Goal: Task Accomplishment & Management: Manage account settings

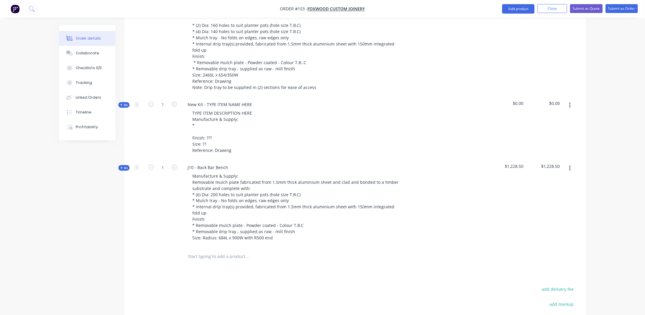
scroll to position [305, 0]
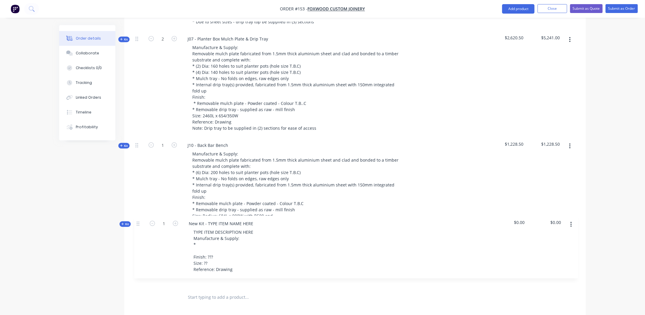
drag, startPoint x: 137, startPoint y: 158, endPoint x: 140, endPoint y: 225, distance: 67.2
click at [140, 225] on div "Kit 1 J04 - Planter Box Mulch Plate & Drip Tray Manufacture & Supply: Removable…" at bounding box center [355, 103] width 444 height 370
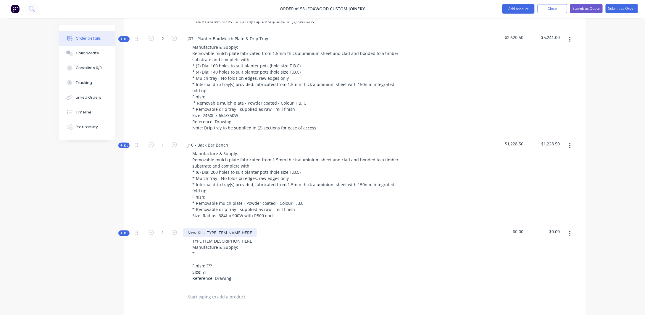
click at [243, 229] on div "New Kit - TYPE ITEM NAME HERE" at bounding box center [220, 233] width 74 height 9
drag, startPoint x: 252, startPoint y: 228, endPoint x: 158, endPoint y: 229, distance: 93.4
click at [158, 229] on div "Kit 1 New Kit - TYPE ITEM NAME HERE TYPE ITEM DESCRIPTION HERE Manufacture & Su…" at bounding box center [355, 256] width 444 height 63
click at [208, 229] on div "J07 & TYPE ITEM DESCRIPTION HERE Manufacture & Supply: * Finish: ??? Size: ?? R…" at bounding box center [298, 256] width 237 height 63
click at [207, 229] on div "J07 & TYPE ITEM DESCRIPTION HERE Manufacture & Supply: * Finish: ??? Size: ?? R…" at bounding box center [298, 256] width 237 height 63
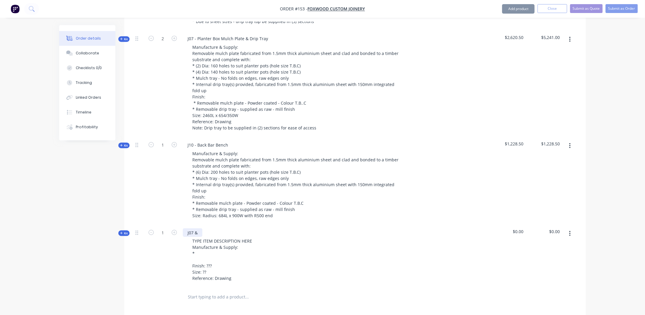
drag, startPoint x: 200, startPoint y: 227, endPoint x: 203, endPoint y: 219, distance: 8.4
click at [203, 225] on div "J07 & TYPE ITEM DESCRIPTION HERE Manufacture & Supply: * Finish: ??? Size: ?? R…" at bounding box center [298, 256] width 237 height 63
click at [231, 228] on div "J07 & J09 TYPE ITEM DESCRIPTION HERE Manufacture & Supply: * Finish: ??? Size: …" at bounding box center [298, 256] width 237 height 63
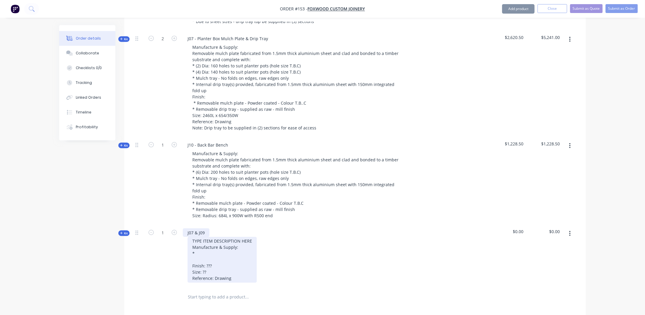
click at [206, 237] on div "TYPE ITEM DESCRIPTION HERE Manufacture & Supply: * Finish: ??? Size: ?? Referen…" at bounding box center [221, 260] width 69 height 46
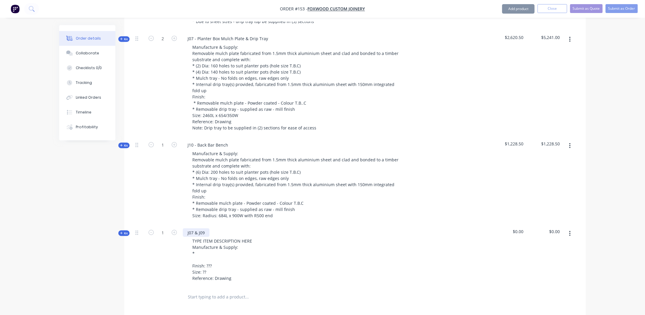
click at [208, 230] on div "J07 & J09" at bounding box center [196, 233] width 27 height 9
click at [216, 226] on div "J07 & J09 TYPE ITEM DESCRIPTION HERE Manufacture & Supply: * Finish: ??? Size: …" at bounding box center [298, 256] width 237 height 63
click at [209, 227] on div "J07 & J09 TYPE ITEM DESCRIPTION HERE Manufacture & Supply: * Finish: ??? Size: …" at bounding box center [298, 256] width 237 height 63
click at [206, 229] on div "J07 & J09" at bounding box center [196, 233] width 27 height 9
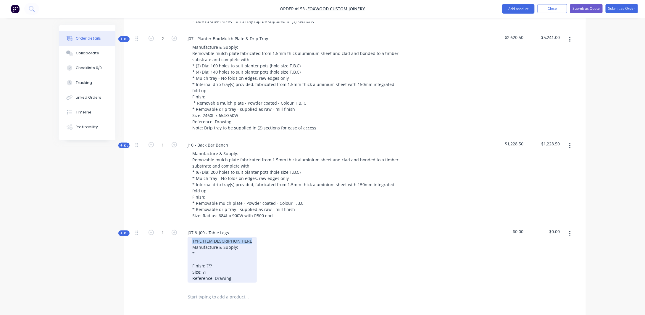
drag, startPoint x: 192, startPoint y: 235, endPoint x: 295, endPoint y: 231, distance: 103.3
click at [295, 231] on div "J07 & J09 - Table Legs TYPE ITEM DESCRIPTION HERE Manufacture & Supply: * Finis…" at bounding box center [298, 256] width 237 height 63
click at [192, 243] on div "Manufacture & Supply: * Finish: ??? Size: ?? Reference: Drawing" at bounding box center [214, 257] width 55 height 40
click at [202, 240] on div "Manufacture & Supply: * Finish: ??? Size: ?? Reference: Drawing" at bounding box center [214, 257] width 55 height 40
click at [221, 242] on div "Manufacture & Supply: Finish: ??? Size: ?? Reference: Drawing" at bounding box center [214, 257] width 55 height 40
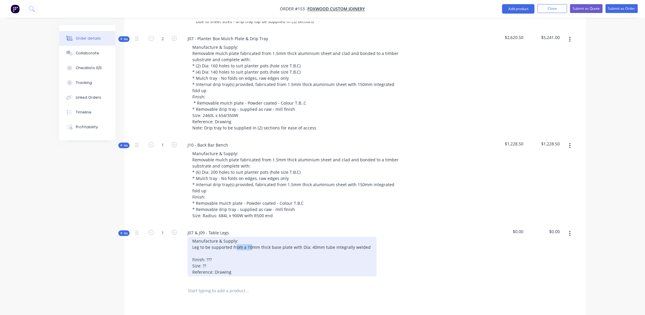
drag, startPoint x: 236, startPoint y: 242, endPoint x: 251, endPoint y: 244, distance: 15.4
click at [251, 244] on div "Manufacture & Supply: Leg to be supported from a 10mm thick base plate with Dia…" at bounding box center [281, 257] width 189 height 40
drag, startPoint x: 365, startPoint y: 242, endPoint x: 226, endPoint y: 238, distance: 139.0
click at [226, 238] on div "Manufacture & Supply: Leg to be supported from a 10mm thick base plate with Dia…" at bounding box center [281, 257] width 189 height 40
click at [367, 242] on div "Manufacture & Supply: Leg to be supported from a 10mm thick base plate with Dia…" at bounding box center [281, 257] width 189 height 40
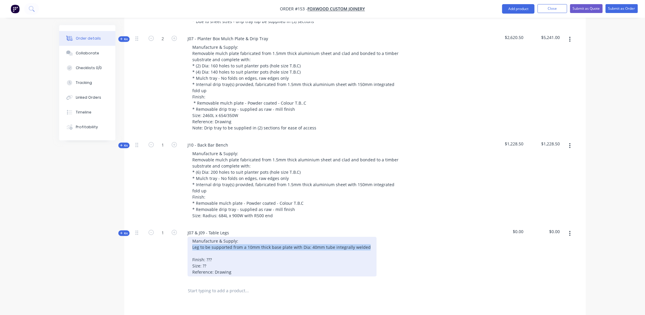
drag, startPoint x: 342, startPoint y: 244, endPoint x: 192, endPoint y: 242, distance: 149.0
click at [192, 243] on div "Manufacture & Supply: Leg to be supported from a 10mm thick base plate with Dia…" at bounding box center [281, 257] width 189 height 40
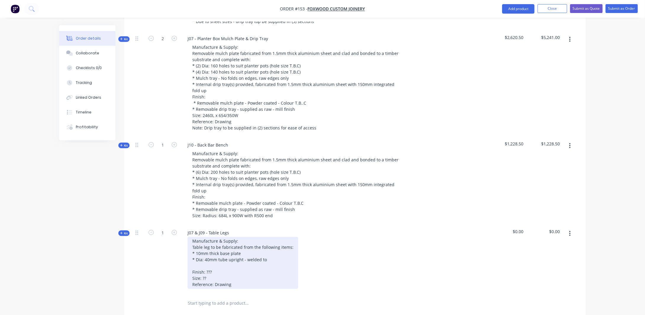
click at [196, 248] on div "Manufacture & Supply: Table leg to be fabricated from the following items: * 10…" at bounding box center [242, 263] width 111 height 52
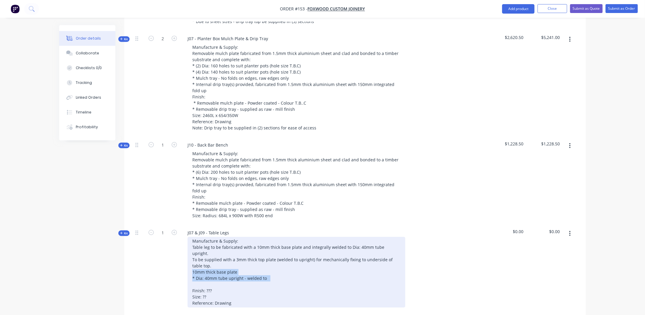
drag, startPoint x: 281, startPoint y: 275, endPoint x: 158, endPoint y: 266, distance: 123.0
click at [158, 266] on div "Kit 1 J07 & J09 - Table Legs Manufacture & Supply: Table leg to be fabricated w…" at bounding box center [355, 269] width 444 height 88
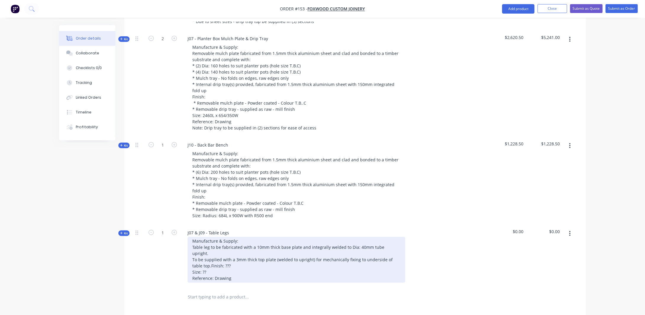
click at [192, 265] on div "Manufacture & Supply: Table leg to be fabricated with a 10mm thick base plate a…" at bounding box center [296, 260] width 218 height 46
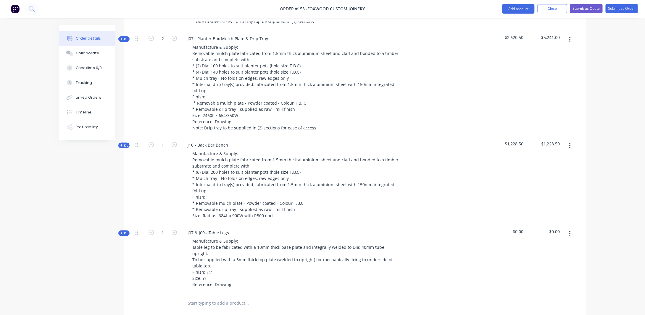
click at [107, 248] on div "Created by [PERSON_NAME] Created [DATE] Required [DATE] Assigned to Add team me…" at bounding box center [322, 82] width 526 height 763
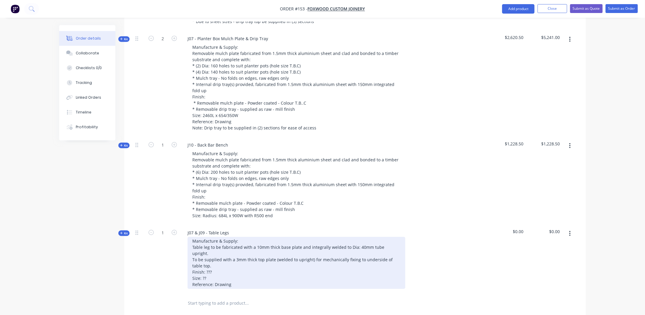
click at [223, 260] on div "Manufacture & Supply: Table leg to be fabricated with a 10mm thick base plate a…" at bounding box center [296, 263] width 218 height 52
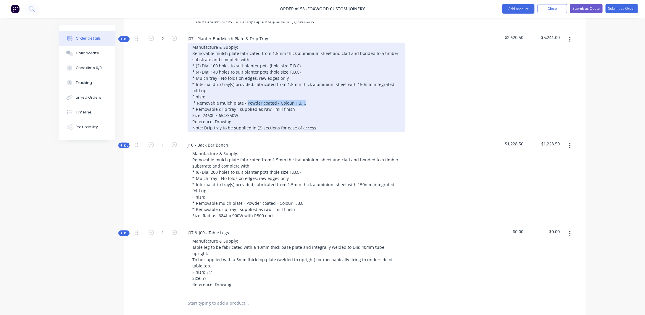
drag, startPoint x: 245, startPoint y: 97, endPoint x: 376, endPoint y: 95, distance: 130.7
click at [376, 95] on div "Manufacture & Supply: Removable mulch plate fabricated from 1.5mm thick alumini…" at bounding box center [296, 87] width 218 height 89
copy div "Powder coated - Colour T.B..C"
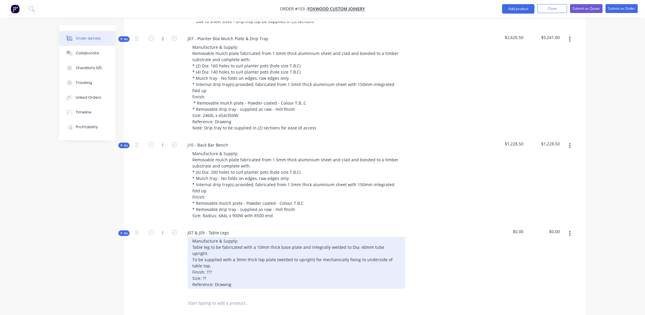
click at [214, 260] on div "Manufacture & Supply: Table leg to be fabricated with a 10mm thick base plate a…" at bounding box center [296, 263] width 218 height 52
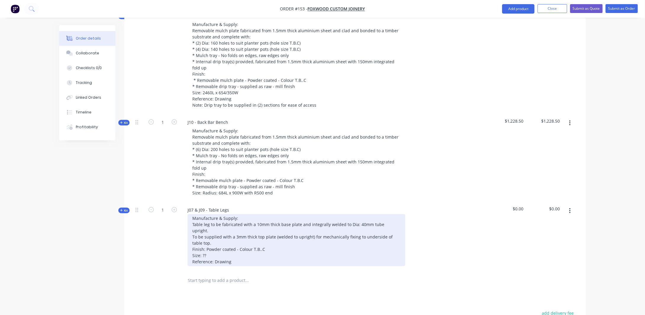
scroll to position [354, 0]
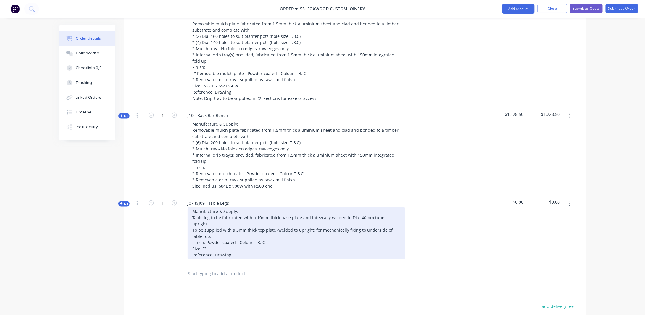
click at [216, 237] on div "Manufacture & Supply: Table leg to be fabricated with a 10mm thick base plate a…" at bounding box center [296, 234] width 218 height 52
click at [232, 238] on div "Manufacture & Supply: Table leg to be fabricated with a 10mm thick base plate a…" at bounding box center [296, 234] width 218 height 52
click at [231, 237] on div "Manufacture & Supply: Table leg to be fabricated with a 10mm thick base plate a…" at bounding box center [296, 234] width 218 height 52
click at [271, 244] on div "Manufacture & Supply: Table leg to be fabricated with a 10mm thick base plate a…" at bounding box center [296, 234] width 218 height 52
drag, startPoint x: 201, startPoint y: 235, endPoint x: 241, endPoint y: 226, distance: 41.4
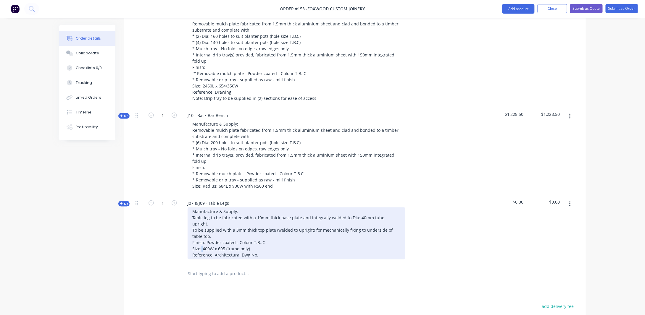
click at [203, 235] on div "Manufacture & Supply: Table leg to be fabricated with a 10mm thick base plate a…" at bounding box center [296, 234] width 218 height 52
click at [208, 245] on div "Manufacture & Supply: Table leg to be fabricated with a 10mm thick base plate a…" at bounding box center [296, 237] width 218 height 58
click at [258, 243] on div "Manufacture & Supply: Table leg to be fabricated with a 10mm thick base plate a…" at bounding box center [296, 237] width 218 height 58
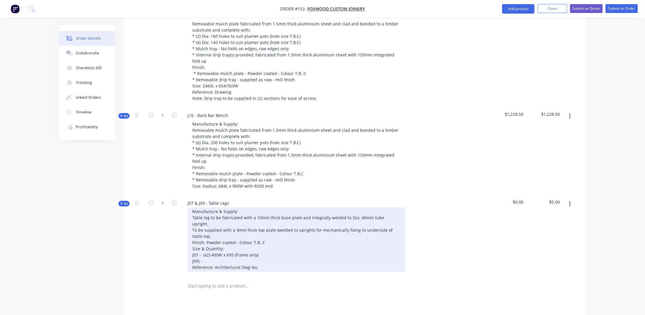
click at [221, 243] on div "Manufacture & Supply: Table leg to be fabricated with a 10mm thick base plate a…" at bounding box center [296, 240] width 218 height 64
click at [246, 243] on div "Manufacture & Supply: Table leg to be fabricated with a 10mm thick base plate a…" at bounding box center [296, 240] width 218 height 64
click at [290, 243] on div "Manufacture & Supply: Table leg to be fabricated with a 10mm thick base plate a…" at bounding box center [296, 240] width 218 height 64
click at [250, 242] on div "Manufacture & Supply: Table leg to be fabricated with a 10mm thick base plate a…" at bounding box center [296, 240] width 218 height 64
click at [226, 248] on div "Manufacture & Supply: Table leg to be fabricated with a 10mm thick base plate a…" at bounding box center [296, 240] width 218 height 64
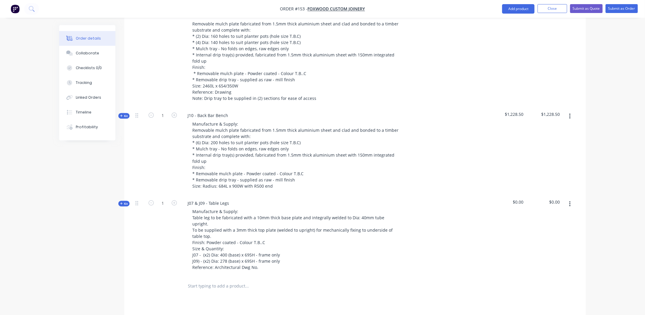
click at [64, 259] on div "Created by [PERSON_NAME] Created [DATE] Required [DATE] Assigned to Add team me…" at bounding box center [322, 59] width 526 height 776
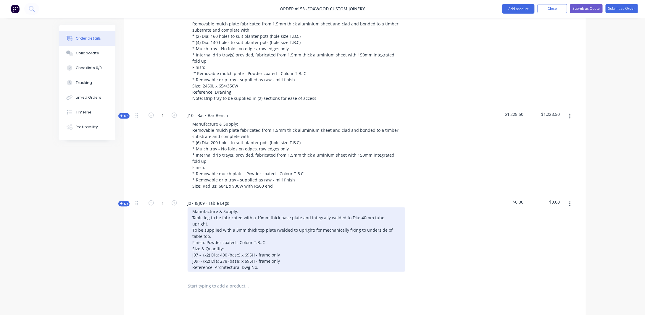
click at [280, 257] on div "Manufacture & Supply: Table leg to be fabricated with a 10mm thick base plate a…" at bounding box center [296, 240] width 218 height 64
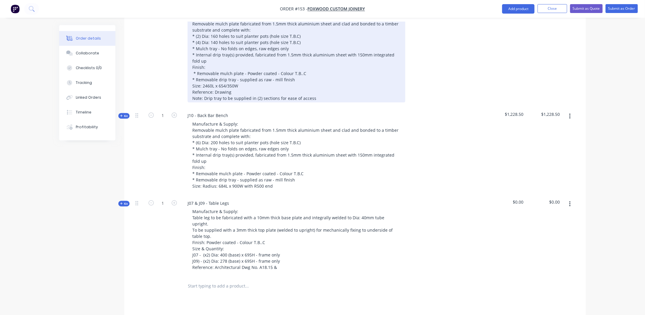
click at [259, 88] on div "Manufacture & Supply: Removable mulch plate fabricated from 1.5mm thick alumini…" at bounding box center [296, 57] width 218 height 89
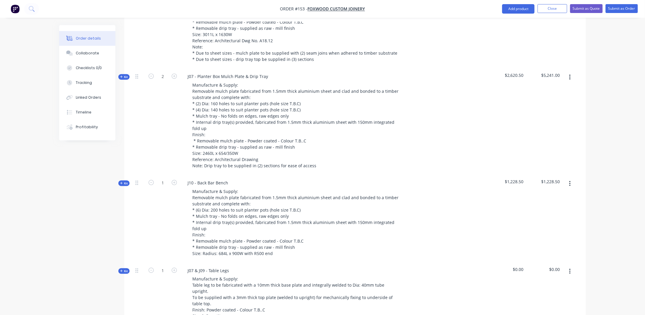
scroll to position [265, 0]
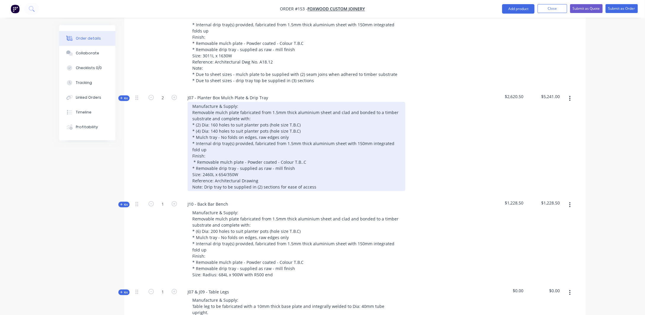
click at [264, 177] on div "Manufacture & Supply: Removable mulch plate fabricated from 1.5mm thick alumini…" at bounding box center [296, 146] width 218 height 89
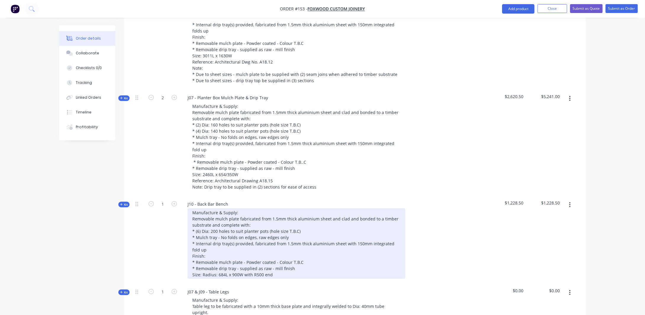
scroll to position [294, 0]
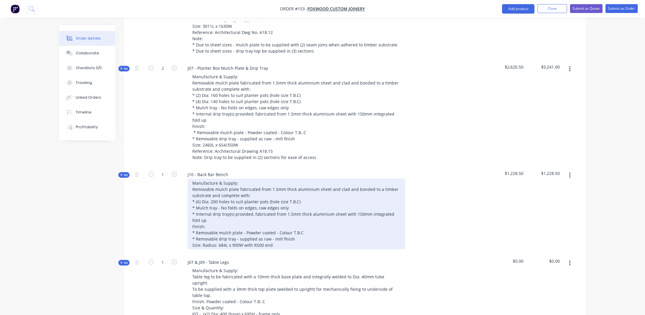
click at [296, 242] on div "Manufacture & Supply: Removable mulch plate fabricated from 1.5mm thick alumini…" at bounding box center [296, 214] width 218 height 71
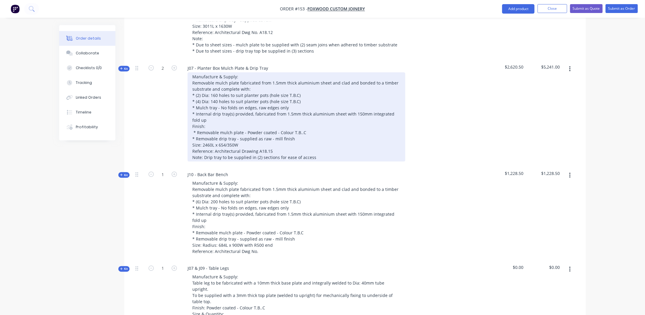
click at [254, 145] on div "Manufacture & Supply: Removable mulch plate fabricated from 1.5mm thick alumini…" at bounding box center [296, 116] width 218 height 89
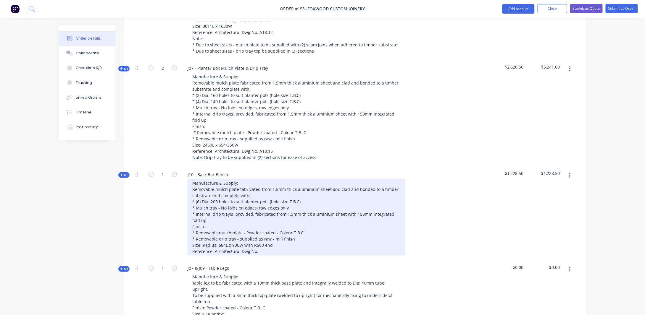
click at [277, 245] on div "Manufacture & Supply: Removable mulch plate fabricated from 1.5mm thick alumini…" at bounding box center [296, 217] width 218 height 77
drag, startPoint x: 263, startPoint y: 247, endPoint x: 269, endPoint y: 251, distance: 7.6
click at [263, 246] on div "Manufacture & Supply: Removable mulch plate fabricated from 1.5mm thick alumini…" at bounding box center [296, 217] width 218 height 77
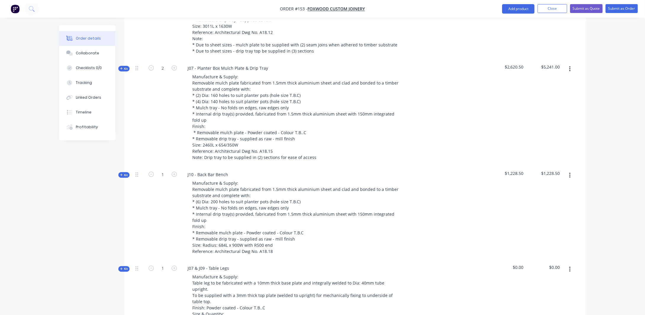
click at [92, 199] on div "Created by [PERSON_NAME] Created [DATE] Required [DATE] Assigned to Add team me…" at bounding box center [322, 122] width 526 height 782
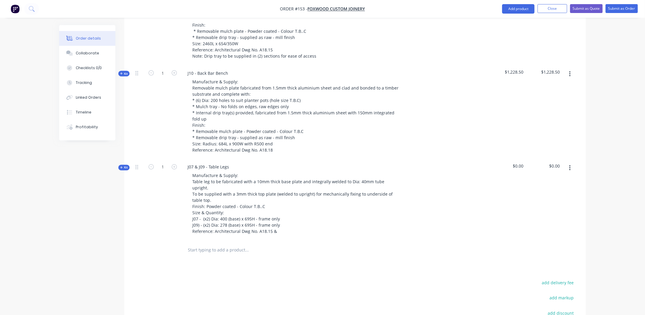
scroll to position [413, 0]
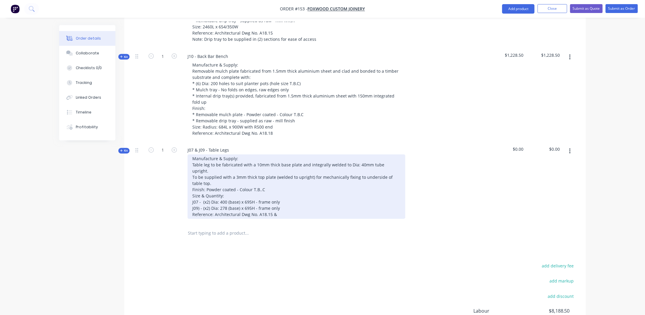
click at [281, 206] on div "Manufacture & Supply: Table leg to be fabricated with a 10mm thick base plate a…" at bounding box center [296, 187] width 218 height 64
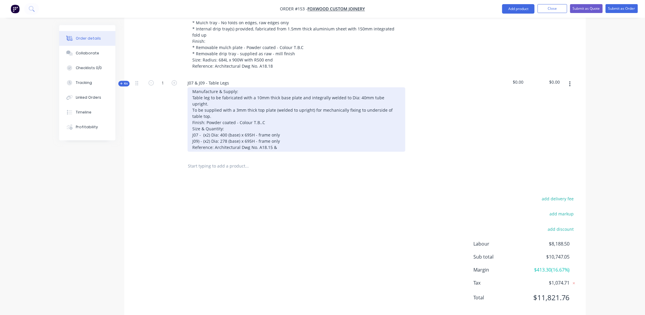
drag, startPoint x: 281, startPoint y: 137, endPoint x: 284, endPoint y: 144, distance: 7.4
click at [281, 137] on div "Manufacture & Supply: Table leg to be fabricated with a 10mm thick base plate a…" at bounding box center [296, 120] width 218 height 64
click at [292, 139] on div "Manufacture & Supply: Table leg to be fabricated with a 10mm thick base plate a…" at bounding box center [296, 120] width 218 height 64
click at [324, 126] on div "Manufacture & Supply: Table leg to be fabricated with a 10mm thick base plate a…" at bounding box center [296, 120] width 218 height 64
click at [313, 135] on div "Manufacture & Supply: Table leg to be fabricated with a 10mm thick base plate a…" at bounding box center [296, 120] width 218 height 64
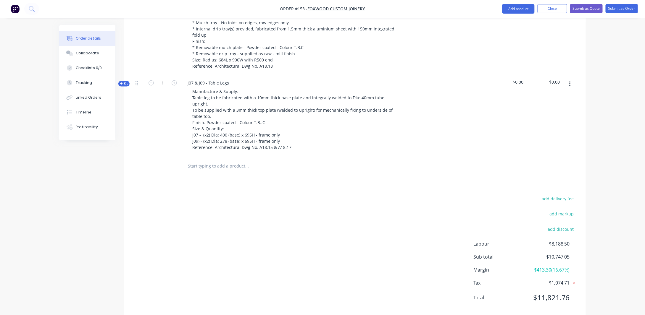
click at [120, 82] on icon "button" at bounding box center [121, 83] width 3 height 3
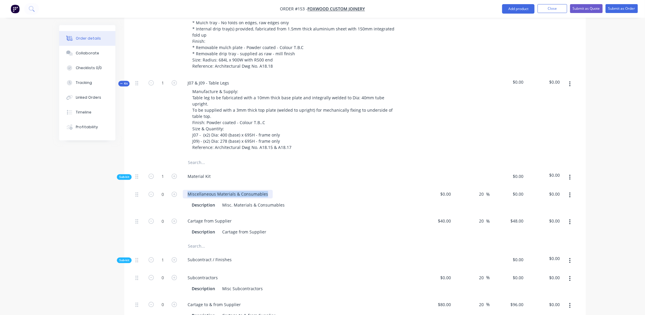
drag, startPoint x: 187, startPoint y: 179, endPoint x: 296, endPoint y: 175, distance: 108.9
click at [296, 187] on div "Miscellaneous Materials & Consumables Description Misc. Materials & Consumables" at bounding box center [298, 200] width 237 height 27
click at [252, 187] on div "Miscellaneous Materials & Consumables Description Misc. Materials & Consumables" at bounding box center [298, 200] width 237 height 27
click at [69, 211] on div "Created by [PERSON_NAME] Created [DATE] Required [DATE] Assigned to Add team me…" at bounding box center [322, 130] width 526 height 1171
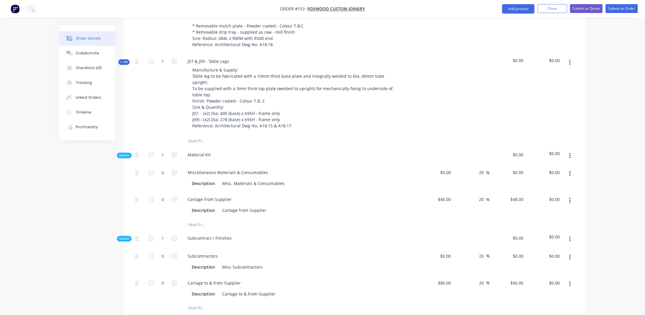
scroll to position [509, 0]
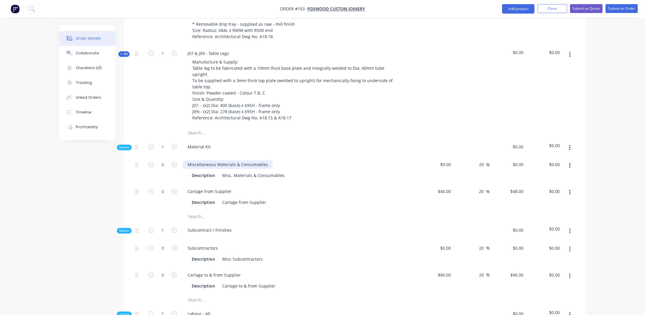
click at [267, 161] on div "Miscellaneous Materials & Consumables" at bounding box center [228, 165] width 90 height 9
click at [58, 198] on div "Order details Collaborate Checklists 0/0 Tracking Linked Orders Timeline Profit…" at bounding box center [322, 101] width 538 height 1171
drag, startPoint x: 186, startPoint y: 153, endPoint x: 265, endPoint y: 149, distance: 79.3
click at [265, 161] on div "Miscellaneous Materials & Consumables" at bounding box center [228, 165] width 90 height 9
click at [67, 190] on div "Created by [PERSON_NAME] Created [DATE] Required [DATE] Assigned to Add team me…" at bounding box center [322, 101] width 526 height 1171
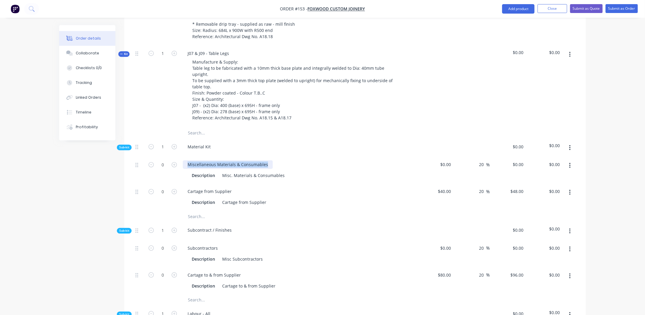
drag, startPoint x: 186, startPoint y: 154, endPoint x: 322, endPoint y: 155, distance: 135.4
click at [325, 161] on div "Miscellaneous Materials & Consumables" at bounding box center [299, 165] width 232 height 9
drag, startPoint x: 223, startPoint y: 161, endPoint x: 369, endPoint y: 162, distance: 145.8
click at [367, 171] on div "Description Misc. Materials & Consumables" at bounding box center [297, 175] width 216 height 9
click at [233, 171] on div "Guess (A.S.D)" at bounding box center [235, 175] width 31 height 9
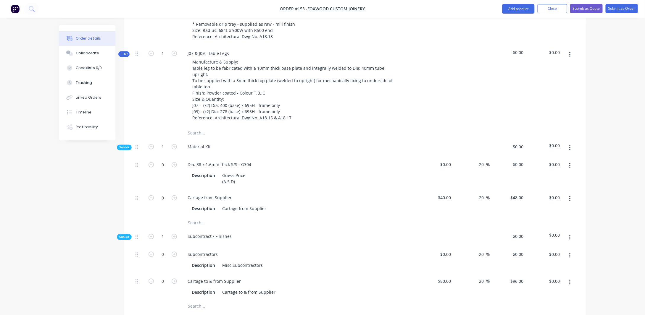
click at [568, 143] on button "button" at bounding box center [570, 148] width 14 height 11
click at [545, 159] on div "Add product to kit" at bounding box center [549, 163] width 46 height 9
click at [556, 183] on div "Product catalogue" at bounding box center [549, 187] width 46 height 9
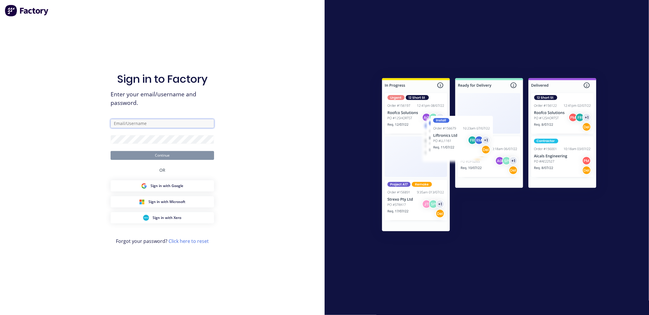
type input "[PERSON_NAME][EMAIL_ADDRESS][DOMAIN_NAME]"
click at [176, 153] on button "Continue" at bounding box center [162, 155] width 103 height 9
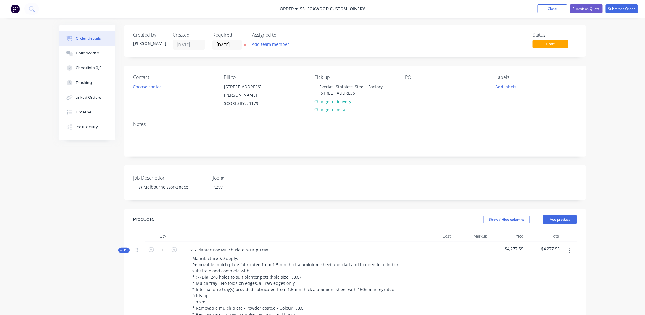
click at [125, 248] on span "Kit" at bounding box center [124, 250] width 8 height 4
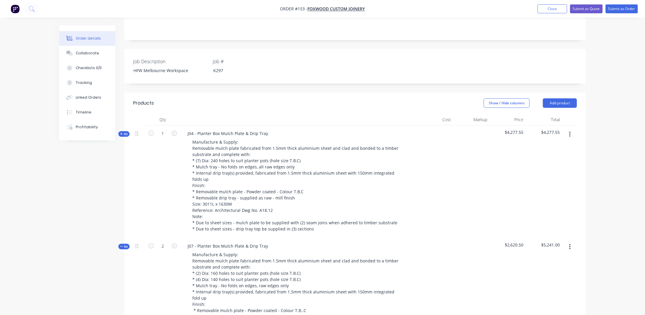
scroll to position [118, 0]
click at [124, 243] on span "Kit" at bounding box center [124, 245] width 8 height 4
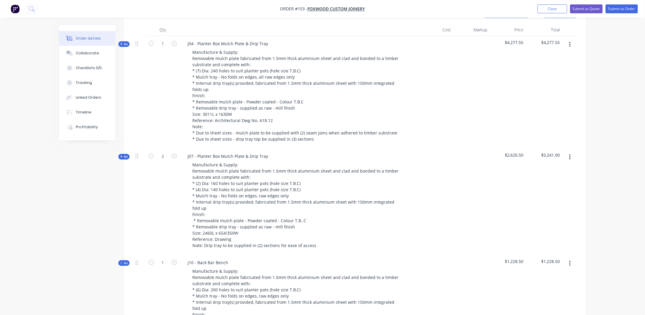
scroll to position [207, 0]
click at [121, 261] on icon "button" at bounding box center [121, 262] width 3 height 3
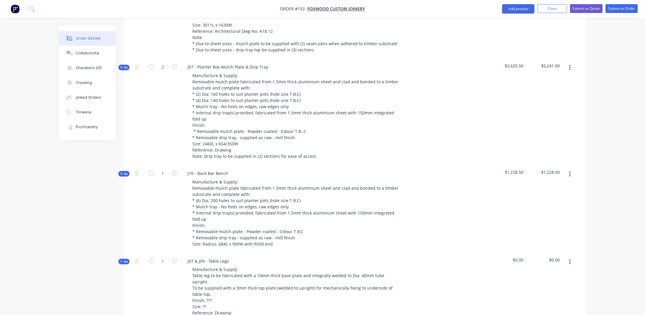
click at [125, 260] on span "Kit" at bounding box center [124, 262] width 8 height 4
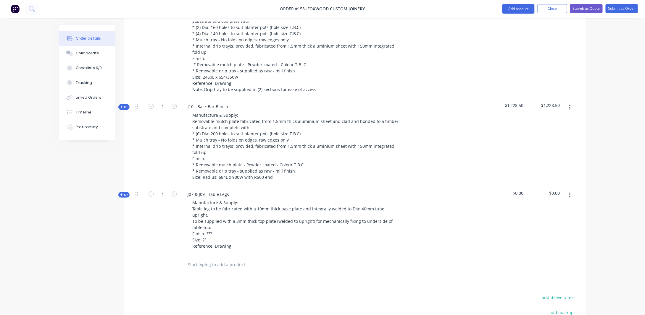
scroll to position [384, 0]
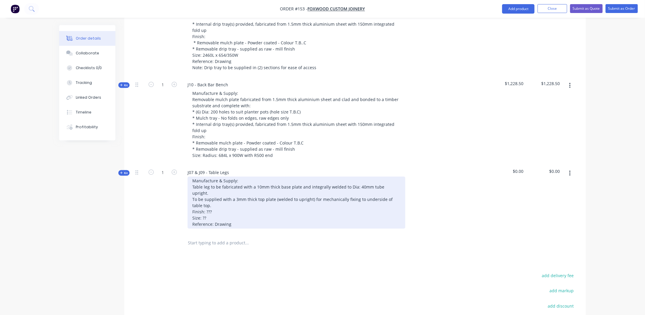
click at [276, 195] on div "Manufacture & Supply: Table leg to be fabricated with a 10mm thick base plate a…" at bounding box center [296, 203] width 218 height 52
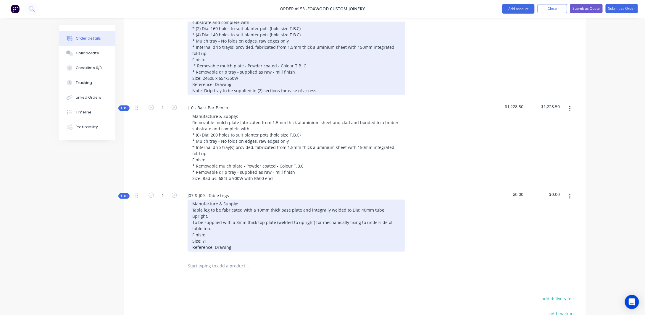
scroll to position [355, 0]
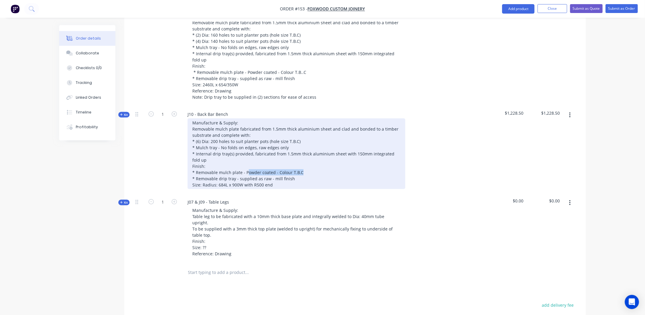
drag, startPoint x: 245, startPoint y: 165, endPoint x: 305, endPoint y: 166, distance: 60.0
click at [305, 166] on div "Manufacture & Supply: Removable mulch plate fabricated from 1.5mm thick alumini…" at bounding box center [296, 154] width 218 height 71
drag, startPoint x: 251, startPoint y: 167, endPoint x: 323, endPoint y: 168, distance: 72.2
click at [323, 168] on div "Manufacture & Supply: Removable mulch plate fabricated from 1.5mm thick alumini…" at bounding box center [296, 154] width 218 height 71
copy div "Powder coated - Colour T.B.C"
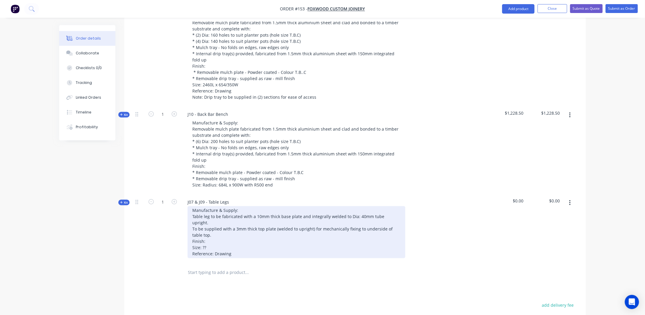
click at [213, 232] on div "Manufacture & Supply: Table leg to be fabricated with a 10mm thick base plate a…" at bounding box center [296, 232] width 218 height 52
click at [221, 241] on div "Manufacture & Supply: Table leg to be fabricated with a 10mm thick base plate a…" at bounding box center [296, 232] width 218 height 52
drag, startPoint x: 213, startPoint y: 235, endPoint x: 213, endPoint y: 232, distance: 3.3
click at [213, 235] on div "Manufacture & Supply: Table leg to be fabricated with a 10mm thick base plate a…" at bounding box center [296, 232] width 218 height 52
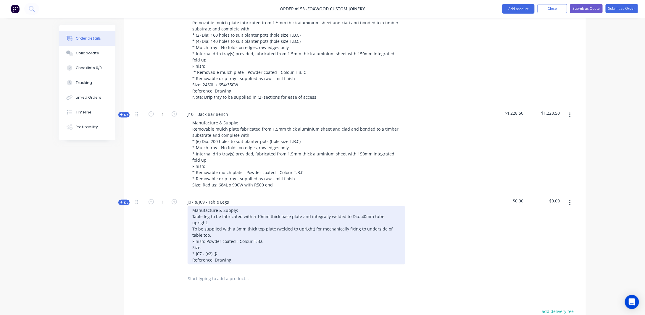
click at [220, 240] on div "Manufacture & Supply: Table leg to be fabricated with a 10mm thick base plate a…" at bounding box center [296, 235] width 218 height 58
click at [300, 243] on div "Manufacture & Supply: Table leg to be fabricated with a 10mm thick base plate a…" at bounding box center [296, 235] width 218 height 58
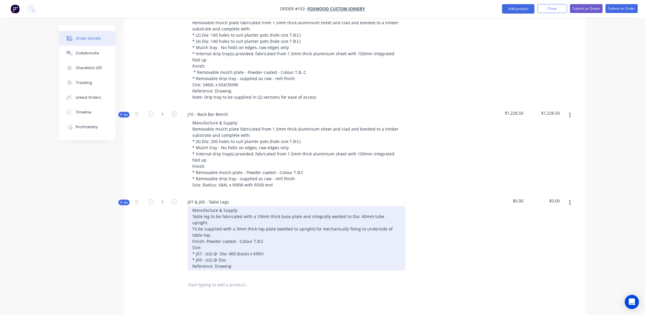
click at [226, 248] on div "Manufacture & Supply: Table leg to be fabricated with a 10mm thick base plate a…" at bounding box center [296, 238] width 218 height 64
drag, startPoint x: 263, startPoint y: 253, endPoint x: 266, endPoint y: 257, distance: 4.6
click at [263, 253] on div "Manufacture & Supply: Table leg to be fabricated with a 10mm thick base plate a…" at bounding box center [296, 238] width 218 height 64
click at [258, 256] on div "Manufacture & Supply: Table leg to be fabricated with a 10mm thick base plate a…" at bounding box center [296, 238] width 218 height 64
click at [294, 254] on div "Manufacture & Supply: Table leg to be fabricated with a 10mm thick base plate a…" at bounding box center [296, 238] width 218 height 64
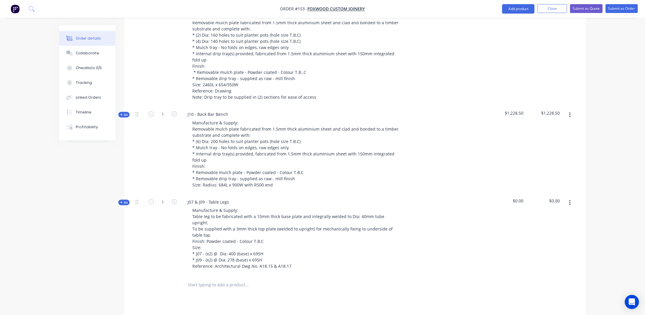
click at [100, 238] on div "Created by [PERSON_NAME] Created [DATE] Required [DATE] Assigned to Add team me…" at bounding box center [322, 58] width 526 height 776
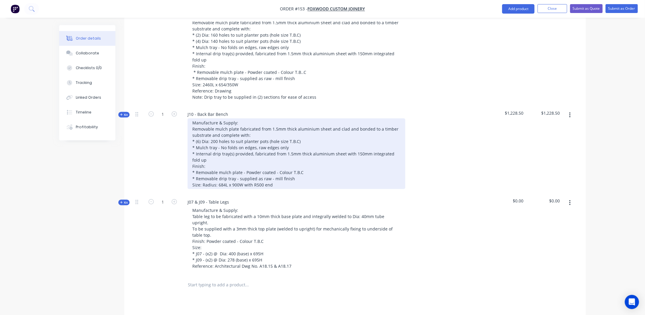
click at [279, 178] on div "Manufacture & Supply: Removable mulch plate fabricated from 1.5mm thick alumini…" at bounding box center [296, 154] width 218 height 71
click at [284, 178] on div "Manufacture & Supply: Removable mulch plate fabricated from 1.5mm thick alumini…" at bounding box center [296, 154] width 218 height 71
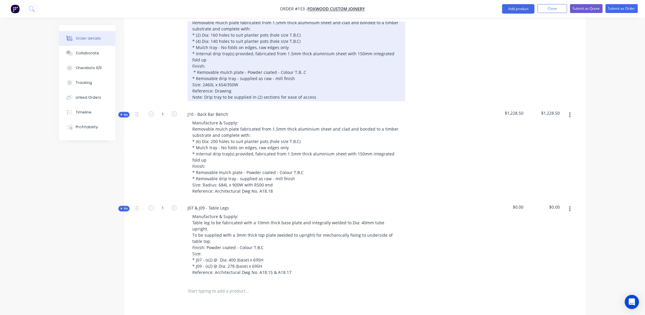
click at [243, 85] on div "Manufacture & Supply: Removable mulch plate fabricated from 1.5mm thick alumini…" at bounding box center [296, 56] width 218 height 89
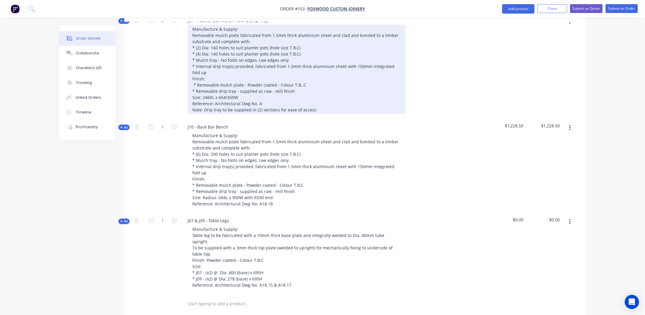
scroll to position [325, 0]
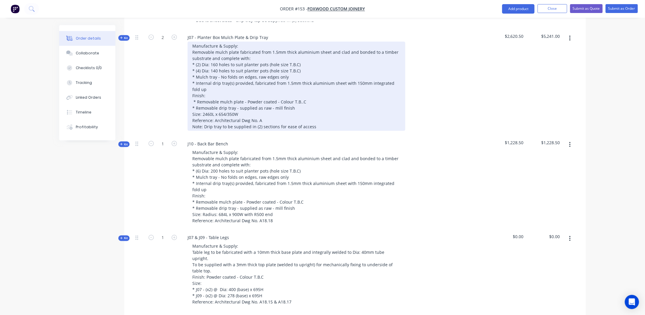
click at [264, 116] on div "Manufacture & Supply: Removable mulch plate fabricated from 1.5mm thick alumini…" at bounding box center [296, 86] width 218 height 89
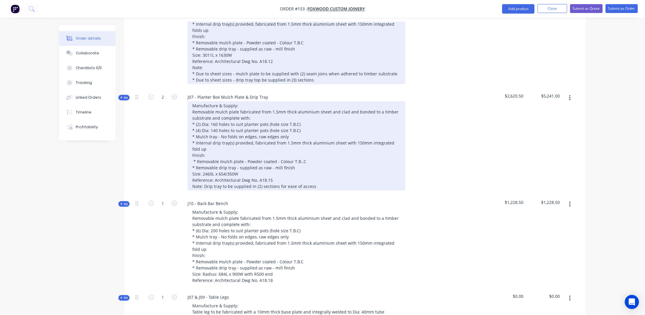
scroll to position [237, 0]
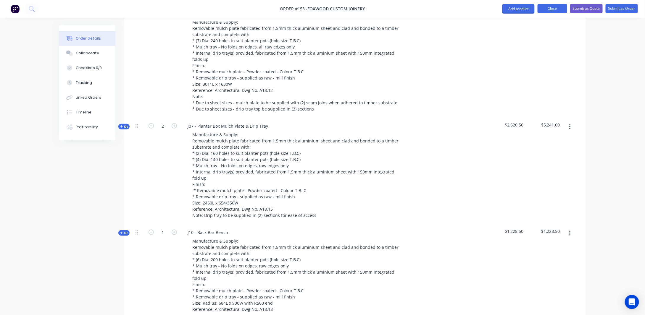
click at [554, 10] on button "Close" at bounding box center [552, 8] width 30 height 9
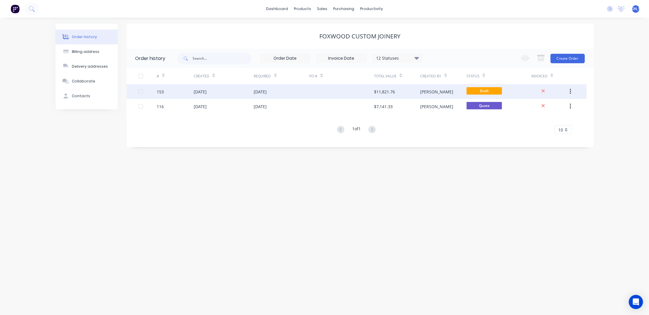
click at [200, 89] on div "[DATE]" at bounding box center [200, 92] width 13 height 6
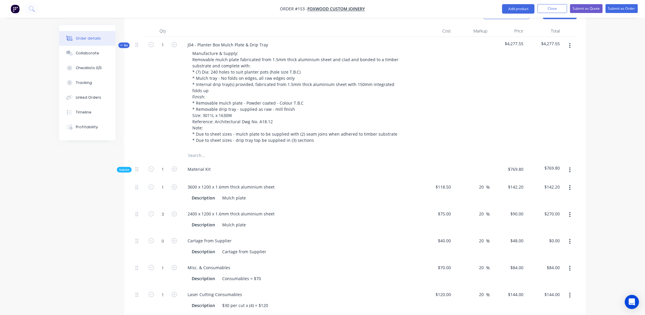
scroll to position [148, 0]
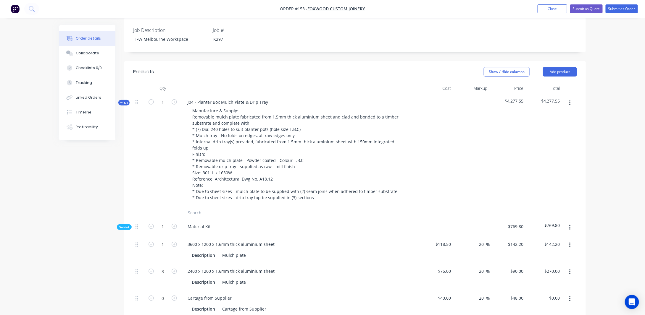
drag, startPoint x: 122, startPoint y: 97, endPoint x: 126, endPoint y: 97, distance: 3.9
click at [122, 101] on icon "button" at bounding box center [121, 102] width 3 height 3
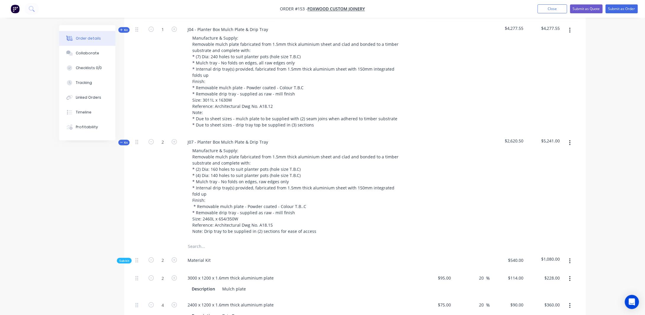
scroll to position [237, 0]
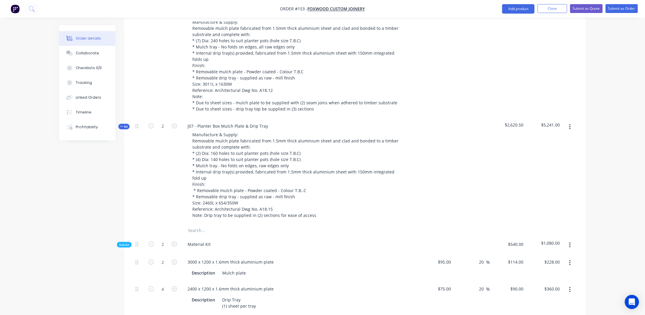
click at [125, 124] on span "Kit" at bounding box center [124, 126] width 8 height 4
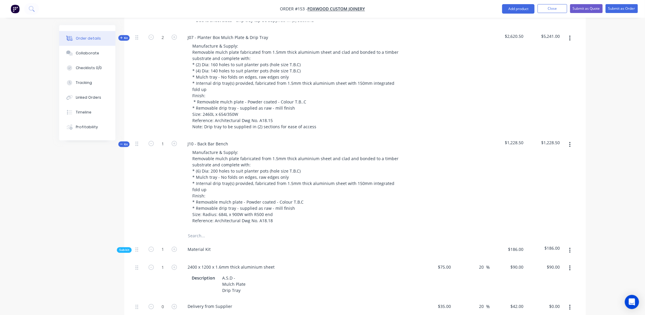
click at [122, 142] on span "Kit" at bounding box center [124, 144] width 8 height 4
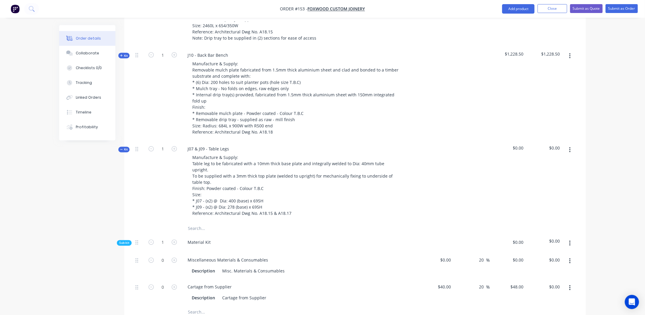
click at [125, 147] on button "Kit" at bounding box center [123, 150] width 11 height 6
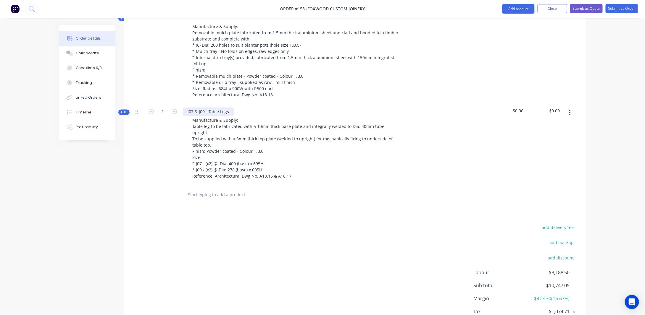
scroll to position [421, 0]
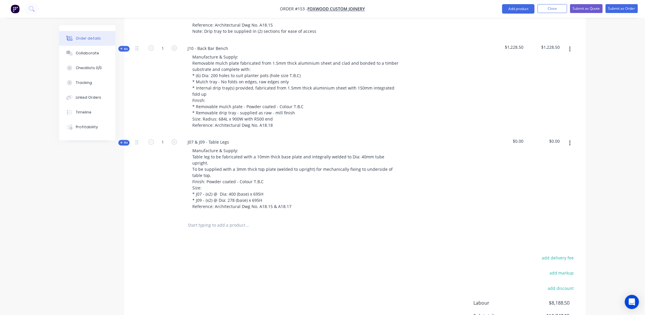
click at [121, 141] on icon "button" at bounding box center [121, 142] width 3 height 3
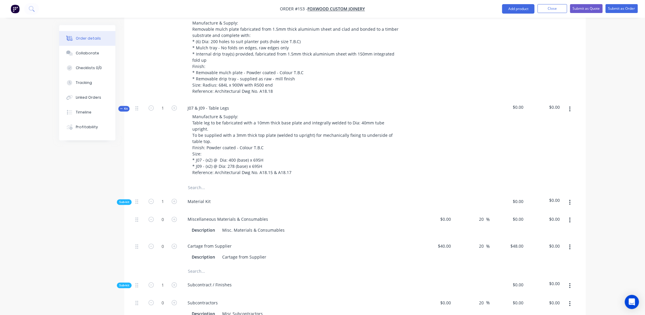
scroll to position [509, 0]
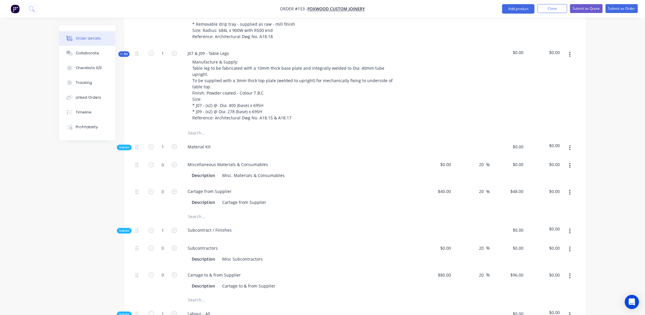
click at [569, 145] on icon "button" at bounding box center [569, 148] width 1 height 7
click at [551, 159] on div "Add product to kit" at bounding box center [549, 163] width 46 height 9
click at [554, 183] on div "Product catalogue" at bounding box center [549, 187] width 46 height 9
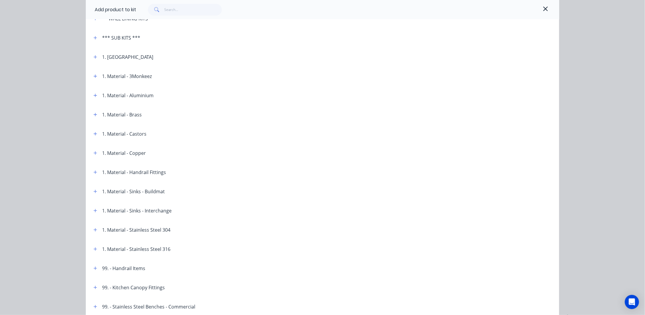
scroll to position [207, 0]
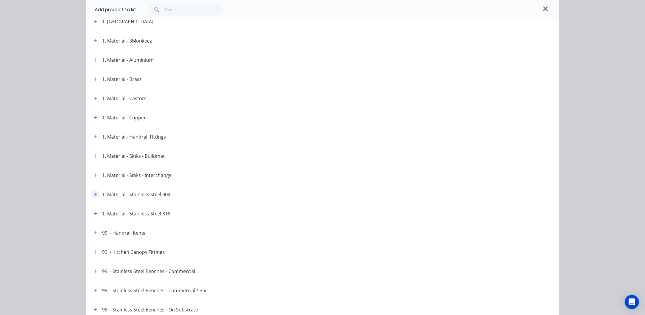
click at [93, 195] on icon "button" at bounding box center [95, 194] width 4 height 4
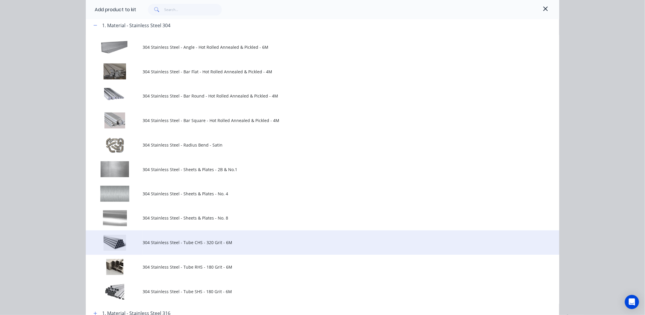
scroll to position [384, 0]
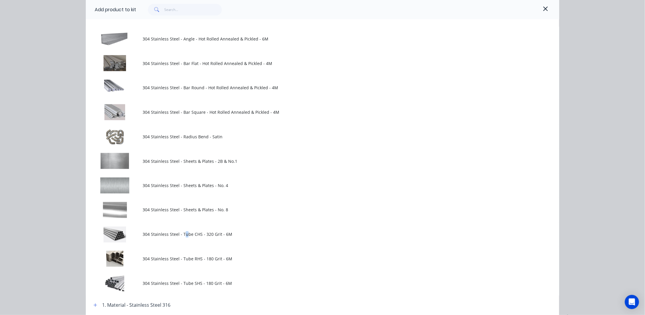
drag, startPoint x: 183, startPoint y: 237, endPoint x: 187, endPoint y: 243, distance: 7.8
click at [186, 242] on td "304 Stainless Steel - Tube CHS - 320 Grit - 6M" at bounding box center [351, 234] width 416 height 25
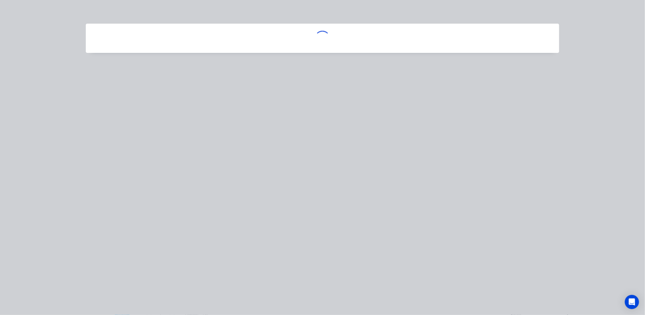
scroll to position [0, 0]
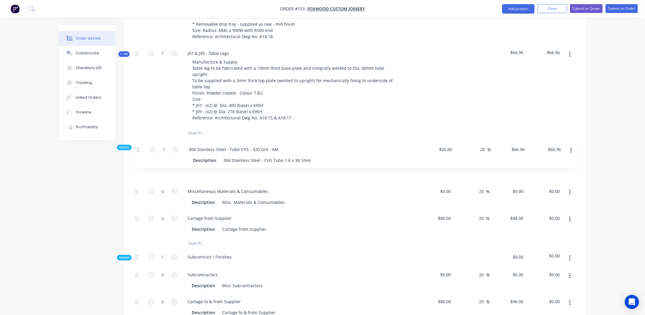
drag, startPoint x: 136, startPoint y: 206, endPoint x: 137, endPoint y: 144, distance: 62.1
click at [137, 144] on div "Sub-kit 1 Material Kit $66.96 $66.96 0 Miscellaneous Materials & Consumables De…" at bounding box center [355, 188] width 444 height 98
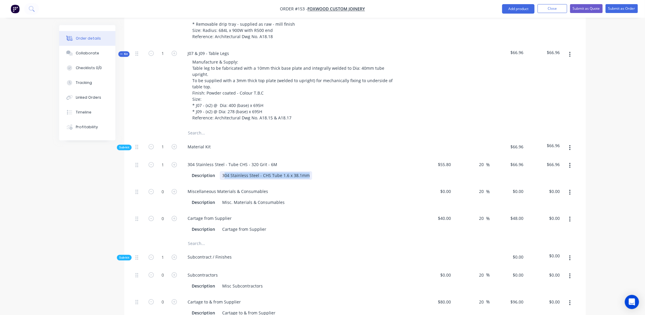
drag, startPoint x: 223, startPoint y: 165, endPoint x: 324, endPoint y: 159, distance: 101.3
click at [323, 171] on div "Description 304 Stainless Steel - CHS Tube 1.6 x 38.1mm" at bounding box center [297, 175] width 216 height 9
click at [66, 185] on div "Created by [PERSON_NAME] Created [DATE] Required [DATE] Assigned to Add team me…" at bounding box center [322, 115] width 526 height 1198
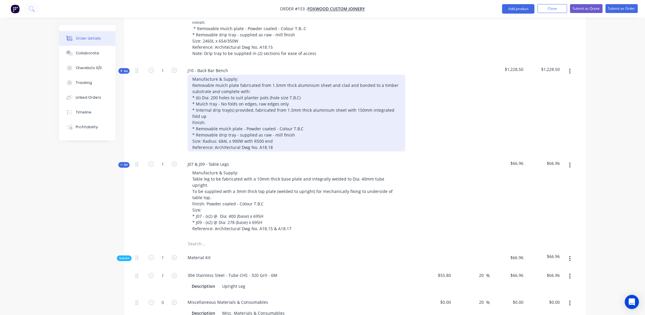
scroll to position [391, 0]
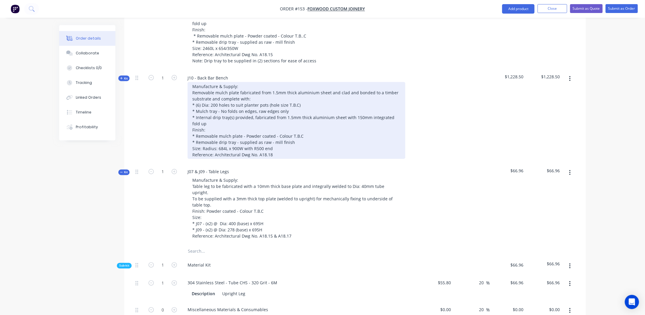
click at [216, 123] on div "Manufacture & Supply: Removable mulch plate fabricated from 1.5mm thick alumini…" at bounding box center [296, 120] width 218 height 77
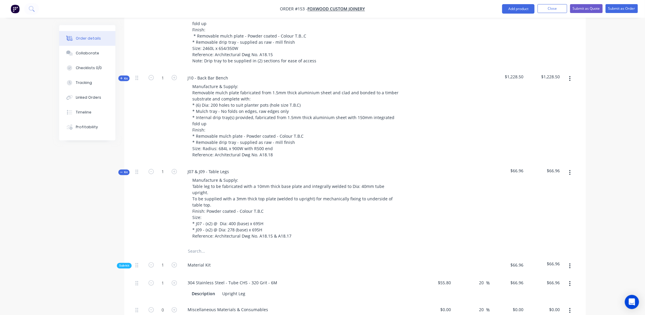
click at [124, 76] on span "Kit" at bounding box center [124, 78] width 8 height 4
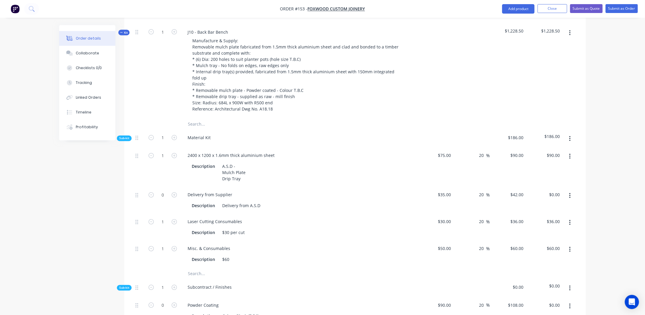
scroll to position [480, 0]
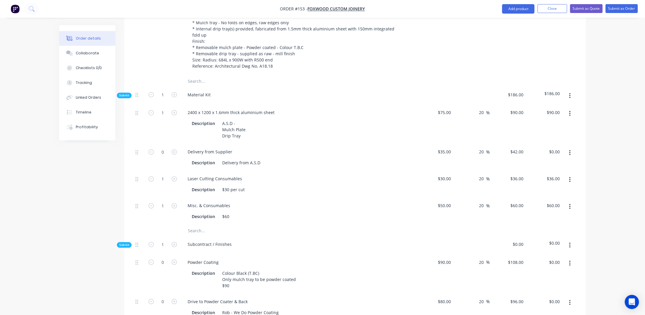
click at [570, 175] on button "button" at bounding box center [570, 180] width 14 height 11
click at [562, 191] on div "Duplicate" at bounding box center [549, 195] width 46 height 9
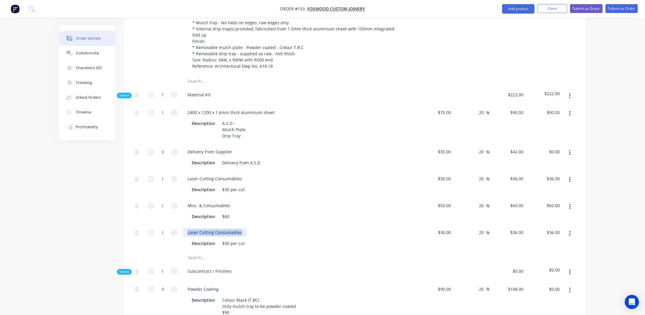
drag, startPoint x: 185, startPoint y: 226, endPoint x: 292, endPoint y: 231, distance: 107.4
click at [292, 231] on div "Laser Cutting Consumables Description $30 per cut" at bounding box center [298, 238] width 237 height 27
drag, startPoint x: 135, startPoint y: 229, endPoint x: 132, endPoint y: 203, distance: 26.3
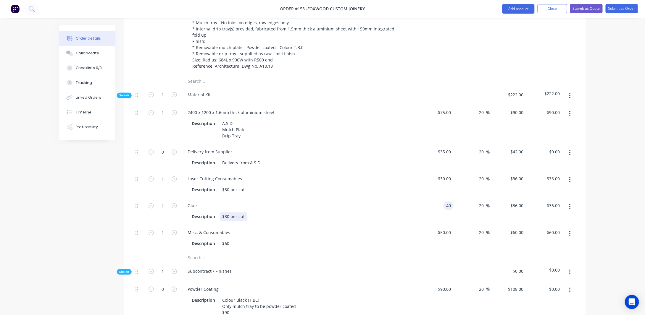
type input "$40.00"
type input "$48.00"
drag, startPoint x: 223, startPoint y: 210, endPoint x: 268, endPoint y: 204, distance: 45.3
click at [269, 211] on div "Description $30 per cut" at bounding box center [299, 216] width 232 height 10
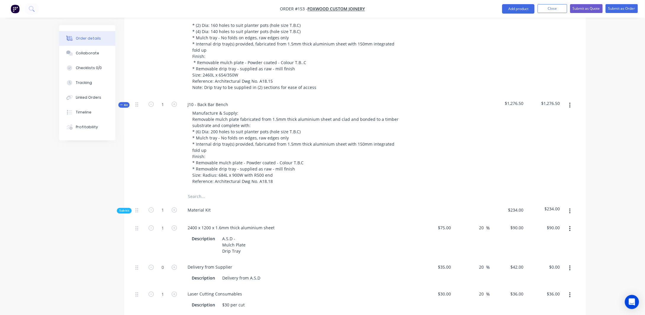
scroll to position [362, 0]
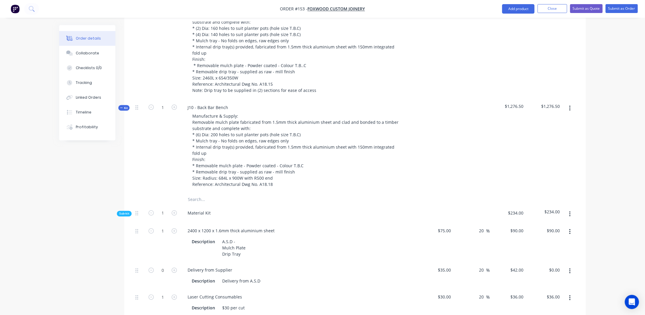
click at [123, 106] on span "Kit" at bounding box center [124, 108] width 8 height 4
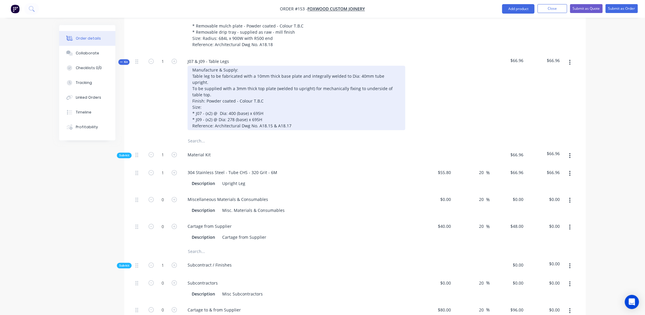
scroll to position [509, 0]
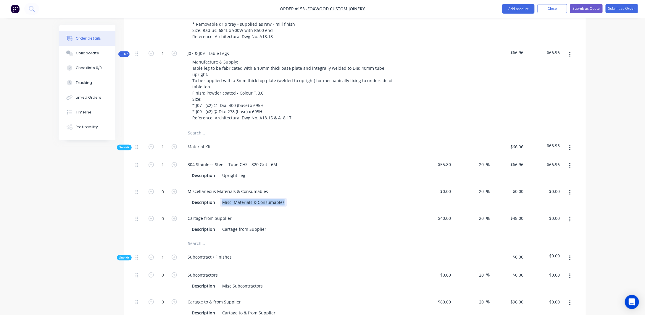
drag, startPoint x: 222, startPoint y: 192, endPoint x: 367, endPoint y: 198, distance: 145.3
click at [367, 199] on div "1 304 Stainless Steel - Tube CHS - 320 Grit - 6M Description Upright Leg $55.80…" at bounding box center [355, 197] width 444 height 81
click at [211, 225] on div "Description" at bounding box center [203, 229] width 28 height 9
click at [164, 214] on input "0" at bounding box center [162, 218] width 15 height 9
type input "???"
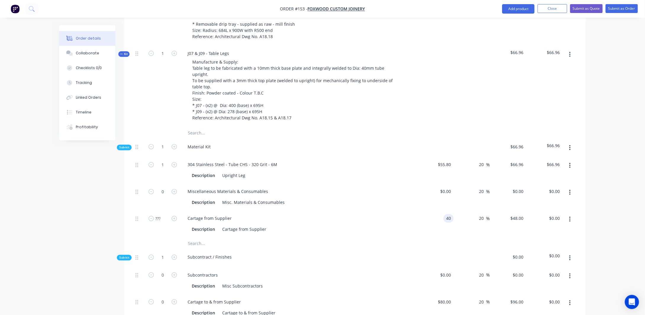
click at [444, 214] on div "40 40" at bounding box center [448, 218] width 10 height 9
type input "$35.00"
type input "$42.00"
click at [106, 189] on div "Created by [PERSON_NAME] Created [DATE] Required [DATE] Assigned to Add team me…" at bounding box center [322, 115] width 526 height 1198
click at [165, 187] on input "0" at bounding box center [162, 191] width 15 height 9
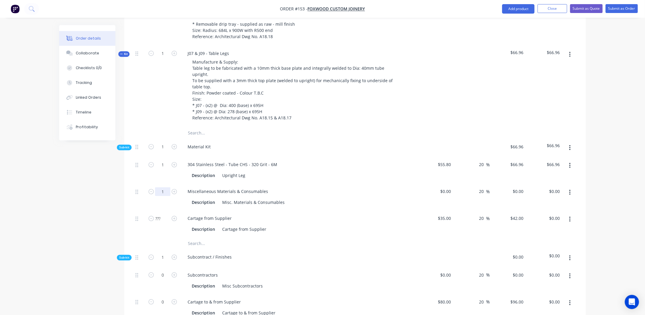
type input "1"
click at [103, 178] on div "Created by [PERSON_NAME] Created [DATE] Required [DATE] Assigned to Add team me…" at bounding box center [322, 115] width 526 height 1198
click at [450, 187] on input "0" at bounding box center [447, 191] width 14 height 9
type input "1"
type input "$80.00"
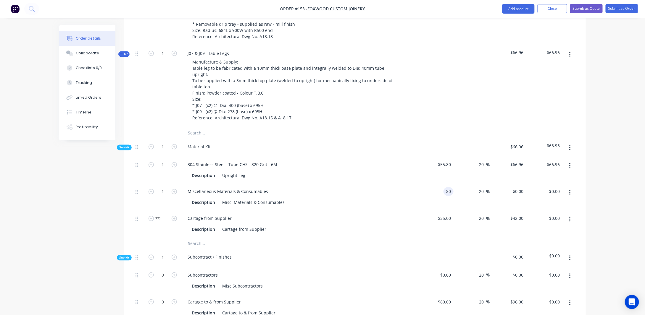
type input "$96.00"
click at [72, 204] on div "Created by [PERSON_NAME] Created [DATE] Required [DATE] Assigned to Add team me…" at bounding box center [322, 115] width 526 height 1198
drag, startPoint x: 216, startPoint y: 179, endPoint x: 110, endPoint y: 185, distance: 106.3
click at [109, 184] on div "Created by [PERSON_NAME] Created [DATE] Required [DATE] Assigned to Add team me…" at bounding box center [322, 115] width 526 height 1198
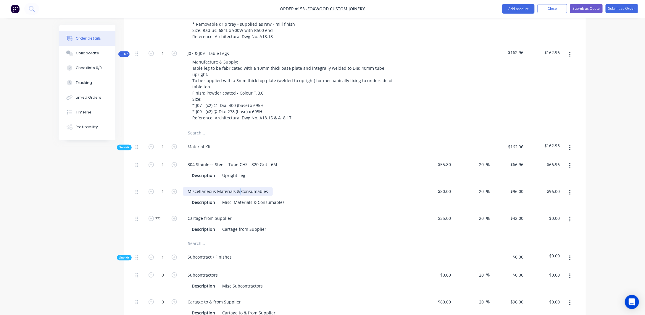
click at [239, 187] on div "Miscellaneous Materials & Consumables" at bounding box center [228, 191] width 90 height 9
drag, startPoint x: 222, startPoint y: 189, endPoint x: 300, endPoint y: 184, distance: 77.9
click at [300, 184] on div "Mis. & Consumables Description Misc. Materials & Consumables" at bounding box center [298, 197] width 237 height 27
click at [451, 187] on input "80" at bounding box center [445, 191] width 16 height 9
click at [614, 159] on div "Order details Collaborate Checklists 0/0 Tracking Linked Orders Timeline Profit…" at bounding box center [322, 102] width 645 height 1223
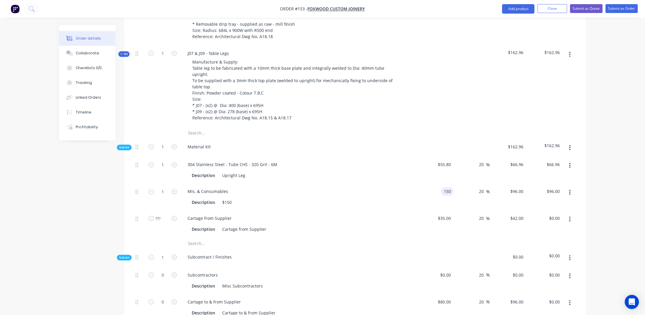
type input "$150.00"
type input "$180.00"
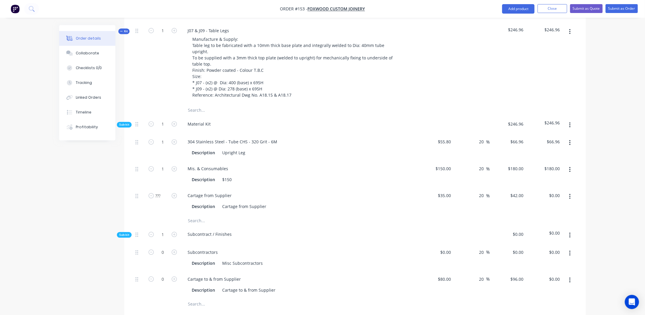
scroll to position [539, 0]
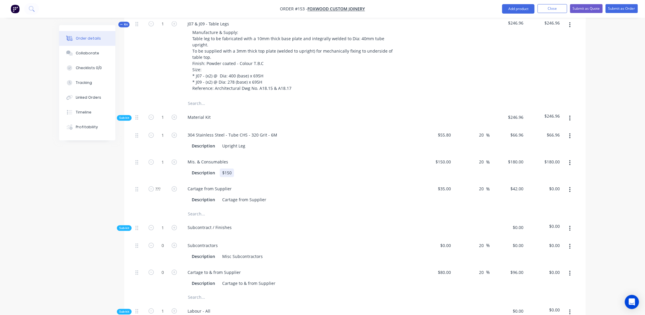
click at [232, 169] on div "$150" at bounding box center [227, 173] width 14 height 9
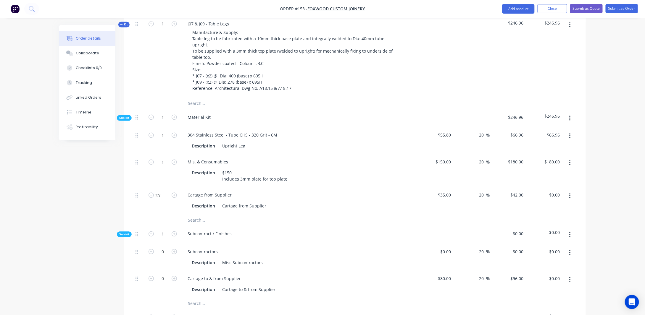
click at [60, 201] on div "Created by [PERSON_NAME] Created [DATE] Required [DATE] Assigned to Add team me…" at bounding box center [322, 88] width 526 height 1204
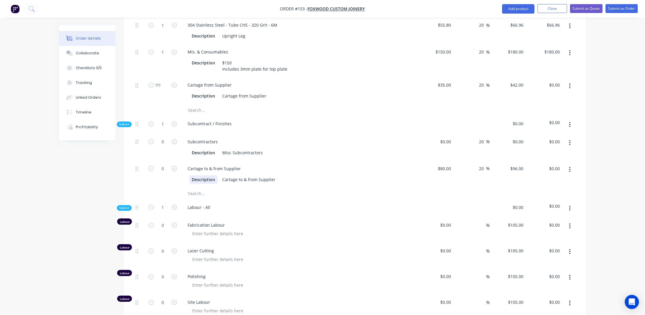
scroll to position [657, 0]
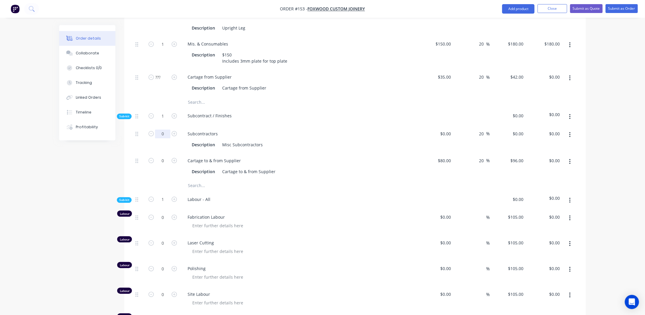
click at [165, 130] on input "0" at bounding box center [162, 134] width 15 height 9
drag, startPoint x: 104, startPoint y: 146, endPoint x: 152, endPoint y: 134, distance: 49.2
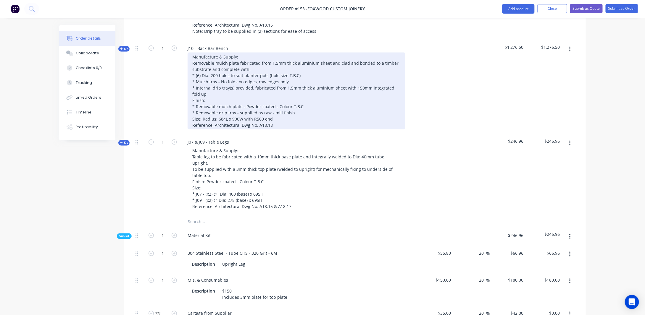
scroll to position [391, 0]
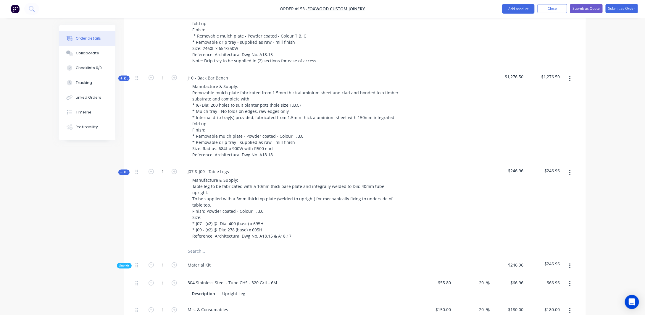
click at [121, 69] on div "Order details Collaborate Checklists 0/0 Tracking Linked Orders Timeline Profit…" at bounding box center [91, 82] width 65 height 115
click at [121, 77] on icon "button" at bounding box center [121, 78] width 2 height 2
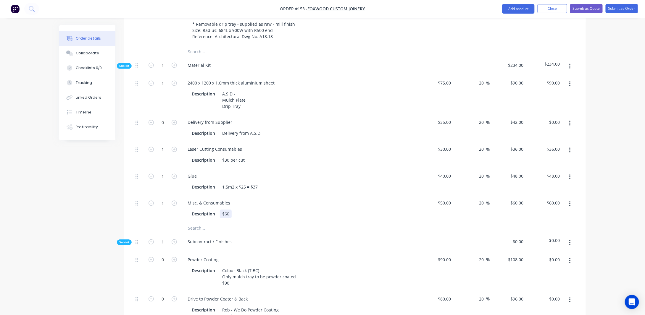
scroll to position [598, 0]
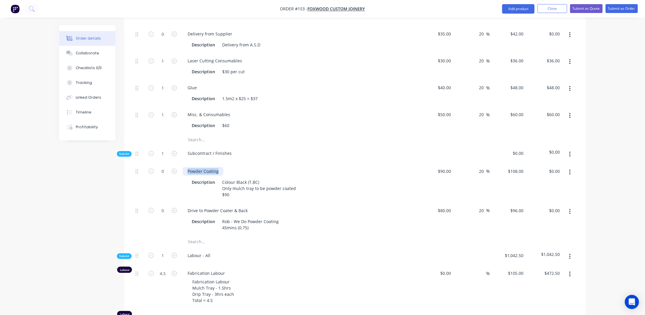
drag, startPoint x: 186, startPoint y: 164, endPoint x: 227, endPoint y: 164, distance: 40.5
click at [226, 167] on div "Powder Coating" at bounding box center [299, 171] width 232 height 9
copy div "Powder Coating"
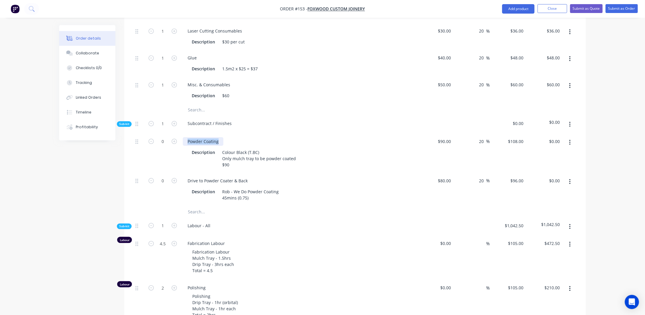
scroll to position [628, 0]
drag, startPoint x: 166, startPoint y: 135, endPoint x: 171, endPoint y: 135, distance: 4.5
click at [166, 137] on input "0" at bounding box center [162, 141] width 15 height 9
type input "1"
click at [99, 184] on div "Created by [PERSON_NAME] Created [DATE] Required [DATE] Assigned to Add team me…" at bounding box center [322, 255] width 526 height 1716
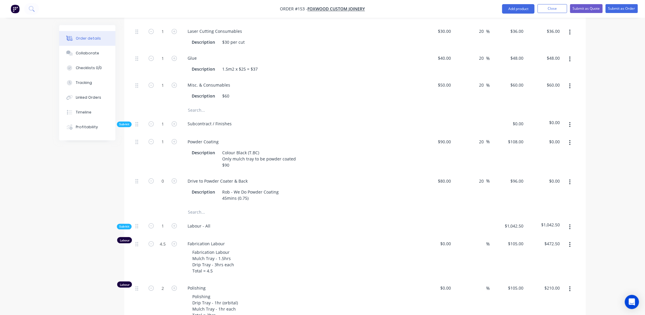
type input "$108.00"
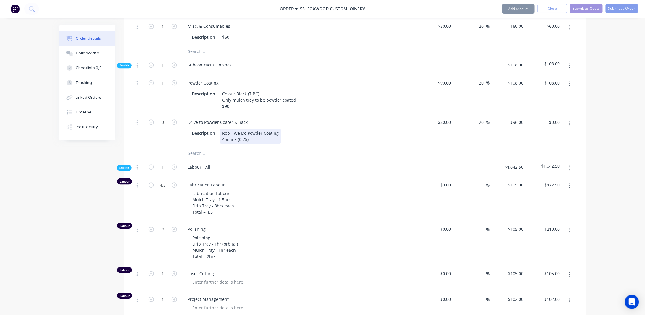
scroll to position [687, 0]
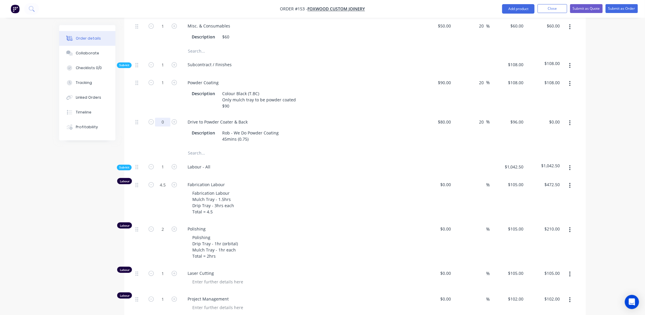
click at [166, 118] on input "0" at bounding box center [162, 122] width 15 height 9
type input "???"
click at [35, 220] on div "Order details Collaborate Checklists 0/0 Tracking Linked Orders Timeline Profit…" at bounding box center [322, 183] width 645 height 1741
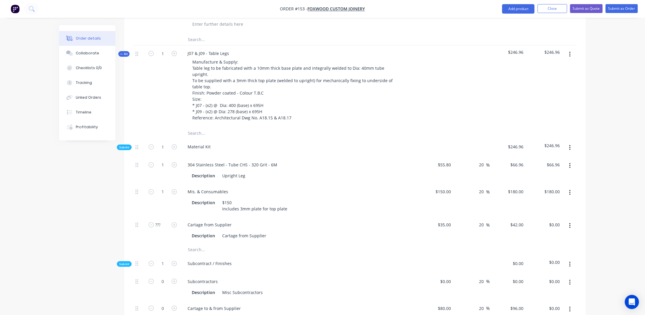
scroll to position [1042, 0]
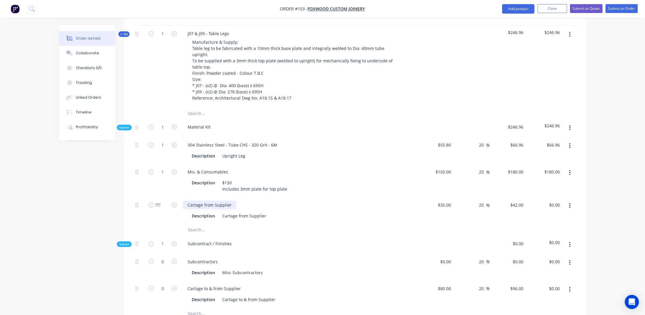
click at [188, 201] on div "Cartage from Supplier" at bounding box center [210, 205] width 54 height 9
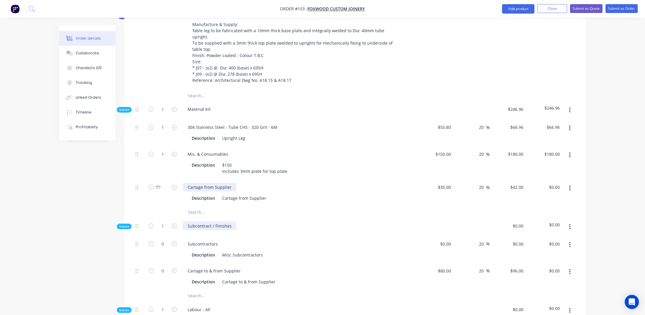
scroll to position [1071, 0]
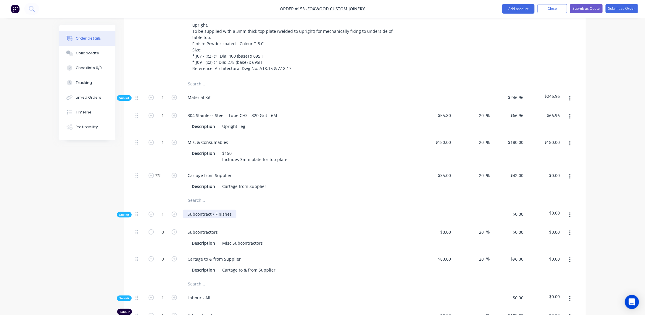
click at [189, 210] on div "Subcontract / Finishes" at bounding box center [210, 214] width 54 height 9
drag, startPoint x: 185, startPoint y: 197, endPoint x: 253, endPoint y: 198, distance: 67.4
click at [253, 206] on div "Subcontract / Finishes" at bounding box center [298, 215] width 237 height 18
paste div
drag, startPoint x: 92, startPoint y: 213, endPoint x: 267, endPoint y: 169, distance: 179.8
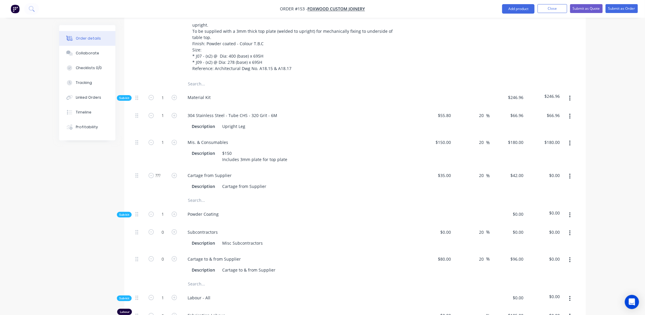
drag, startPoint x: 232, startPoint y: 159, endPoint x: 118, endPoint y: 166, distance: 114.9
drag, startPoint x: 226, startPoint y: 171, endPoint x: 286, endPoint y: 174, distance: 60.1
click at [284, 182] on div "Description Cartage from Supplier" at bounding box center [297, 186] width 216 height 9
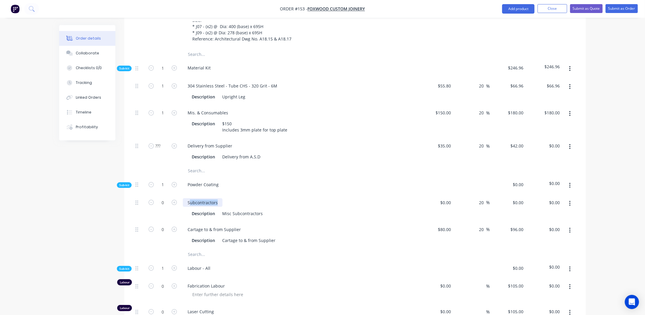
drag, startPoint x: 189, startPoint y: 183, endPoint x: 238, endPoint y: 183, distance: 49.1
click at [237, 198] on div "Subcontractors" at bounding box center [299, 202] width 232 height 9
paste div
click at [190, 198] on div "SPowder Coating" at bounding box center [204, 202] width 43 height 9
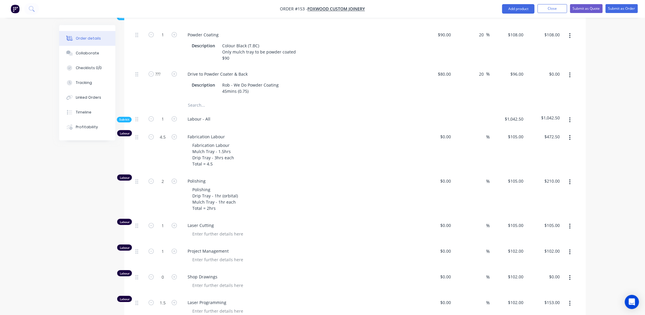
scroll to position [716, 0]
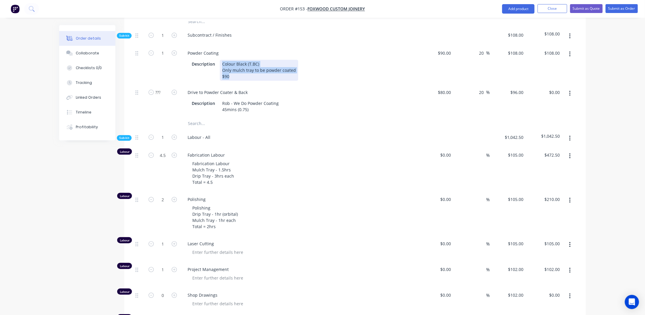
drag, startPoint x: 222, startPoint y: 56, endPoint x: 300, endPoint y: 69, distance: 79.1
click at [300, 69] on div "Description Colour Black (T.BC) Only mulch tray to be powder coated $90" at bounding box center [297, 70] width 216 height 21
paste div
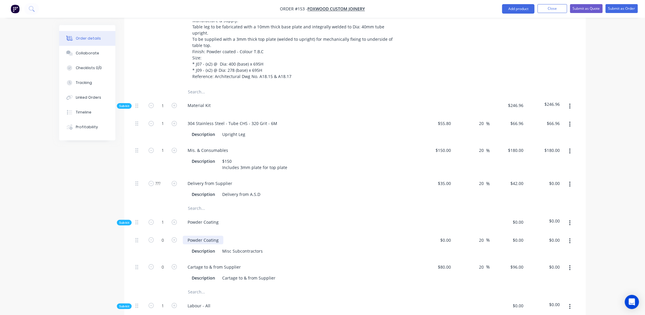
scroll to position [1071, 0]
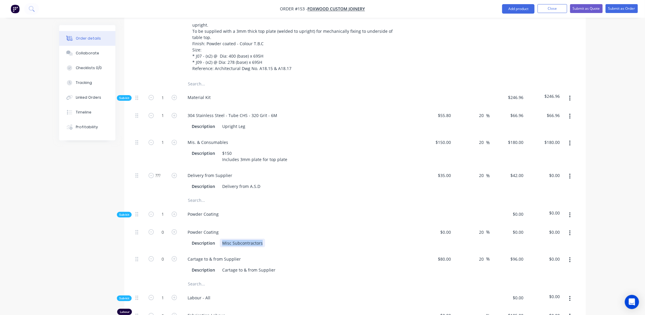
drag, startPoint x: 234, startPoint y: 228, endPoint x: 321, endPoint y: 227, distance: 86.6
click at [321, 239] on div "Description Misc Subcontractors" at bounding box center [297, 243] width 216 height 9
paste div
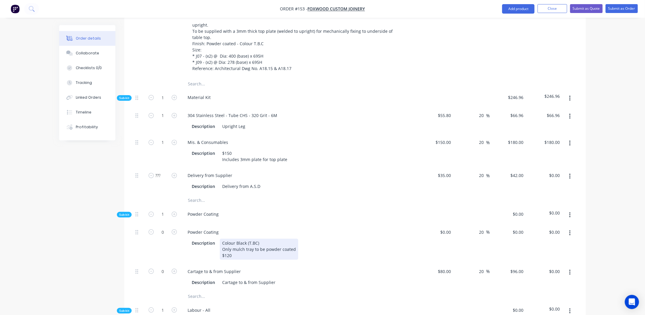
scroll to position [1130, 0]
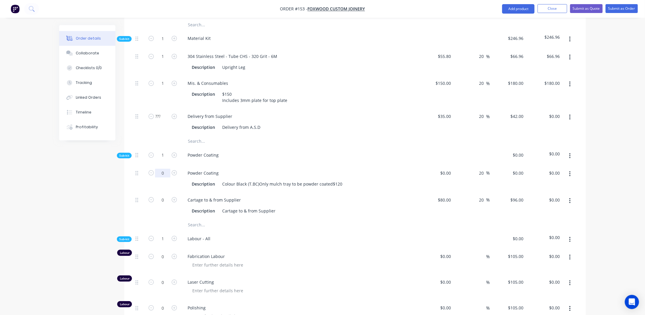
click at [167, 169] on input "0" at bounding box center [162, 173] width 15 height 9
type input "4"
drag, startPoint x: 89, startPoint y: 193, endPoint x: 146, endPoint y: 183, distance: 58.2
click at [453, 169] on input "0" at bounding box center [449, 173] width 7 height 9
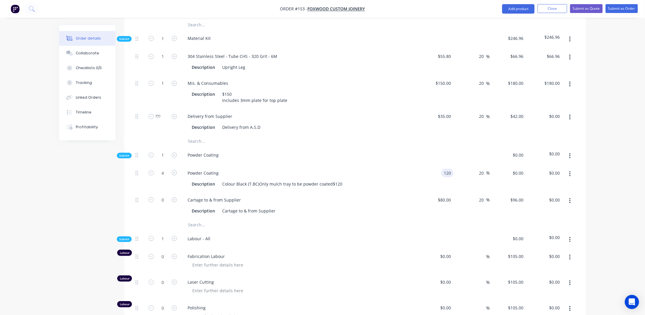
type input "$120.00"
type input "$144.00"
type input "$576.00"
click at [166, 196] on input "0" at bounding box center [162, 200] width 15 height 9
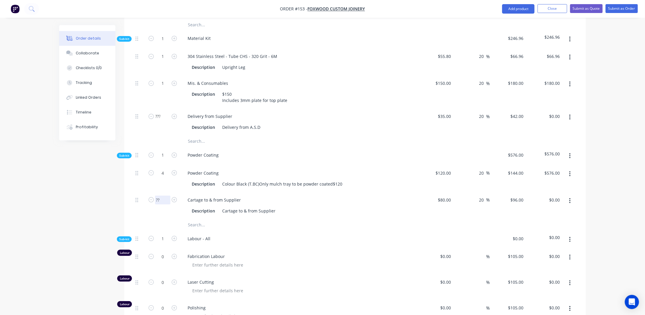
type input "??"
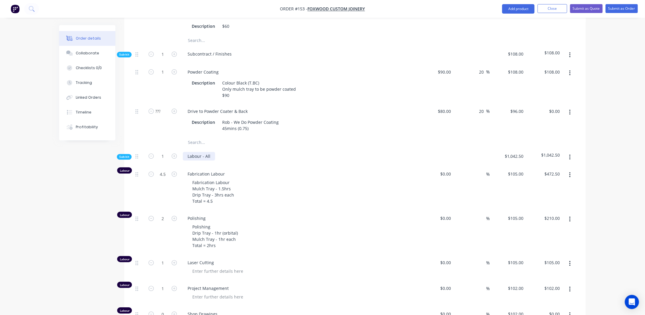
scroll to position [687, 0]
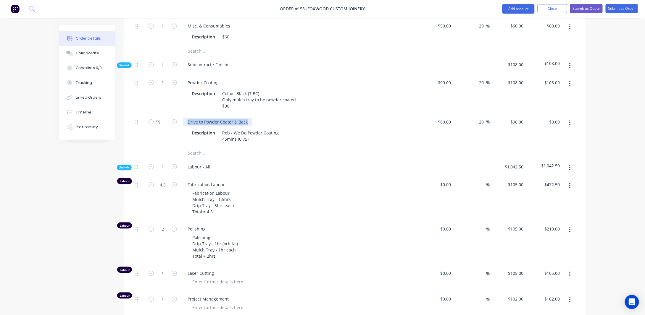
drag, startPoint x: 188, startPoint y: 114, endPoint x: 255, endPoint y: 118, distance: 66.3
click at [255, 118] on div "Drive to Powder Coater & Back" at bounding box center [299, 122] width 232 height 9
copy div "Drive to Powder Coater & Back"
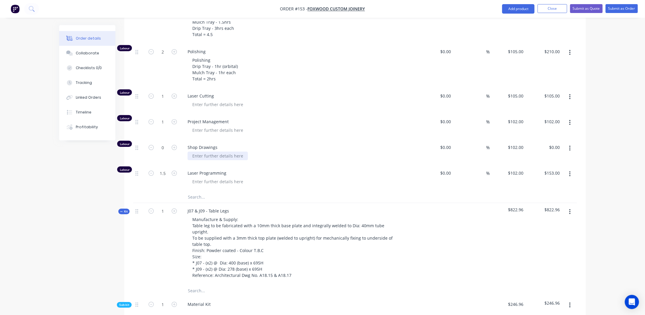
scroll to position [1012, 0]
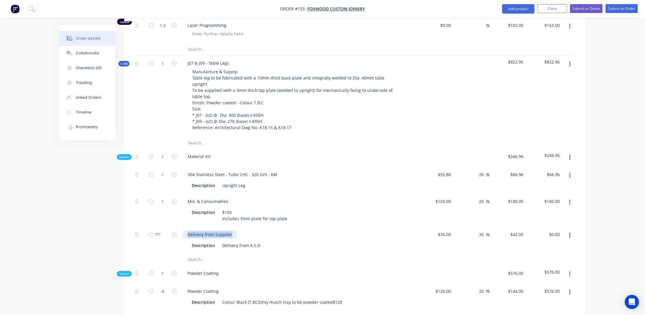
drag, startPoint x: 185, startPoint y: 218, endPoint x: 246, endPoint y: 224, distance: 60.9
click at [246, 227] on div "Delivery from Supplier Description Delivery from A.S.D" at bounding box center [298, 240] width 237 height 27
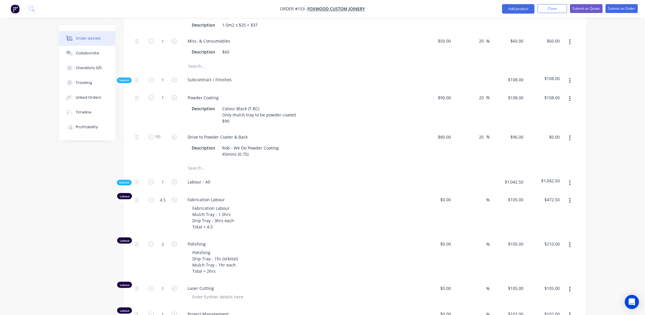
scroll to position [657, 0]
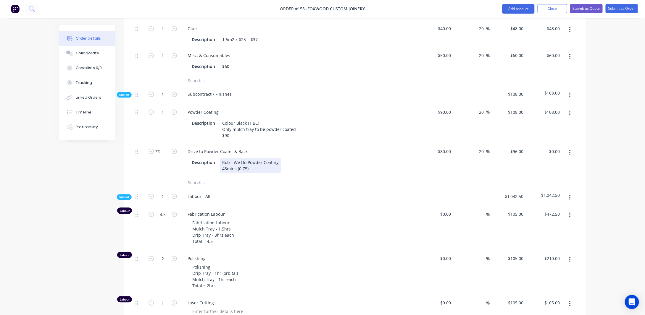
drag, startPoint x: 221, startPoint y: 156, endPoint x: 286, endPoint y: 164, distance: 65.3
click at [286, 164] on div "Description Rob - We Do Powder Coating 45mins (0.75)" at bounding box center [297, 165] width 216 height 15
copy div "Rob - We Do Powder Coating 45mins (0.75)"
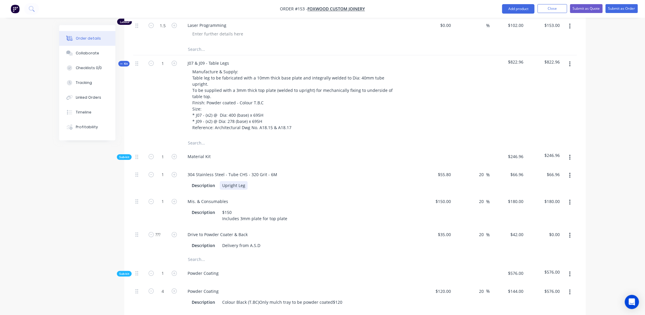
scroll to position [1130, 0]
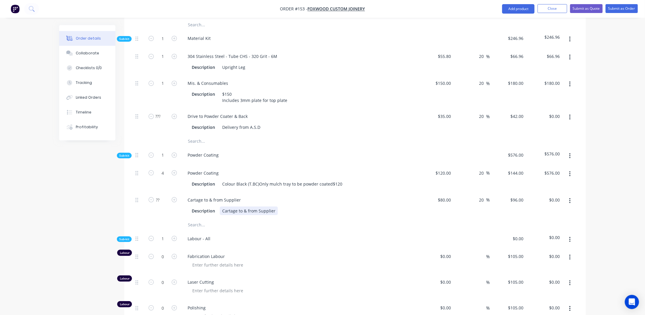
click at [222, 207] on div "Cartage to & from Supplier" at bounding box center [249, 211] width 58 height 9
drag, startPoint x: 222, startPoint y: 194, endPoint x: 276, endPoint y: 196, distance: 53.8
click at [276, 207] on div "Description Cartage to & from Supplier" at bounding box center [297, 211] width 216 height 9
paste div
drag, startPoint x: 188, startPoint y: 102, endPoint x: 257, endPoint y: 101, distance: 68.9
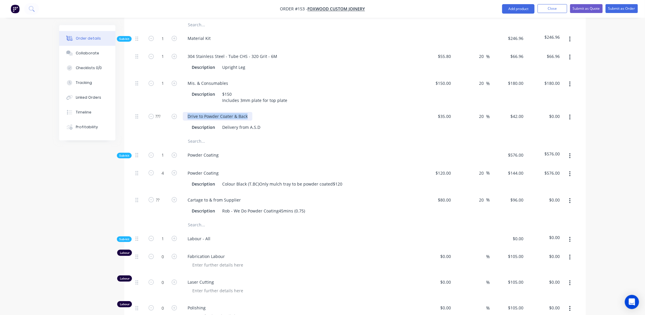
click at [256, 112] on div "Drive to Powder Coater & Back" at bounding box center [299, 116] width 232 height 9
drag, startPoint x: 188, startPoint y: 182, endPoint x: 283, endPoint y: 185, distance: 95.0
click at [284, 196] on div "Cartage to & from Supplier" at bounding box center [299, 200] width 232 height 9
paste div
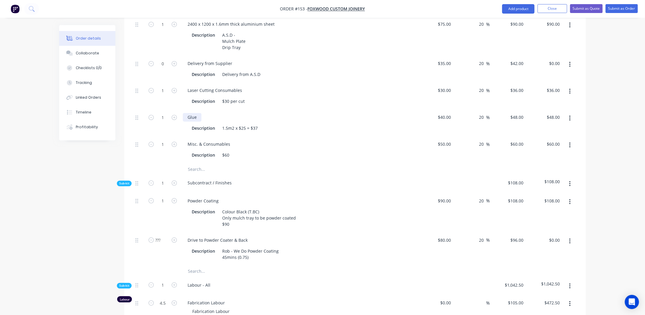
scroll to position [539, 0]
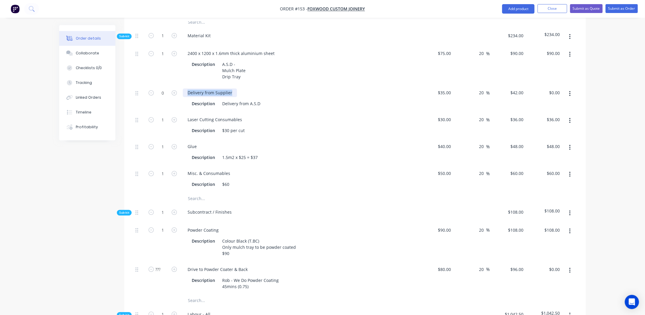
drag, startPoint x: 189, startPoint y: 89, endPoint x: 247, endPoint y: 89, distance: 58.8
click at [247, 89] on div "Delivery from Supplier" at bounding box center [299, 93] width 232 height 9
copy div "Delivery from Supplier"
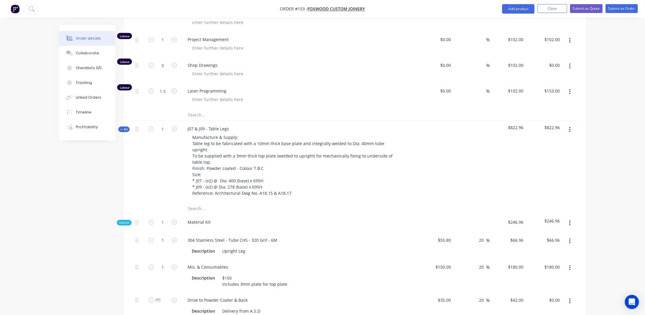
scroll to position [1012, 0]
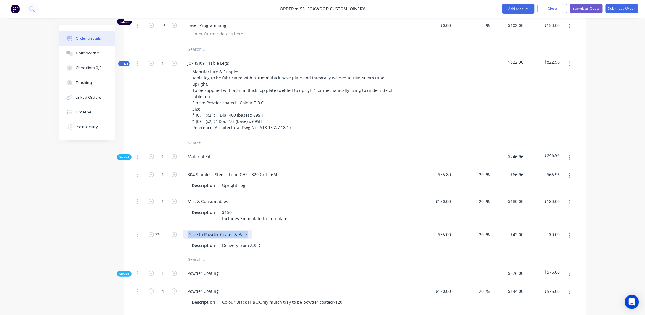
drag, startPoint x: 187, startPoint y: 219, endPoint x: 259, endPoint y: 222, distance: 72.2
click at [260, 230] on div "Drive to Powder Coater & Back" at bounding box center [299, 234] width 232 height 9
drag, startPoint x: 91, startPoint y: 218, endPoint x: 122, endPoint y: 216, distance: 30.8
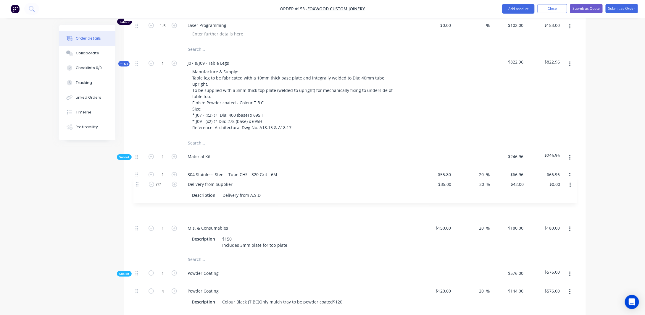
drag, startPoint x: 136, startPoint y: 219, endPoint x: 137, endPoint y: 178, distance: 40.8
click at [137, 179] on div "1 304 Stainless Steel - Tube CHS - 320 Grit - 6M Description Upright Leg $55.80…" at bounding box center [355, 210] width 444 height 87
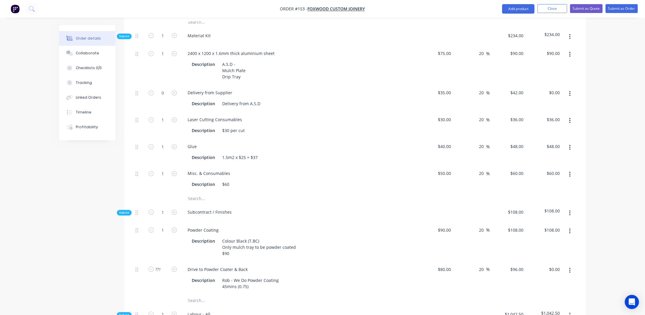
scroll to position [509, 0]
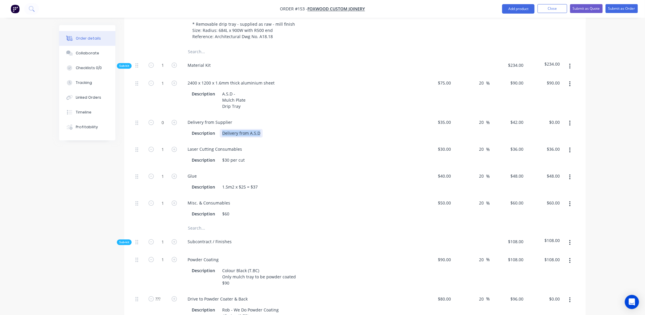
drag, startPoint x: 221, startPoint y: 128, endPoint x: 283, endPoint y: 130, distance: 61.2
click at [285, 130] on div "Description Delivery from A.S.D" at bounding box center [297, 133] width 216 height 9
copy div "Delivery from A.S.D"
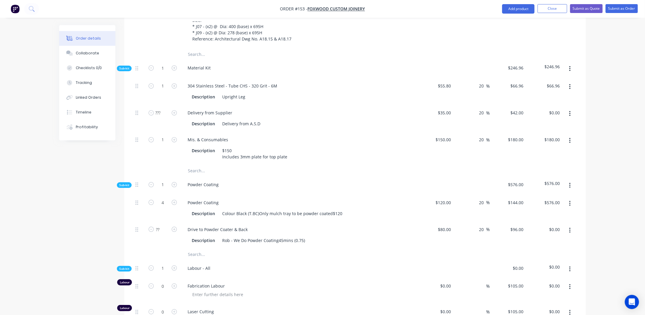
scroll to position [1130, 0]
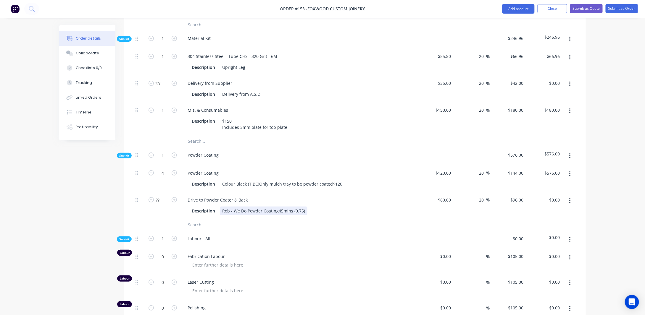
click at [278, 207] on div "Rob - We Do Powder Coating45mins (0.75)" at bounding box center [264, 211] width 88 height 9
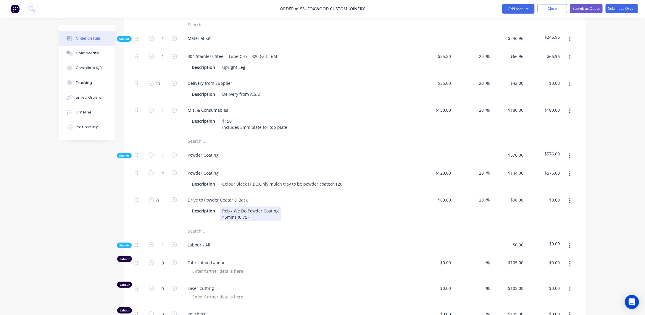
click at [250, 207] on div "Rob - We Do Powder Coating 45mins (0.75)" at bounding box center [250, 214] width 61 height 15
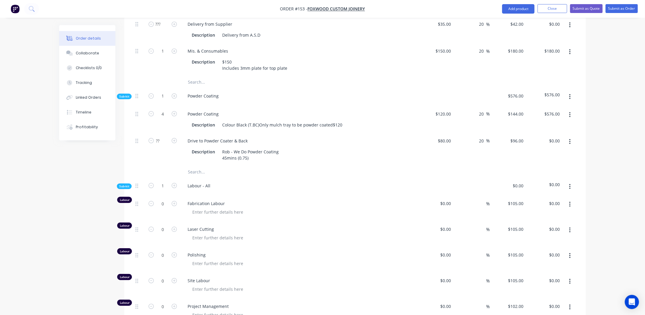
drag, startPoint x: 83, startPoint y: 183, endPoint x: 154, endPoint y: 182, distance: 70.7
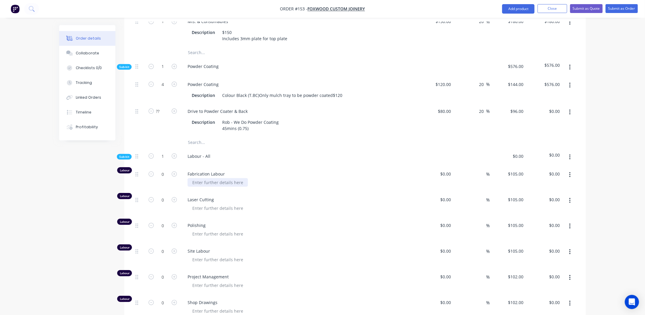
drag, startPoint x: 194, startPoint y: 166, endPoint x: 216, endPoint y: 168, distance: 22.2
click at [194, 178] on div at bounding box center [217, 182] width 60 height 9
click at [233, 178] on div at bounding box center [217, 182] width 60 height 9
click at [220, 178] on div at bounding box center [217, 182] width 60 height 9
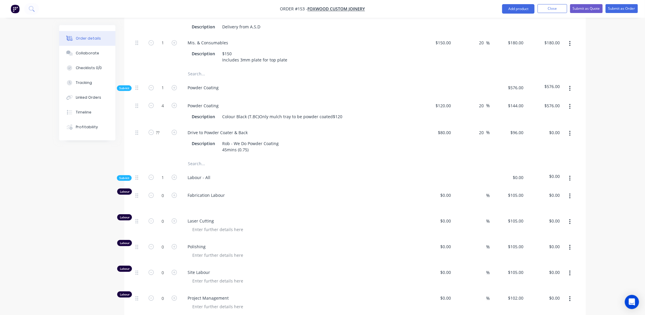
scroll to position [1190, 0]
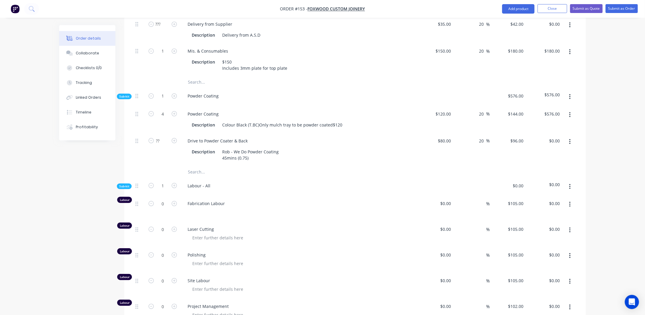
click at [569, 139] on icon "button" at bounding box center [569, 142] width 1 height 7
click at [559, 153] on div "Duplicate" at bounding box center [549, 157] width 46 height 9
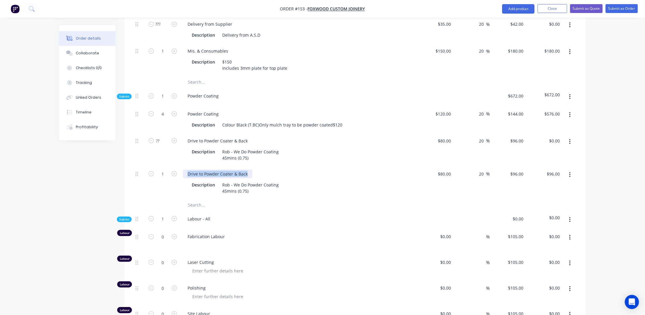
drag, startPoint x: 195, startPoint y: 158, endPoint x: 299, endPoint y: 156, distance: 104.7
click at [299, 170] on div "Drive to Powder Coater & Back" at bounding box center [299, 174] width 232 height 9
drag, startPoint x: 243, startPoint y: 169, endPoint x: 311, endPoint y: 183, distance: 70.2
click at [308, 184] on div "Sub-kit 1 Material Kit $246.96 $246.96 1 304 Stainless Steel - Tube CHS - 320 G…" at bounding box center [355, 196] width 444 height 450
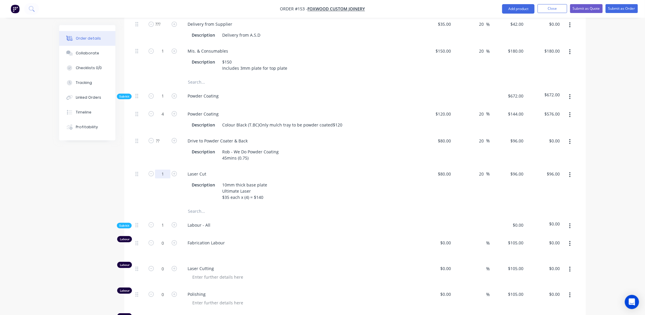
click at [164, 170] on input "1" at bounding box center [162, 174] width 15 height 9
drag, startPoint x: 265, startPoint y: 168, endPoint x: 291, endPoint y: 171, distance: 26.2
click at [265, 181] on div "10mm thick base plate Ultimate Laser $35 each x (4) = $140" at bounding box center [245, 191] width 50 height 21
click at [166, 170] on input "1" at bounding box center [162, 174] width 15 height 9
type input "140"
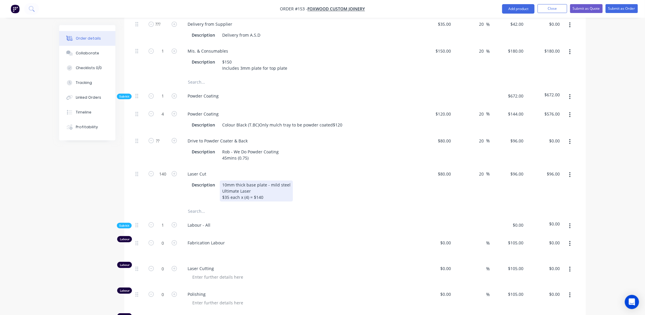
type input "$13,440.00"
click at [263, 181] on div "10mm thick base plate - mild steel Ultimate Laser $35 each x (4) = $140" at bounding box center [256, 191] width 73 height 21
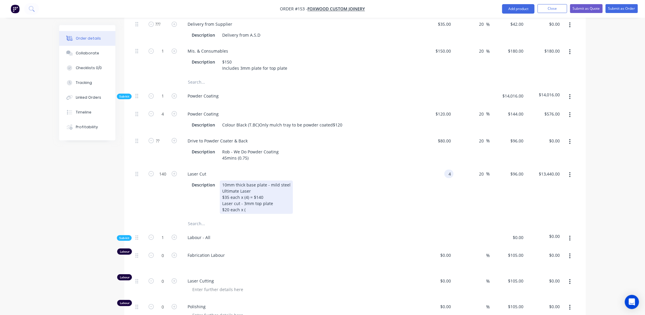
type input "$4.00"
type input "$4.80"
type input "$672.00"
click at [247, 193] on div "10mm thick base plate - mild steel Ultimate Laser $35 each x (4) = $140 Laser c…" at bounding box center [256, 197] width 73 height 33
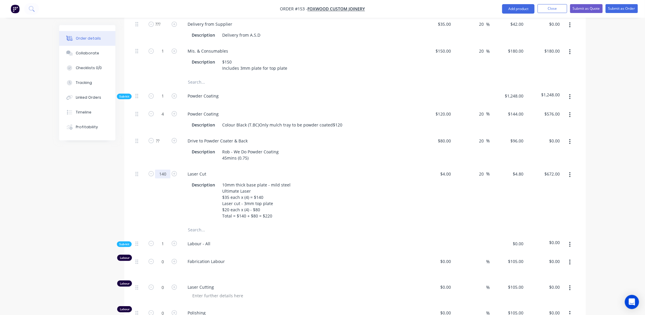
click at [167, 170] on input "140" at bounding box center [162, 174] width 15 height 9
type input "2"
type input "1"
type input "4"
type input "$4.80"
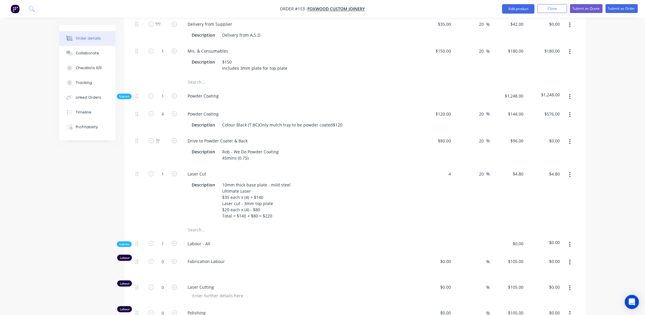
drag, startPoint x: 451, startPoint y: 157, endPoint x: 469, endPoint y: 162, distance: 18.0
click at [451, 170] on input "4" at bounding box center [447, 174] width 14 height 9
drag, startPoint x: 599, startPoint y: 174, endPoint x: 603, endPoint y: 174, distance: 4.1
type input "$220.00"
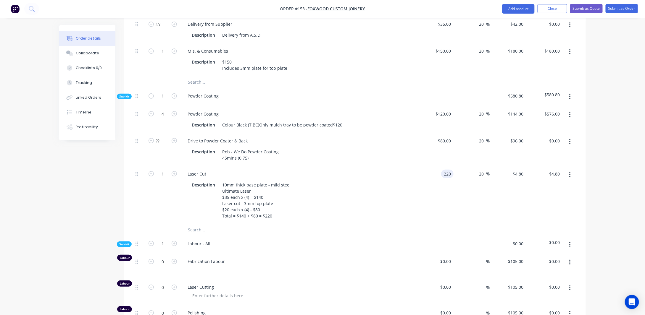
type input "$264.00"
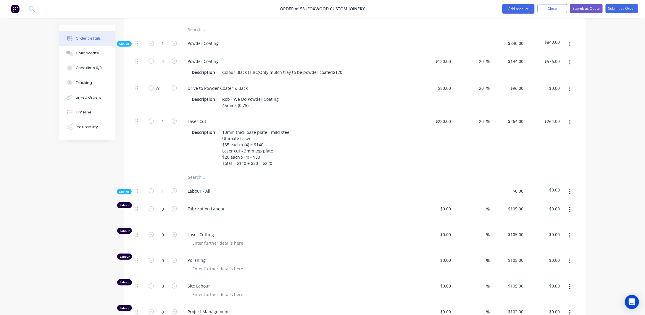
scroll to position [1249, 0]
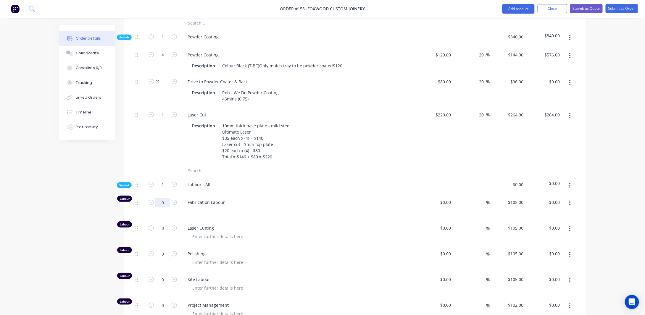
click at [166, 198] on input "0" at bounding box center [162, 202] width 15 height 9
drag, startPoint x: 218, startPoint y: 192, endPoint x: 211, endPoint y: 192, distance: 7.1
click at [218, 207] on div at bounding box center [300, 211] width 227 height 9
click at [207, 199] on span "Fabrication Labour" at bounding box center [300, 202] width 227 height 6
click at [223, 199] on span "Fabrication Labour" at bounding box center [300, 202] width 227 height 6
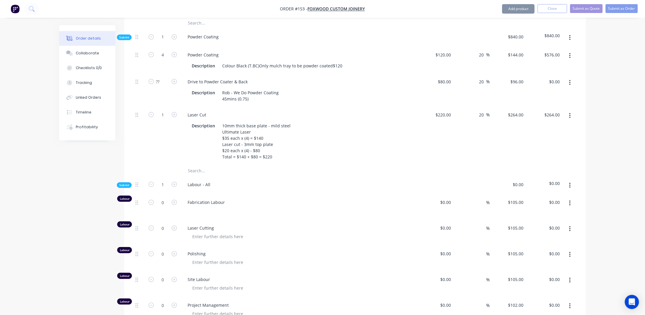
drag, startPoint x: 216, startPoint y: 186, endPoint x: 204, endPoint y: 186, distance: 11.8
click at [216, 199] on span "Fabrication Labour" at bounding box center [300, 202] width 227 height 6
drag, startPoint x: 107, startPoint y: 197, endPoint x: 144, endPoint y: 189, distance: 37.8
click at [196, 199] on span "Fabrication Labour" at bounding box center [300, 202] width 227 height 6
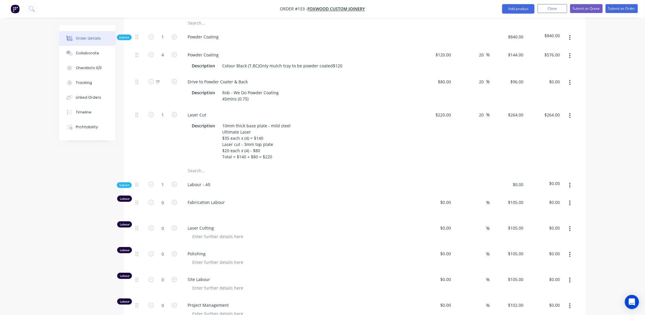
click at [188, 199] on span "Fabrication Labour" at bounding box center [300, 202] width 227 height 6
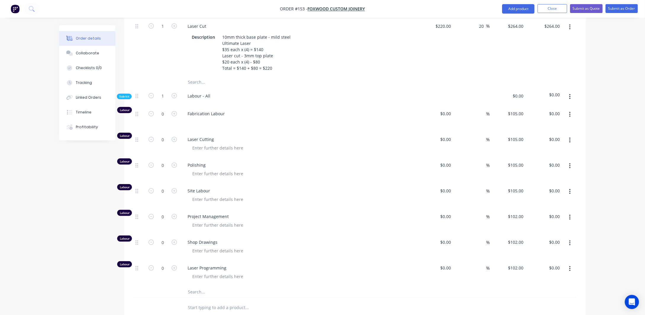
click at [198, 118] on div at bounding box center [300, 122] width 227 height 9
click at [195, 118] on div at bounding box center [191, 122] width 9 height 9
click at [166, 109] on input "0" at bounding box center [162, 113] width 15 height 9
type input "8"
click at [571, 187] on button "button" at bounding box center [570, 192] width 14 height 11
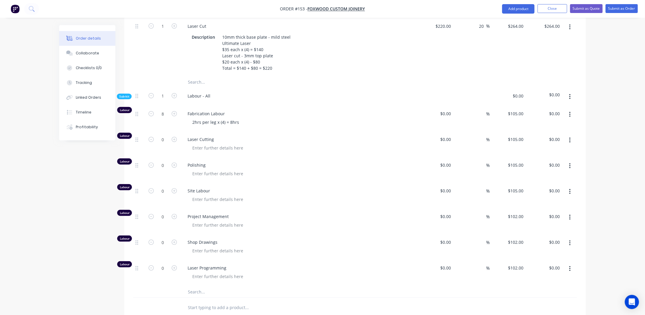
type input "$840.00"
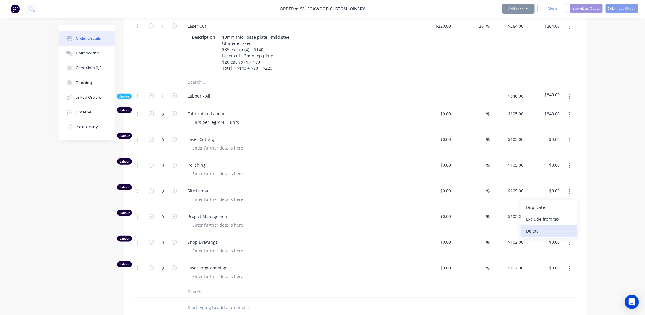
click at [559, 227] on div "Delete" at bounding box center [549, 231] width 46 height 9
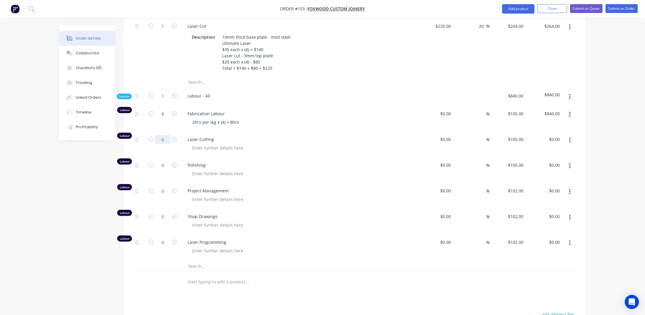
drag, startPoint x: 166, startPoint y: 121, endPoint x: 252, endPoint y: 125, distance: 86.5
click at [166, 135] on input "0" at bounding box center [162, 139] width 15 height 9
click at [568, 135] on button "button" at bounding box center [570, 140] width 14 height 11
click at [164, 135] on input "0" at bounding box center [162, 139] width 15 height 9
drag, startPoint x: 144, startPoint y: 116, endPoint x: 143, endPoint y: 119, distance: 3.5
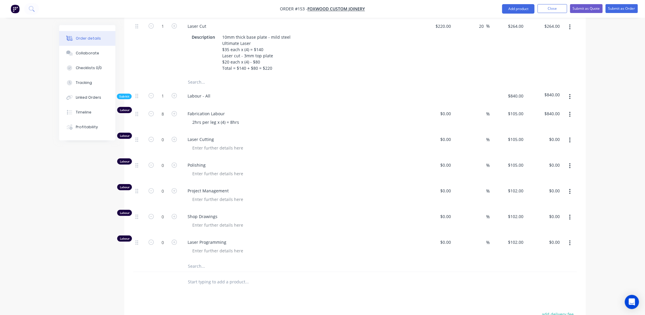
click at [143, 132] on div at bounding box center [139, 145] width 12 height 26
drag, startPoint x: 137, startPoint y: 123, endPoint x: 137, endPoint y: 158, distance: 35.5
click at [137, 158] on div "Labour 8 Fabrication Labour 2hrs per leg x (4) = 8hrs $0.00 $0.00 % $105.00 $10…" at bounding box center [355, 183] width 444 height 154
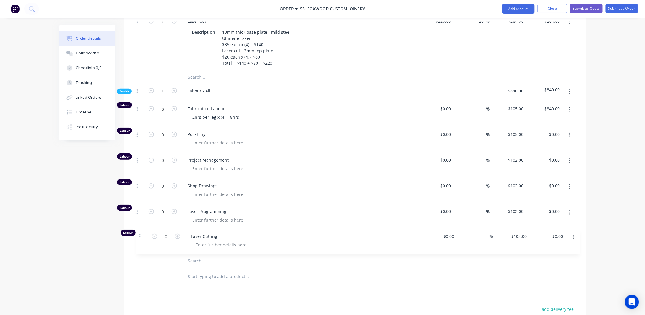
drag, startPoint x: 139, startPoint y: 156, endPoint x: 141, endPoint y: 234, distance: 77.8
click at [140, 239] on div "Sub-kit 1 Material Kit $246.96 $246.96 1 304 Stainless Steel - Tube CHS - 320 G…" at bounding box center [355, 42] width 444 height 449
drag, startPoint x: 166, startPoint y: 117, endPoint x: 167, endPoint y: 120, distance: 3.0
click at [166, 130] on input "0" at bounding box center [162, 134] width 15 height 9
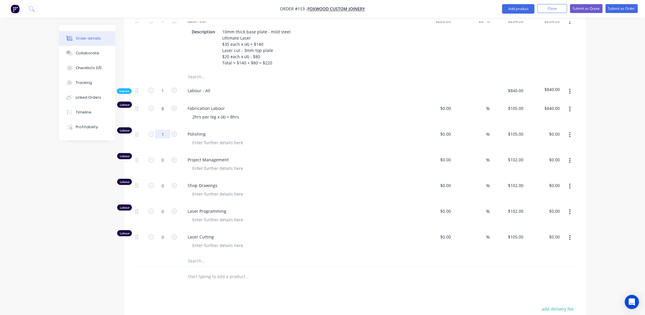
type input "1"
drag, startPoint x: 243, startPoint y: 139, endPoint x: 217, endPoint y: 132, distance: 27.5
click at [243, 152] on div "Project Management" at bounding box center [298, 165] width 237 height 26
type input "$105.00"
click at [201, 138] on div at bounding box center [217, 142] width 60 height 9
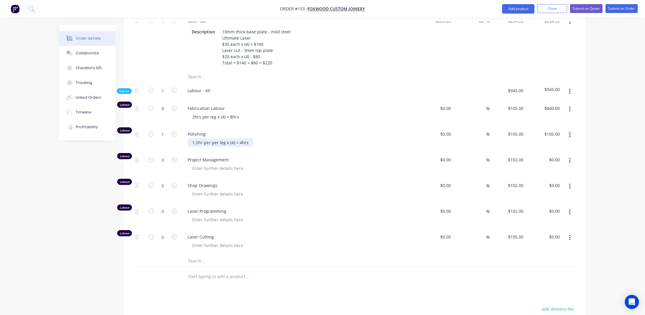
click at [240, 138] on div "1.5hr per per leg x (4) = 4hrs" at bounding box center [220, 142] width 66 height 9
click at [163, 130] on input "1" at bounding box center [162, 134] width 15 height 9
type input "6"
type input "$630.00"
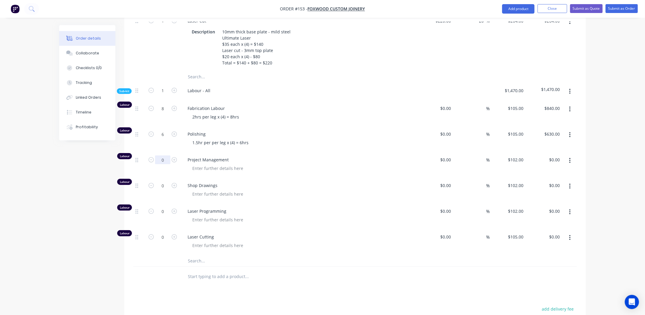
click at [166, 156] on input "0" at bounding box center [162, 160] width 15 height 9
type input "1.5"
type input "$153.00"
drag, startPoint x: 168, startPoint y: 169, endPoint x: 184, endPoint y: 168, distance: 16.0
click at [168, 181] on input "0" at bounding box center [162, 185] width 15 height 9
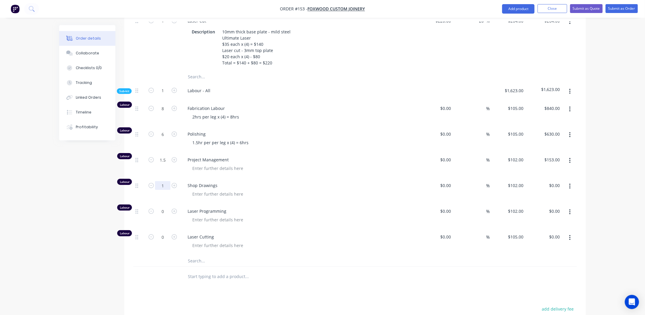
type input "1"
type input "$102.00"
click at [201, 190] on div at bounding box center [217, 194] width 60 height 9
click at [167, 181] on input "1" at bounding box center [162, 185] width 15 height 9
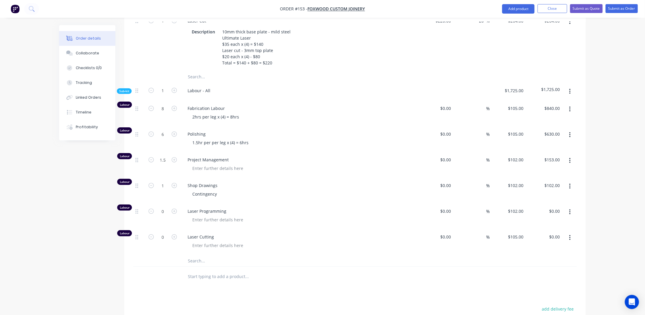
click at [162, 233] on input "0" at bounding box center [162, 237] width 15 height 9
drag, startPoint x: 167, startPoint y: 194, endPoint x: 170, endPoint y: 196, distance: 3.4
click at [167, 207] on input "0" at bounding box center [162, 211] width 15 height 9
type input "2"
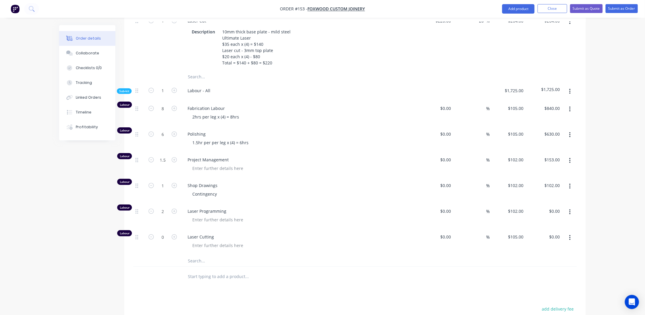
type input "$204.00"
click at [165, 156] on input "1.5" at bounding box center [162, 160] width 15 height 9
type input "2"
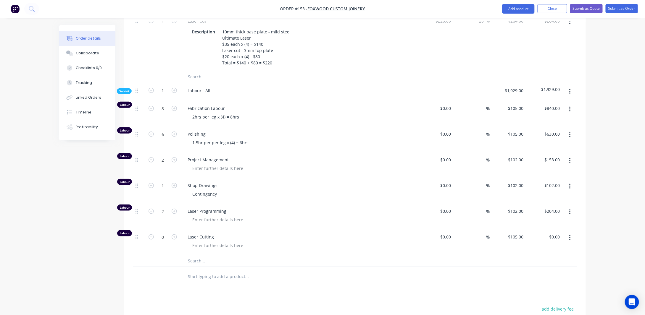
type input "$204.00"
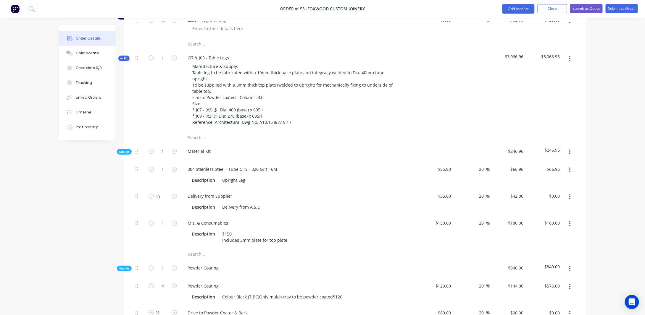
scroll to position [929, 0]
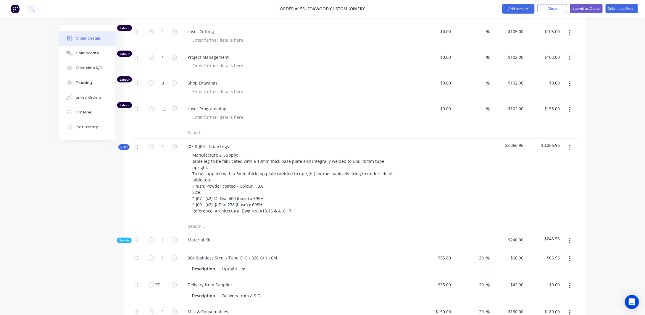
click at [571, 142] on button "button" at bounding box center [570, 147] width 14 height 11
click at [535, 159] on div "Add product to kit" at bounding box center [549, 163] width 46 height 9
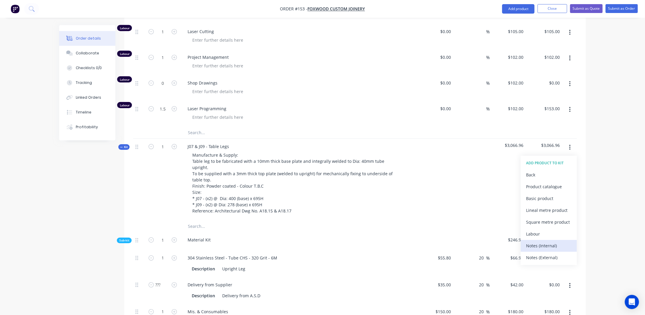
click at [546, 242] on div "Notes (Internal)" at bounding box center [549, 246] width 46 height 9
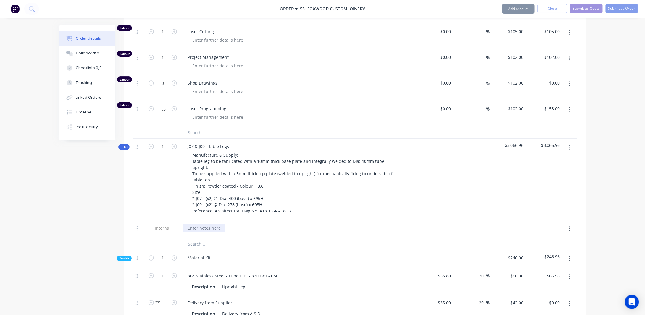
click at [201, 224] on div at bounding box center [204, 228] width 43 height 9
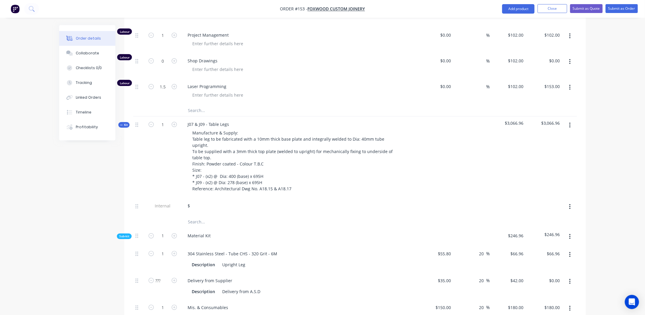
scroll to position [958, 0]
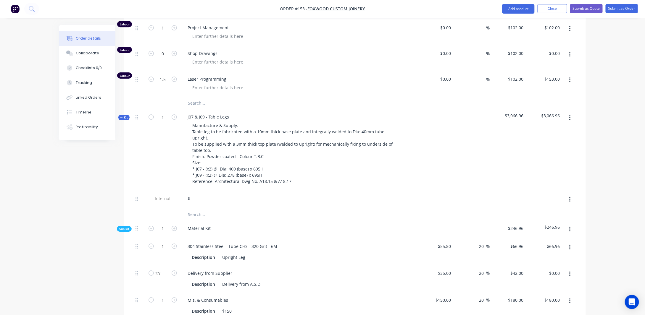
click at [125, 115] on span "Kit" at bounding box center [124, 117] width 8 height 4
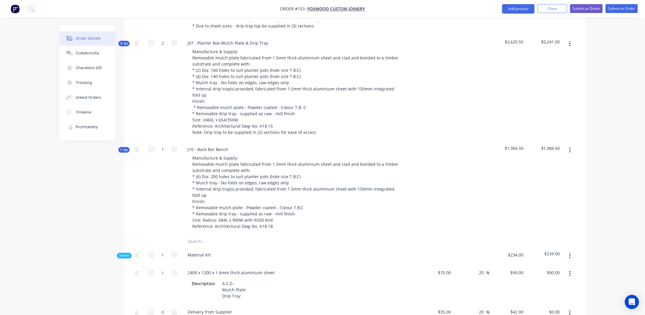
scroll to position [308, 0]
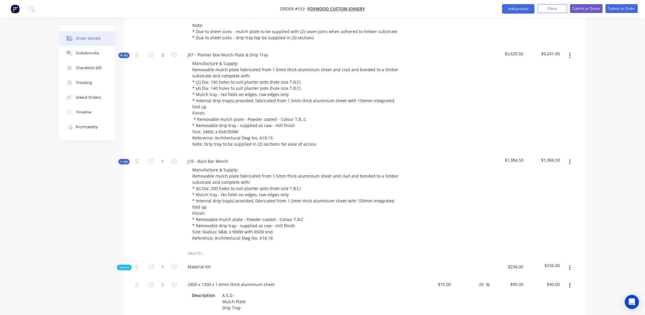
click at [124, 160] on span "Kit" at bounding box center [124, 162] width 8 height 4
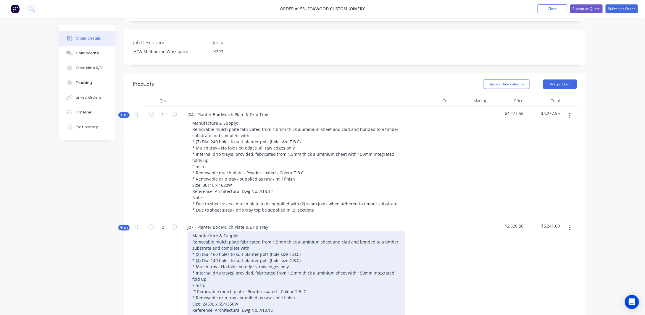
scroll to position [101, 0]
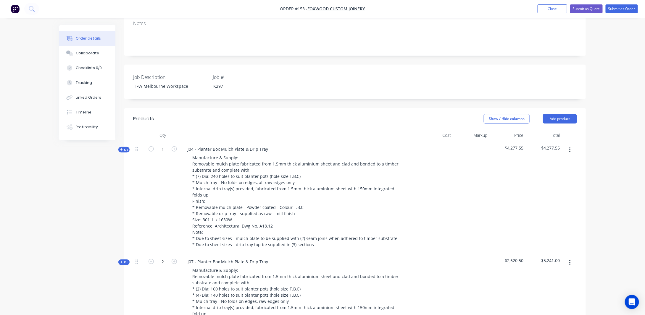
click at [123, 148] on span "Kit" at bounding box center [124, 150] width 8 height 4
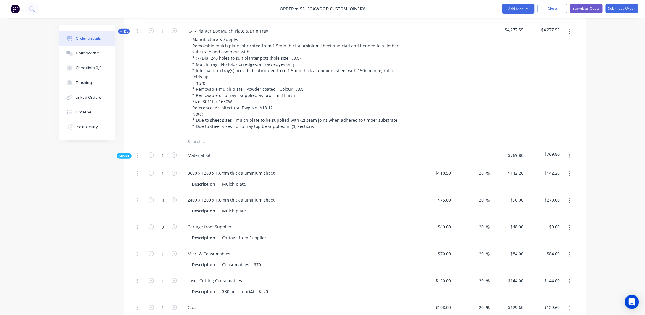
scroll to position [278, 0]
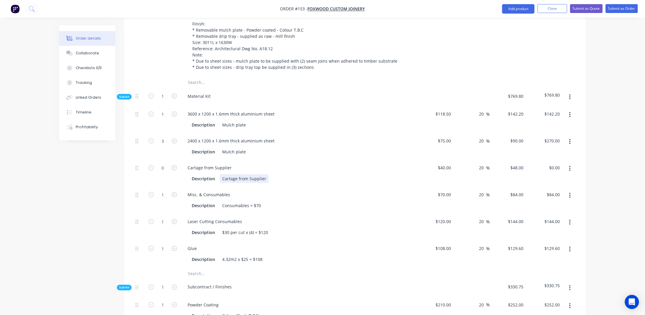
click at [264, 174] on div "Cartage from Supplier" at bounding box center [244, 178] width 49 height 9
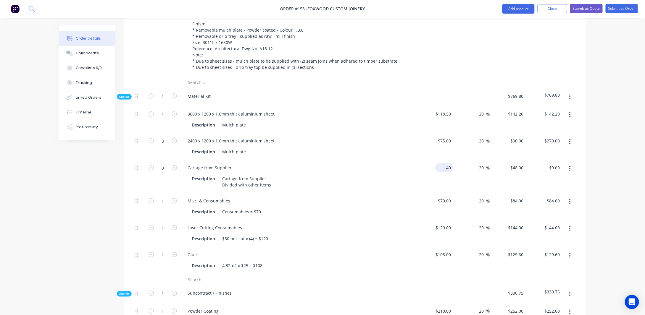
click at [449, 164] on input "40" at bounding box center [445, 168] width 16 height 9
type input "$35.00"
type input "$42.00"
drag, startPoint x: 166, startPoint y: 163, endPoint x: 159, endPoint y: 160, distance: 7.1
click at [166, 164] on input "0" at bounding box center [162, 168] width 15 height 9
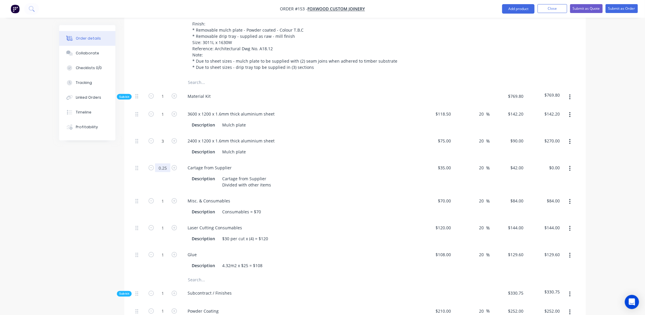
type input "0.25"
type input "$10.50"
drag, startPoint x: 222, startPoint y: 178, endPoint x: 277, endPoint y: 179, distance: 54.7
click at [277, 179] on div "Description Cartage from Supplier Divided with other items" at bounding box center [297, 181] width 216 height 15
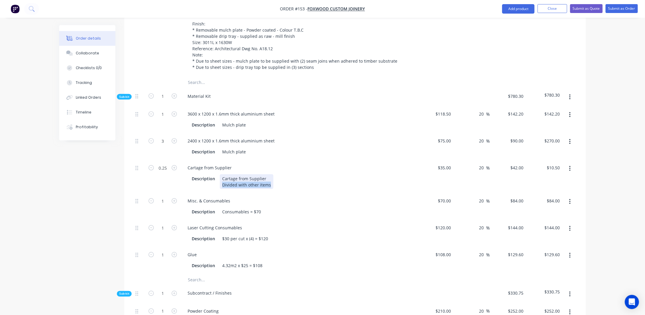
copy div "Divided with other items"
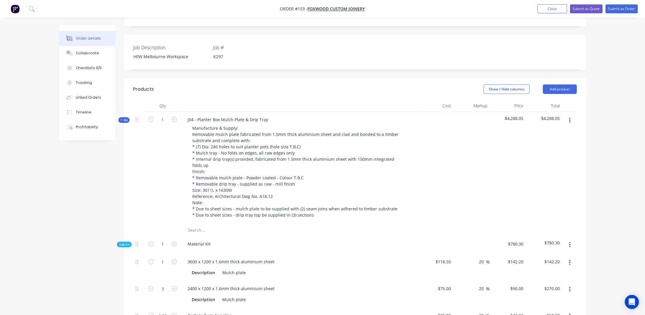
click at [124, 118] on span "Kit" at bounding box center [124, 120] width 8 height 4
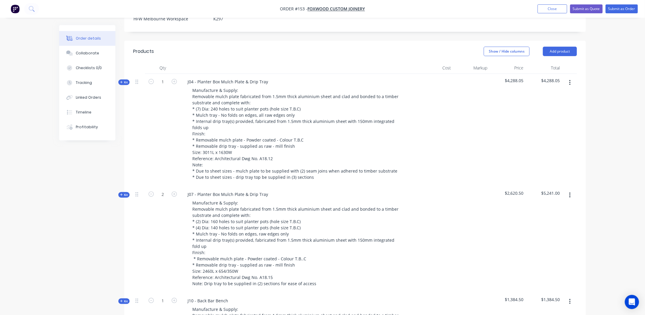
scroll to position [190, 0]
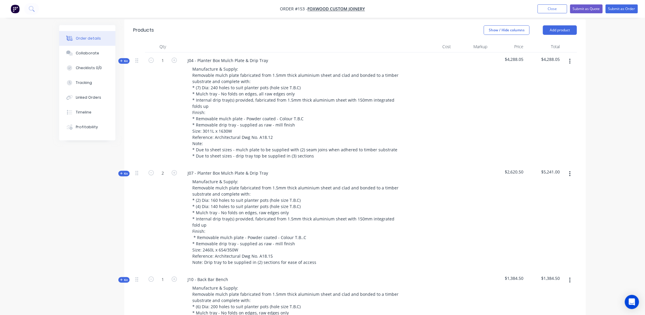
click at [125, 171] on span "Kit" at bounding box center [124, 173] width 8 height 4
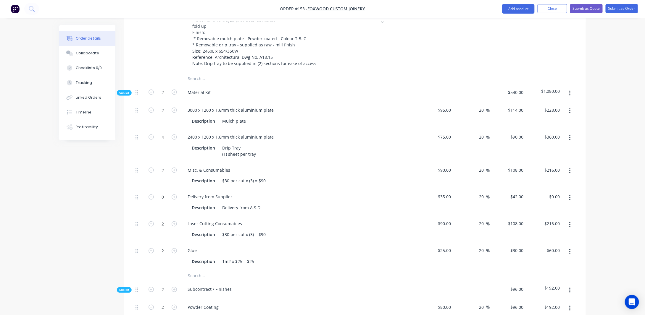
scroll to position [397, 0]
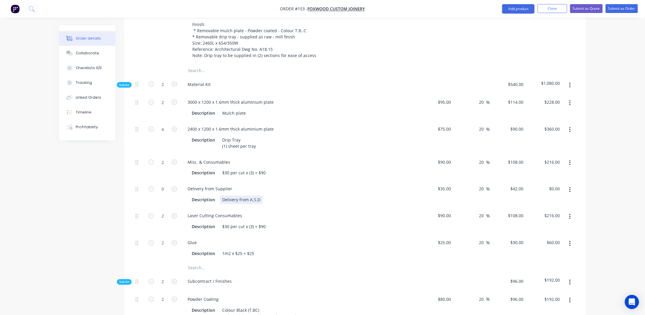
click at [260, 196] on div "Delivery from A.S.D" at bounding box center [241, 200] width 43 height 9
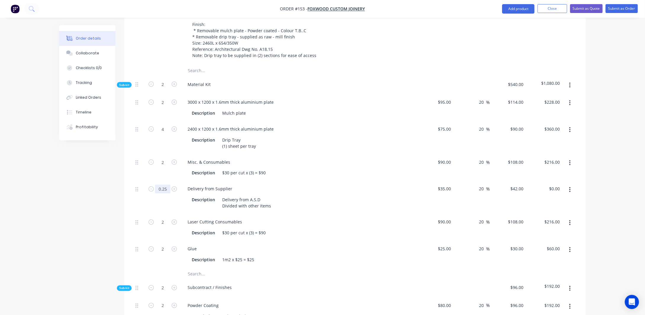
type input "0.25"
type input "$10.50"
click at [60, 197] on div "Order details Collaborate Checklists 0/0 Tracking Linked Orders Timeline Profit…" at bounding box center [322, 298] width 538 height 1339
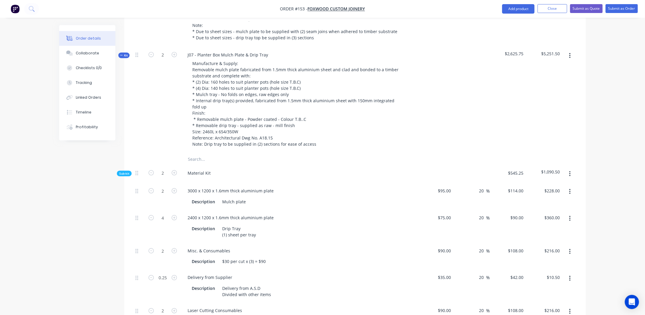
scroll to position [249, 0]
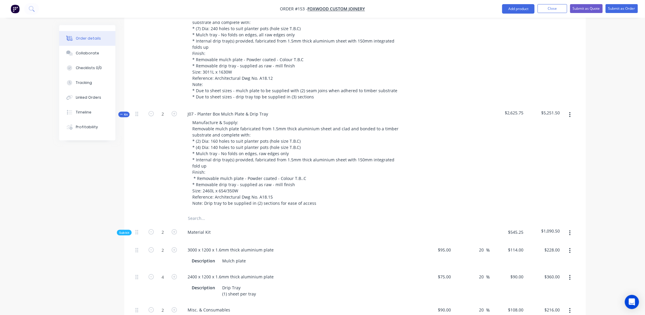
click at [125, 112] on span "Kit" at bounding box center [124, 114] width 8 height 4
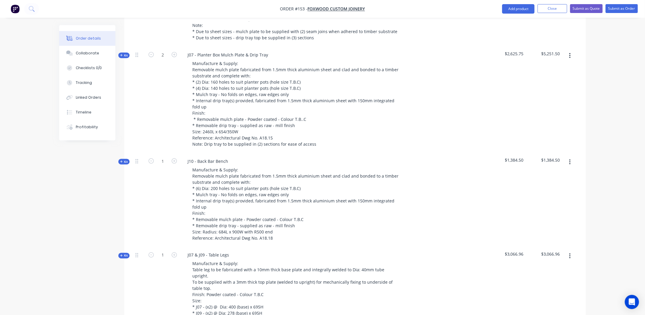
click at [124, 160] on span "Kit" at bounding box center [124, 162] width 8 height 4
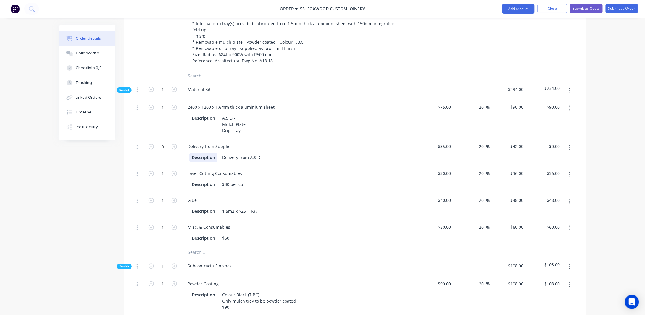
scroll to position [485, 0]
click at [259, 153] on div "Delivery from A.S.D" at bounding box center [241, 157] width 43 height 9
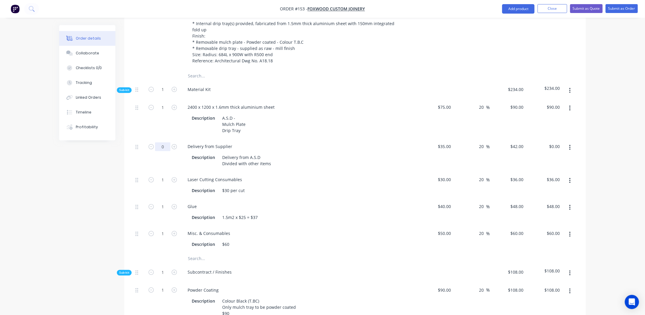
click at [165, 143] on input "0" at bounding box center [162, 147] width 15 height 9
type input "0.25"
click at [77, 169] on div "Created by [PERSON_NAME] Created [DATE] Required [DATE] Assigned to Add team me…" at bounding box center [322, 190] width 526 height 1300
type input "$10.50"
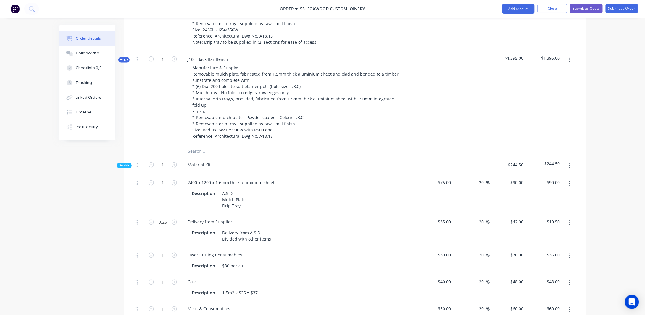
scroll to position [367, 0]
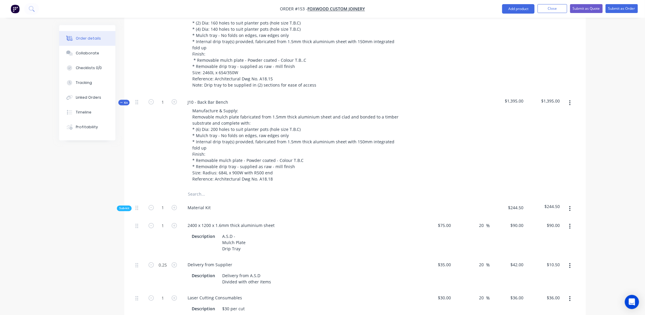
drag, startPoint x: 123, startPoint y: 97, endPoint x: 126, endPoint y: 96, distance: 3.1
click at [123, 101] on span "Kit" at bounding box center [124, 103] width 8 height 4
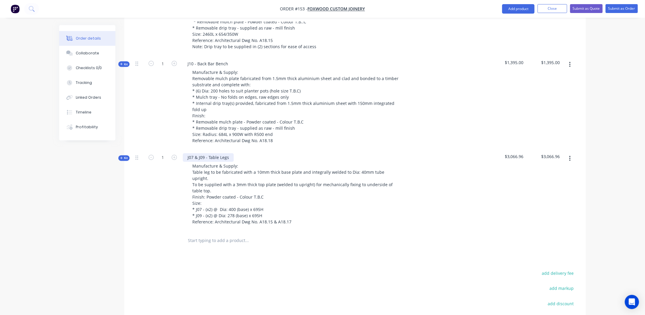
scroll to position [426, 0]
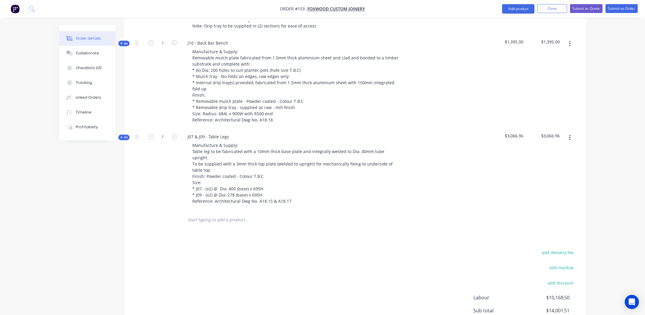
drag, startPoint x: 123, startPoint y: 132, endPoint x: 133, endPoint y: 132, distance: 9.8
click at [123, 135] on span "Kit" at bounding box center [124, 137] width 8 height 4
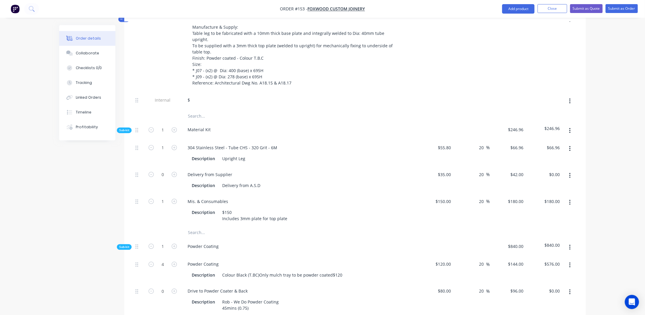
scroll to position [574, 0]
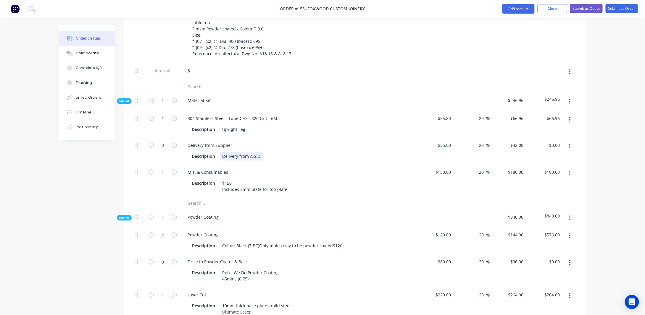
click at [258, 152] on div "Delivery from A.S.D" at bounding box center [241, 156] width 43 height 9
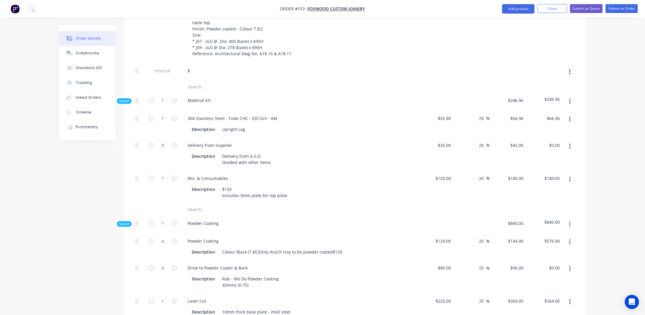
click at [171, 142] on button "button" at bounding box center [174, 145] width 8 height 6
type input "1"
type input "$42.00"
click at [166, 141] on input "1" at bounding box center [162, 145] width 15 height 9
type input "0.25"
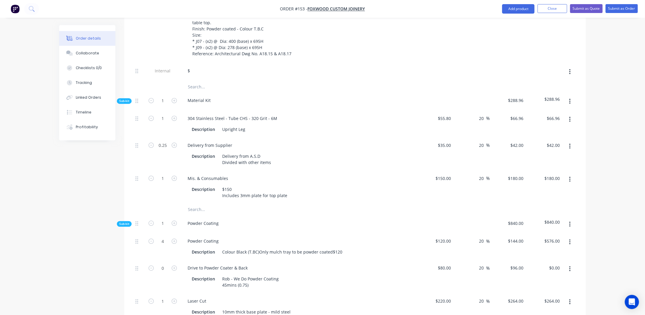
type input "$10.50"
click at [64, 158] on div "Created by [PERSON_NAME] Created [DATE] Required [DATE] Assigned to Add team me…" at bounding box center [322, 84] width 526 height 1266
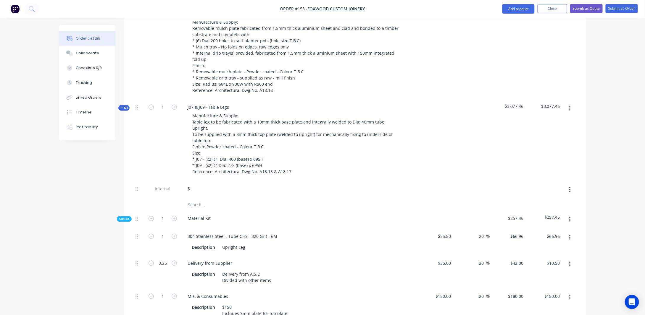
click at [122, 106] on icon "button" at bounding box center [121, 107] width 3 height 3
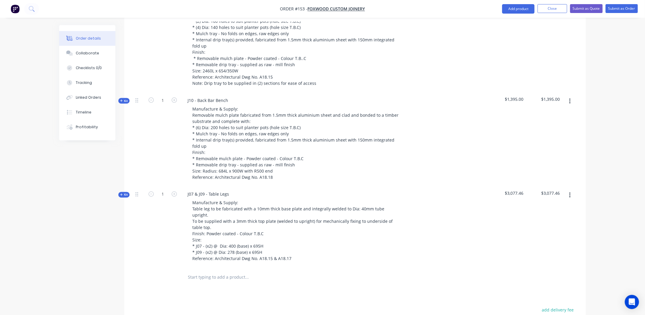
scroll to position [362, 0]
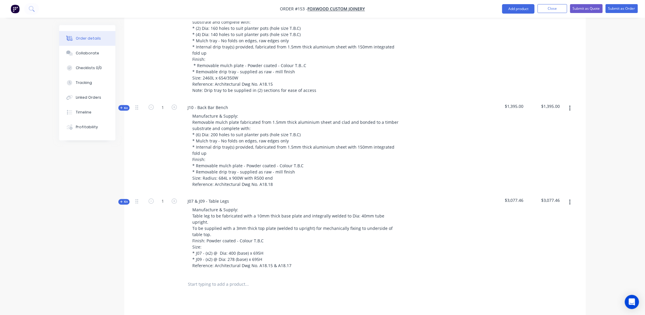
click at [122, 200] on icon "button" at bounding box center [121, 201] width 3 height 3
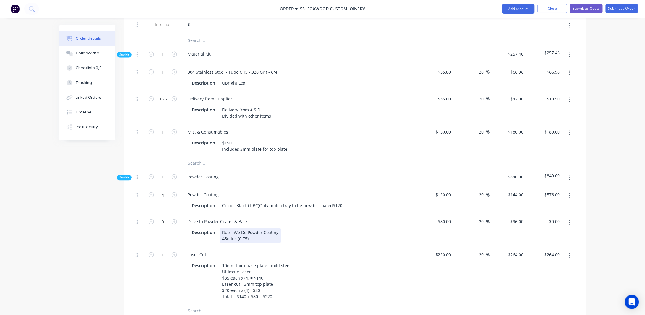
scroll to position [628, 0]
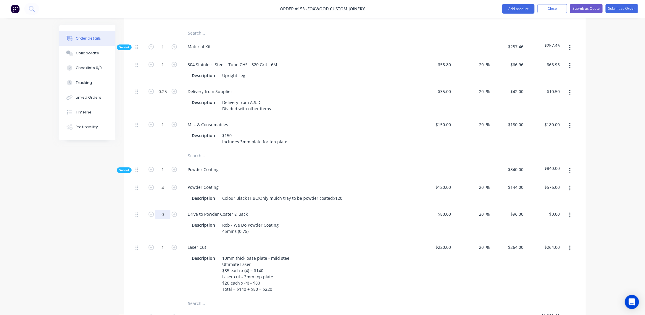
click at [163, 210] on input "0" at bounding box center [162, 214] width 15 height 9
click at [523, 210] on input "96" at bounding box center [518, 214] width 16 height 9
type input "105"
type input "80"
type input "31.25"
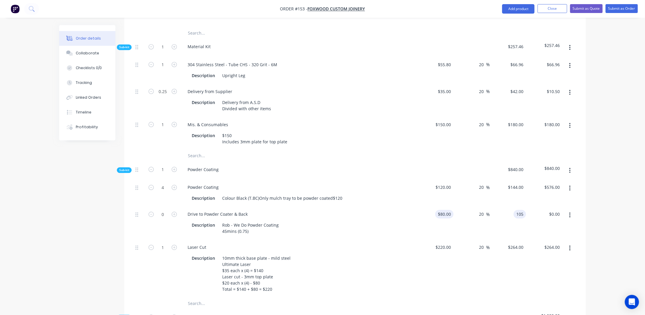
type input "$105.00"
click at [451, 210] on input "80" at bounding box center [445, 214] width 16 height 9
type input "$0.00"
click at [621, 188] on div "Order details Collaborate Checklists 0/0 Tracking Linked Orders Timeline Profit…" at bounding box center [322, 18] width 645 height 1292
click at [523, 210] on input "0" at bounding box center [519, 214] width 14 height 9
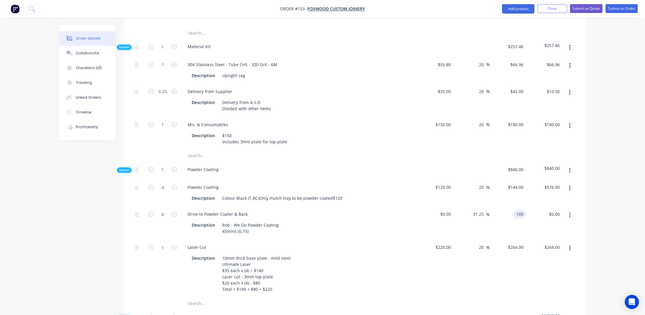
type input "$105.00"
click at [588, 220] on div "Order details Collaborate Checklists 0/0 Tracking Linked Orders Timeline Profit…" at bounding box center [322, 30] width 538 height 1266
click at [479, 210] on input "31.25" at bounding box center [479, 214] width 14 height 9
drag, startPoint x: 483, startPoint y: 201, endPoint x: 453, endPoint y: 203, distance: 30.5
click at [453, 206] on div "0 Drive to Powder Coater & Back Description Rob - We Do Powder Coating 45mins (…" at bounding box center [355, 222] width 444 height 33
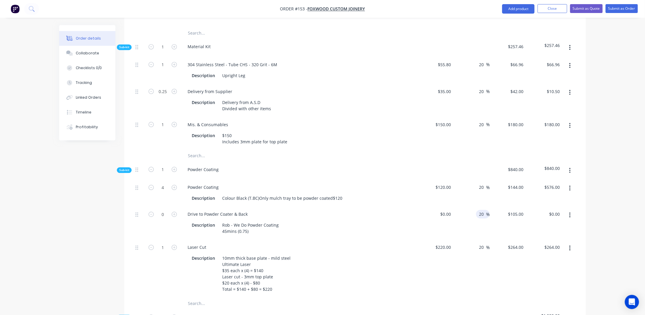
type input "20"
click at [616, 199] on div "Order details Collaborate Checklists 0/0 Tracking Linked Orders Timeline Profit…" at bounding box center [322, 18] width 645 height 1292
click at [520, 210] on input "0" at bounding box center [519, 214] width 14 height 9
type input "$105.00"
click at [617, 191] on div "Order details Collaborate Checklists 0/0 Tracking Linked Orders Timeline Profit…" at bounding box center [322, 18] width 645 height 1292
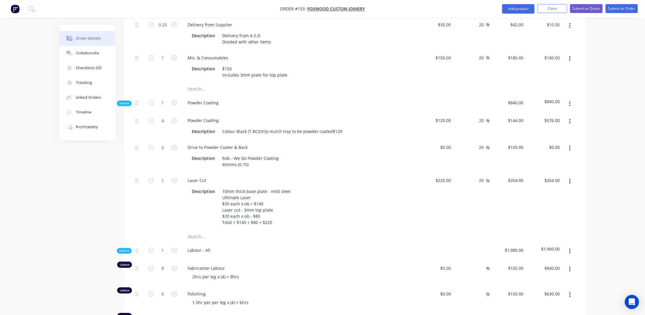
scroll to position [687, 0]
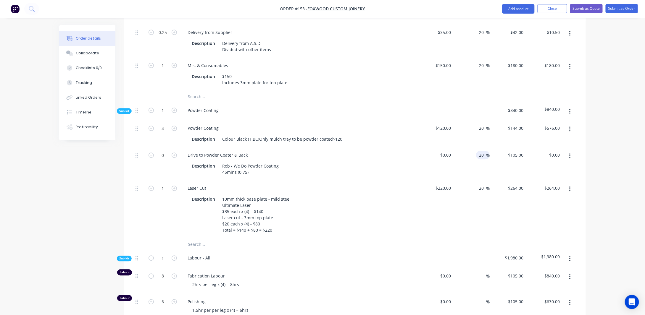
click at [482, 151] on input "20" at bounding box center [482, 155] width 8 height 9
type input "2"
type input "0"
click at [516, 147] on div "0 0" at bounding box center [507, 163] width 36 height 33
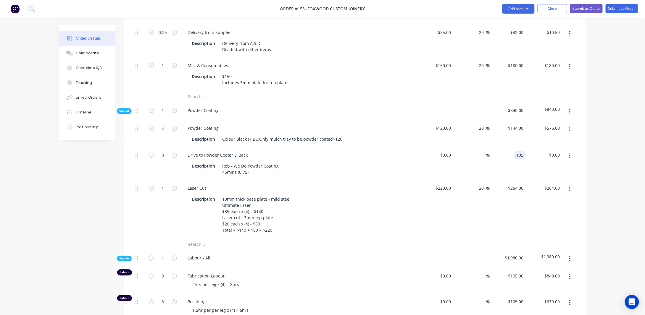
type input "$105.00"
click at [166, 151] on input "0" at bounding box center [162, 155] width 15 height 9
type input "0.75"
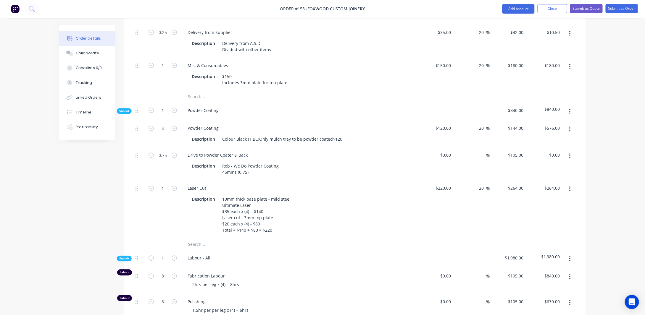
type input "$78.75"
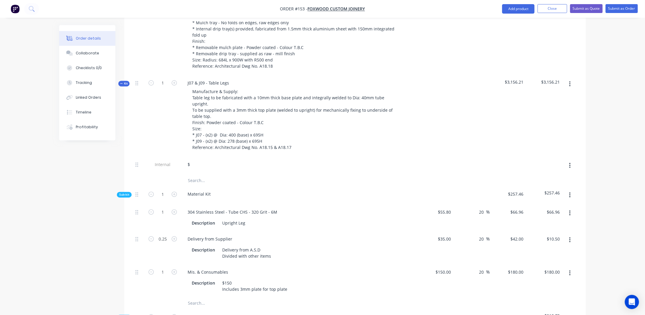
click at [123, 82] on span "Kit" at bounding box center [124, 84] width 8 height 4
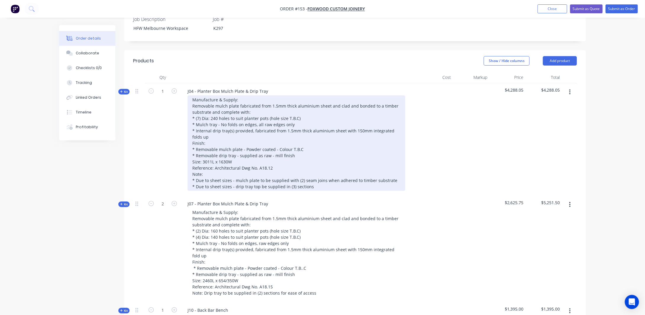
scroll to position [155, 0]
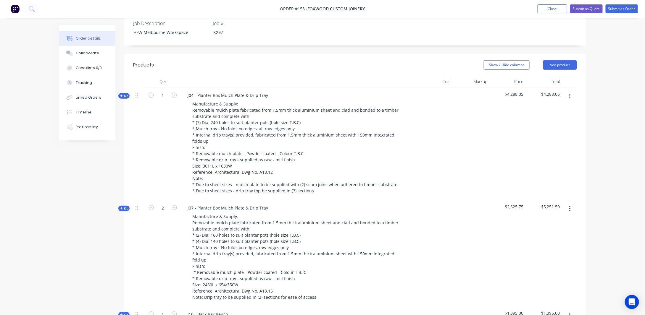
drag, startPoint x: 126, startPoint y: 90, endPoint x: 135, endPoint y: 91, distance: 8.4
click at [126, 94] on span "Kit" at bounding box center [124, 96] width 8 height 4
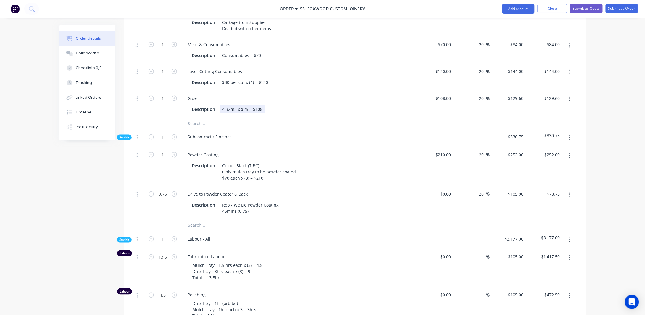
scroll to position [450, 0]
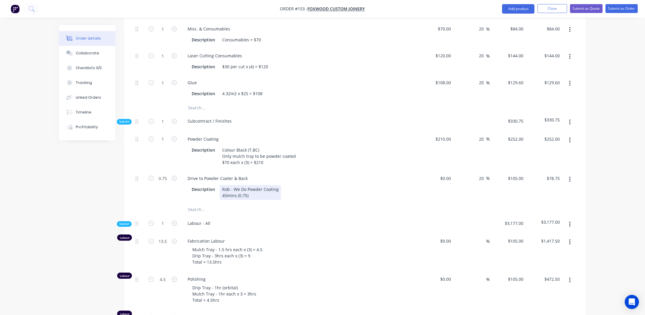
click at [257, 200] on div "Rob - We Do Powder Coating 45mins (0.75)" at bounding box center [250, 192] width 61 height 15
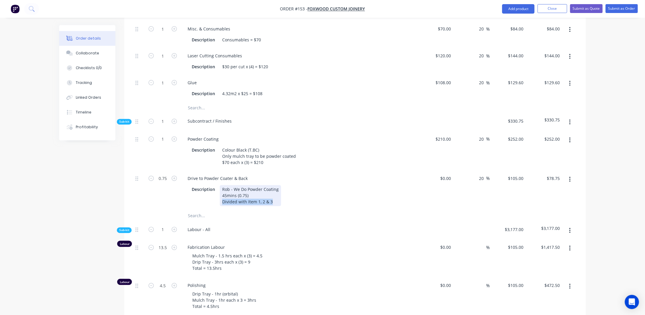
drag, startPoint x: 273, startPoint y: 222, endPoint x: 165, endPoint y: 223, distance: 107.9
click at [165, 210] on div "0.75 Drive to Powder Coater & Back Description Rob - We Do Powder Coating 45min…" at bounding box center [355, 190] width 444 height 39
copy div "Divided with Item 1, 2 & 3"
click at [168, 183] on input "0.75" at bounding box center [162, 178] width 15 height 9
click at [483, 183] on input "20" at bounding box center [482, 178] width 8 height 9
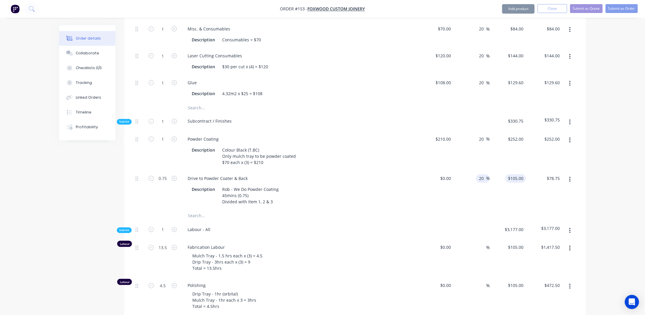
type input "2"
type input "$0.00"
click at [167, 183] on input "0.75" at bounding box center [162, 178] width 15 height 9
click at [524, 183] on input "0" at bounding box center [519, 178] width 14 height 9
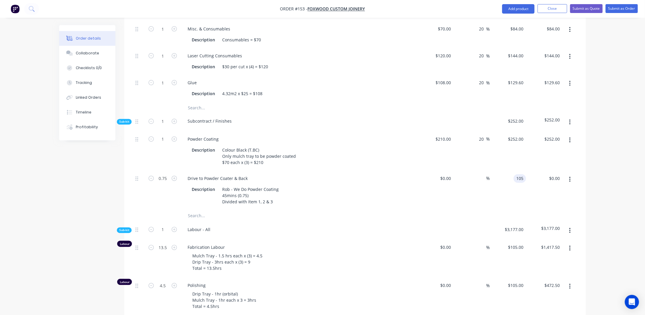
type input "$105.00"
type input "$78.75"
click at [622, 211] on div "Order details Collaborate Checklists 0/0 Tracking Linked Orders Timeline Profit…" at bounding box center [322, 226] width 645 height 1352
click at [166, 183] on input "0.75" at bounding box center [162, 178] width 15 height 9
type input "0.25"
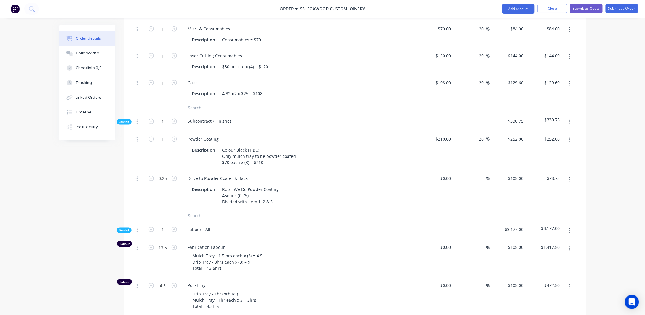
type input "$26.25"
click at [70, 203] on div "Created by [PERSON_NAME] Created [DATE] Required [DATE] Assigned to Add team me…" at bounding box center [322, 238] width 526 height 1327
click at [267, 206] on div "Rob - We Do Powder Coating 45mins (0.75) Divided with Item 1, 2 & 3" at bounding box center [250, 195] width 61 height 21
click at [273, 206] on div "Rob - We Do Powder Coating 45mins (0.75) Divided with Item 1, 2 & 3" at bounding box center [250, 195] width 61 height 21
click at [261, 206] on div "Rob - We Do Powder Coating 45mins (0.75) Divided with Item 1, 2 & 3" at bounding box center [250, 195] width 61 height 21
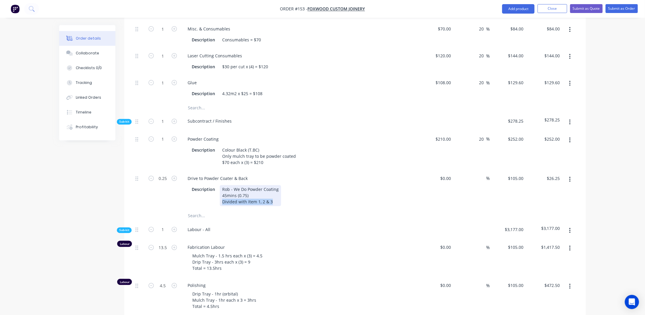
drag, startPoint x: 277, startPoint y: 221, endPoint x: 206, endPoint y: 219, distance: 71.0
click at [206, 206] on div "Description Rob - We Do Powder Coating 45mins (0.75) Divided with Item 1, 2 & 3" at bounding box center [297, 195] width 216 height 21
copy div "Divided with Item 1, 2 & 3"
click at [262, 206] on div "Rob - We Do Powder Coating 45mins (0.75) Divided with Item 1, 2 & 3" at bounding box center [250, 195] width 61 height 21
click at [75, 232] on div "Created by [PERSON_NAME] Created [DATE] Required [DATE] Assigned to Add team me…" at bounding box center [322, 238] width 526 height 1327
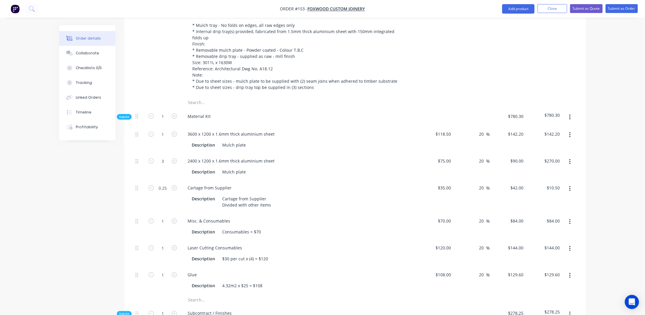
scroll to position [214, 0]
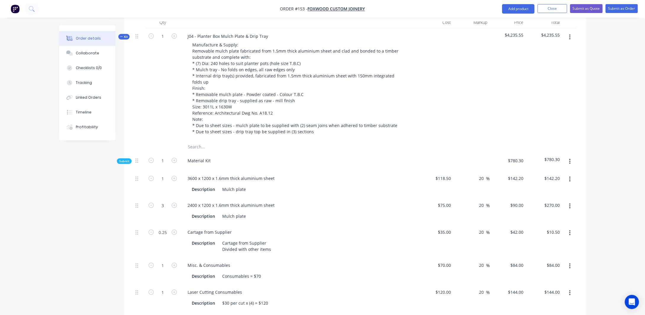
click at [124, 35] on span "Kit" at bounding box center [124, 37] width 8 height 4
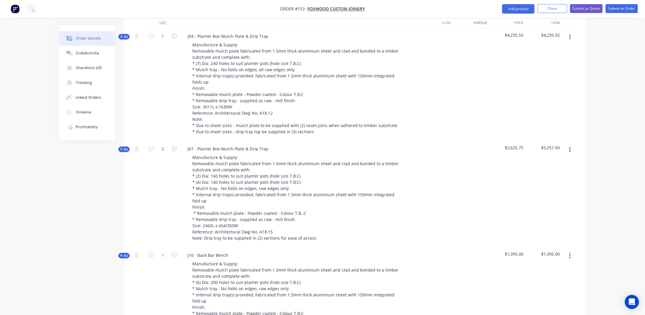
click at [123, 147] on span "Kit" at bounding box center [124, 149] width 8 height 4
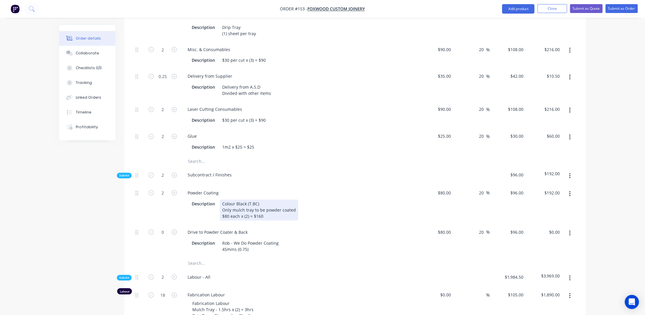
scroll to position [509, 0]
click at [485, 228] on input "20" at bounding box center [482, 232] width 8 height 9
type input "2"
click at [523, 228] on input "80" at bounding box center [522, 232] width 8 height 9
type input "105"
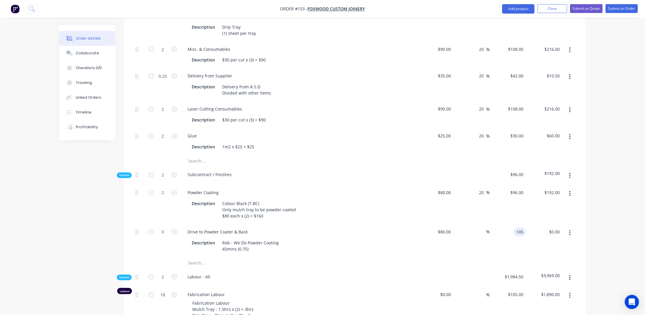
type input "31.25"
type input "$105.00"
click at [587, 220] on div "Order details Collaborate Checklists 0/0 Tracking Linked Orders Timeline Profit…" at bounding box center [322, 185] width 538 height 1339
click at [483, 228] on input "31.25" at bounding box center [479, 232] width 14 height 9
type input "3"
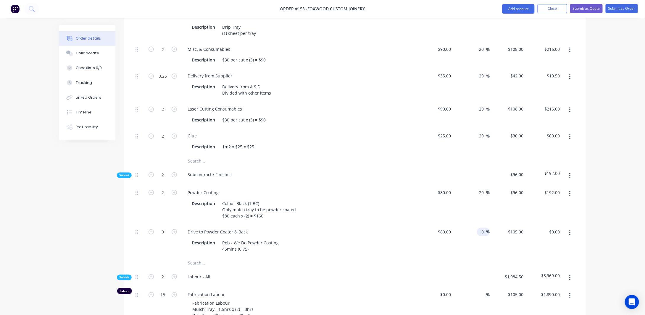
type input "0"
click at [584, 219] on div "Qty Cost Markup Price Total Kit 1 J04 - Planter Box Mulch Plate & Drip Tray Man…" at bounding box center [354, 213] width 461 height 984
type input "80"
click at [522, 228] on input "80" at bounding box center [522, 232] width 8 height 9
type input "80"
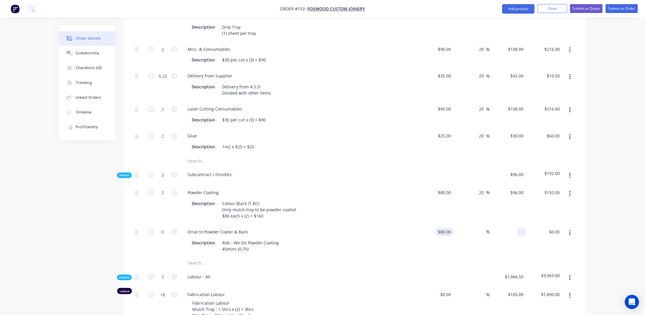
type input "-100"
type input "$0.00"
click at [444, 228] on div "80 $80.00" at bounding box center [444, 232] width 18 height 9
type input "$0.00"
click at [630, 223] on div "Order details Collaborate Checklists 0/0 Tracking Linked Orders Timeline Profit…" at bounding box center [322, 173] width 645 height 1365
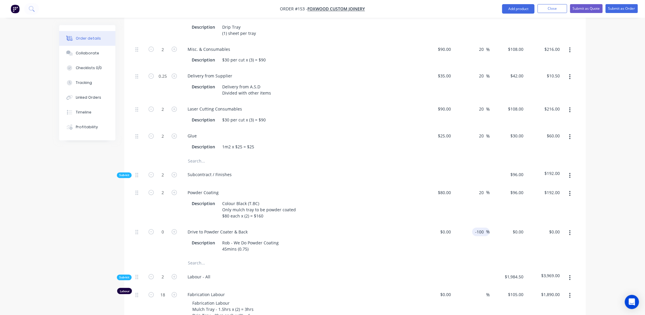
click at [485, 228] on input "-100" at bounding box center [480, 232] width 12 height 9
type input "-"
click at [601, 215] on div "Order details Collaborate Checklists 0/0 Tracking Linked Orders Timeline Profit…" at bounding box center [322, 173] width 645 height 1365
click at [525, 228] on input "0" at bounding box center [519, 232] width 14 height 9
type input "$105.00"
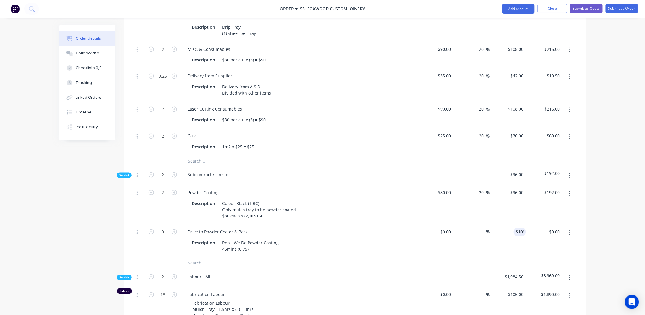
click at [604, 216] on div "Order details Collaborate Checklists 0/0 Tracking Linked Orders Timeline Profit…" at bounding box center [322, 173] width 645 height 1365
click at [166, 228] on input "0" at bounding box center [162, 232] width 15 height 9
type input "0.25"
type input "$26.25"
click at [246, 239] on div "Rob - We Do Powder Coating 45mins (0.75)" at bounding box center [250, 246] width 61 height 15
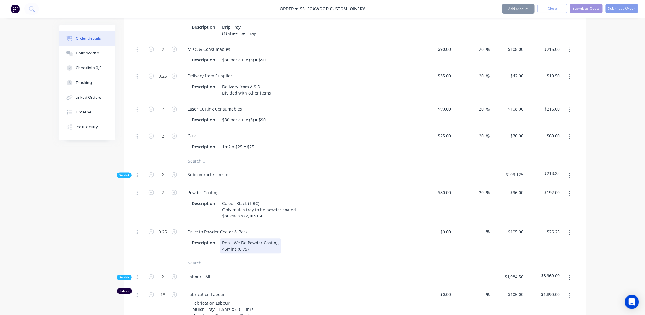
click at [257, 245] on div "Rob - We Do Powder Coating 45mins (0.75)" at bounding box center [250, 246] width 61 height 15
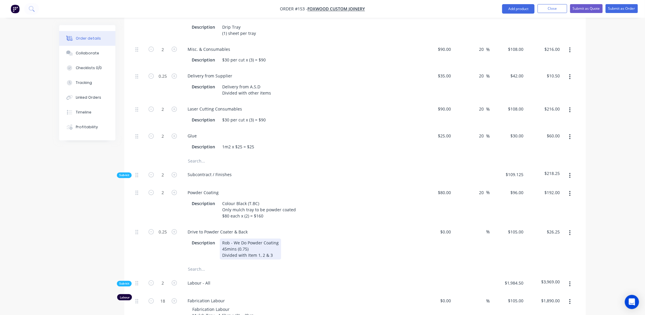
click at [265, 248] on div "Rob - We Do Powder Coating 45mins (0.75) Divided with Item 1, 2 & 3" at bounding box center [250, 249] width 61 height 21
click at [44, 253] on div "Order details Collaborate Checklists 0/0 Tracking Linked Orders Timeline Profit…" at bounding box center [322, 176] width 645 height 1371
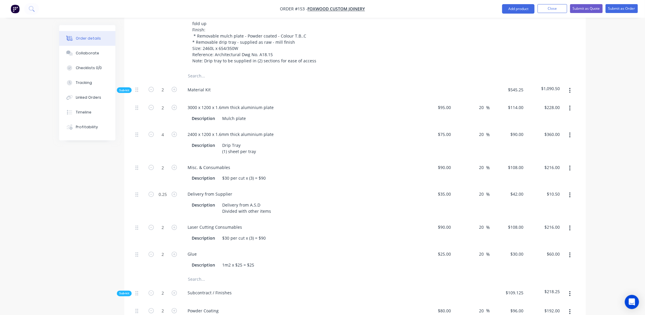
scroll to position [302, 0]
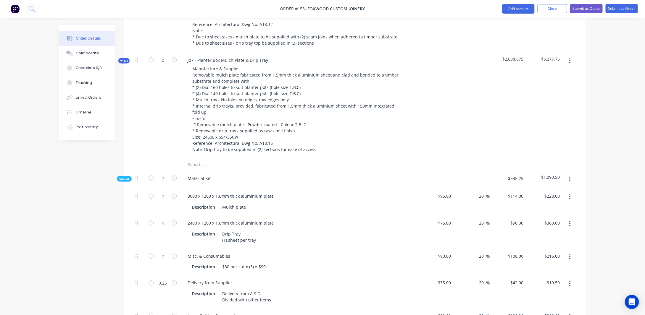
click at [123, 59] on span "Kit" at bounding box center [124, 61] width 8 height 4
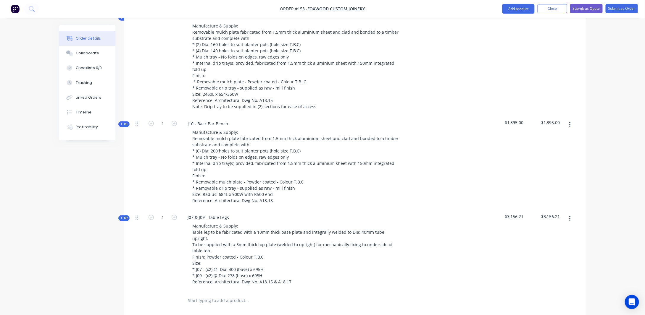
scroll to position [362, 0]
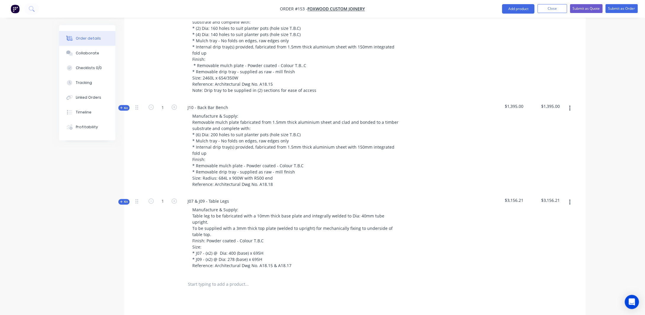
click at [125, 106] on span "Kit" at bounding box center [124, 108] width 8 height 4
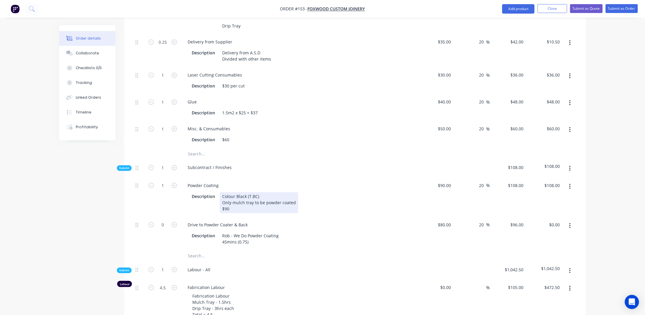
scroll to position [598, 0]
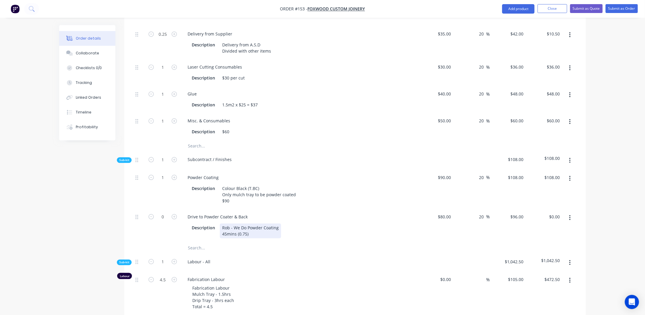
click at [258, 229] on div "Rob - We Do Powder Coating 45mins (0.75)" at bounding box center [250, 231] width 61 height 15
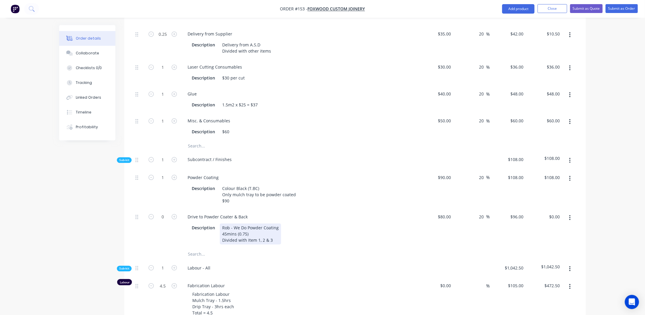
click at [271, 233] on div "Rob - We Do Powder Coating 45mins (0.75) Divided with Item 1, 2 & 3" at bounding box center [250, 234] width 61 height 21
click at [106, 216] on div "Created by [PERSON_NAME] Created [DATE] Required [DATE] Assigned to Add team me…" at bounding box center [322, 80] width 526 height 1306
drag, startPoint x: 168, startPoint y: 213, endPoint x: 165, endPoint y: 213, distance: 3.0
click at [168, 213] on input "0" at bounding box center [162, 217] width 15 height 9
type input "0.25"
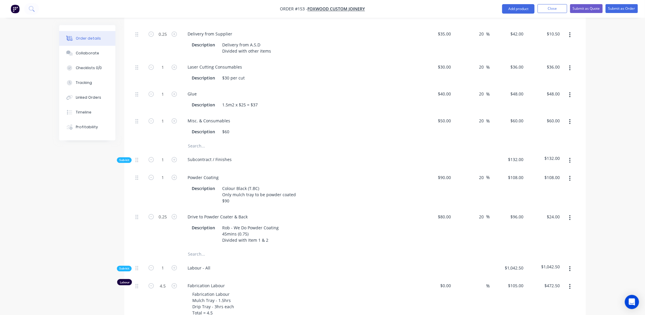
type input "$24.00"
drag, startPoint x: 619, startPoint y: 231, endPoint x: 523, endPoint y: 205, distance: 99.6
click at [619, 231] on div "Order details Collaborate Checklists 0/0 Tracking Linked Orders Timeline Profit…" at bounding box center [322, 67] width 645 height 1331
click at [450, 213] on input "80" at bounding box center [445, 217] width 16 height 9
type input "$0.00"
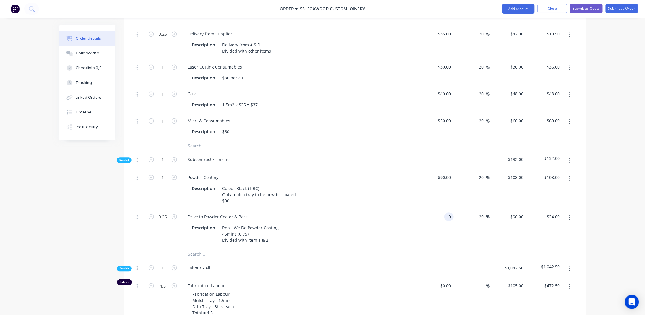
type input "$0.00"
click at [482, 197] on div "20 20 %" at bounding box center [471, 189] width 36 height 39
click at [484, 213] on input "20" at bounding box center [482, 217] width 8 height 9
type input "2"
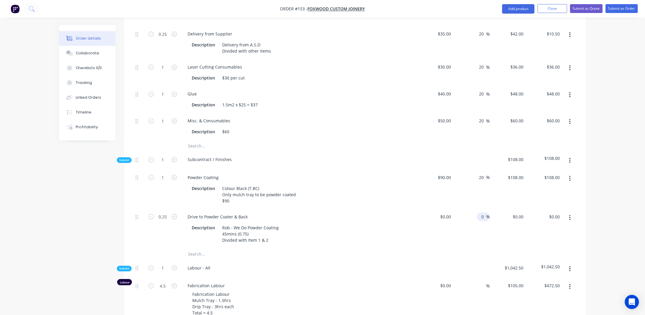
type input "0"
click at [595, 204] on div "Order details Collaborate Checklists 0/0 Tracking Linked Orders Timeline Profit…" at bounding box center [322, 67] width 645 height 1331
click at [523, 213] on input "0" at bounding box center [519, 217] width 14 height 9
type input "$105.00"
type input "$26.25"
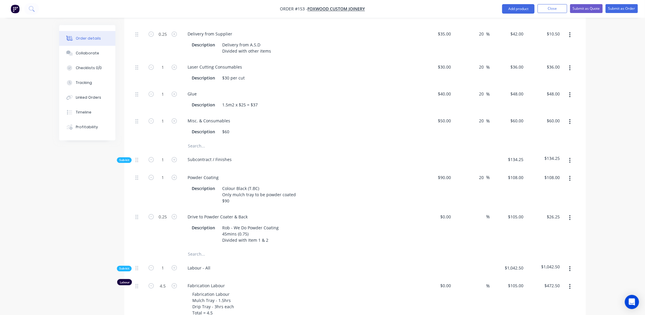
click at [599, 178] on div "Order details Collaborate Checklists 0/0 Tracking Linked Orders Timeline Profit…" at bounding box center [322, 67] width 645 height 1331
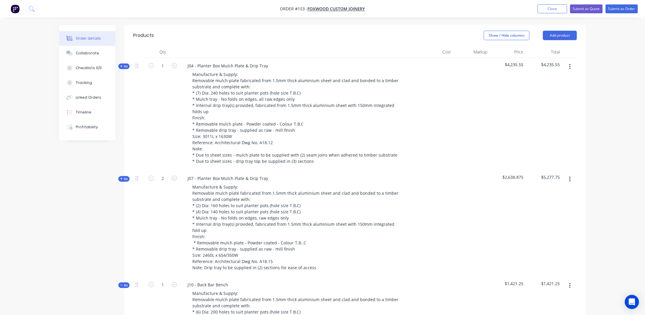
scroll to position [125, 0]
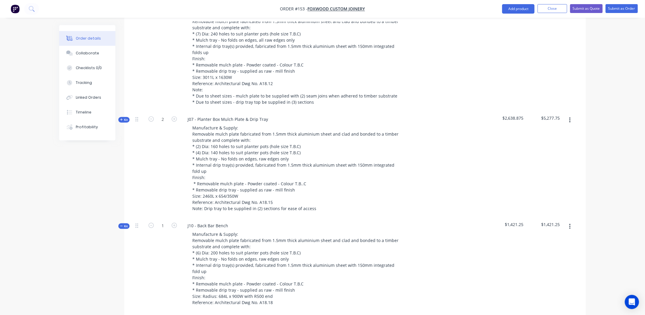
click at [124, 224] on span "Kit" at bounding box center [124, 226] width 8 height 4
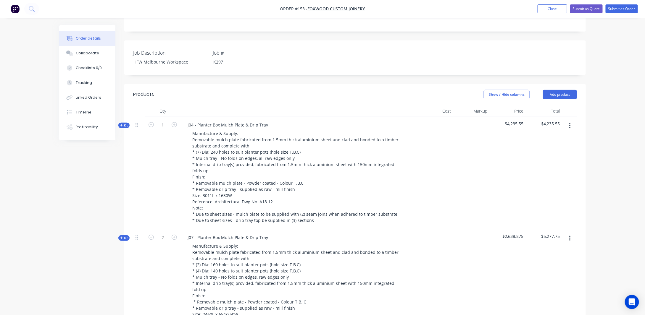
click at [124, 236] on span "Kit" at bounding box center [124, 238] width 8 height 4
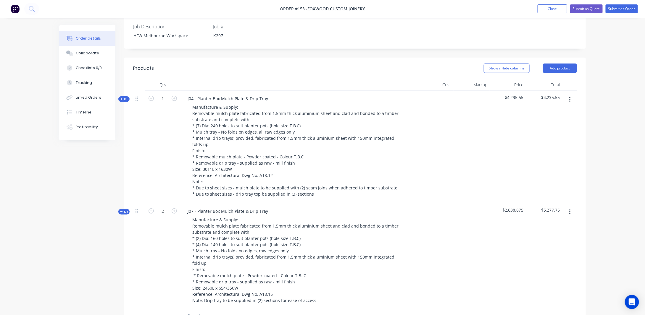
scroll to position [184, 0]
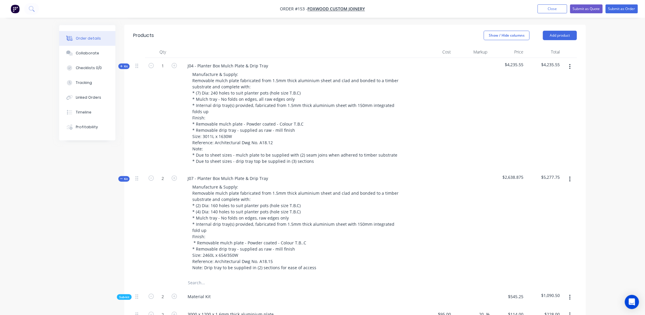
click at [568, 174] on button "button" at bounding box center [570, 179] width 14 height 11
click at [553, 191] on div "Add product to kit" at bounding box center [549, 195] width 46 height 9
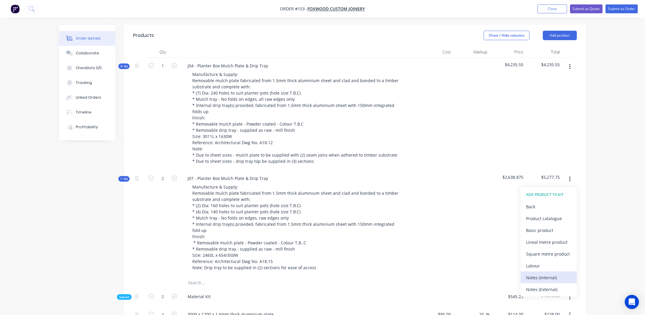
click at [546, 274] on div "Notes (Internal)" at bounding box center [549, 278] width 46 height 9
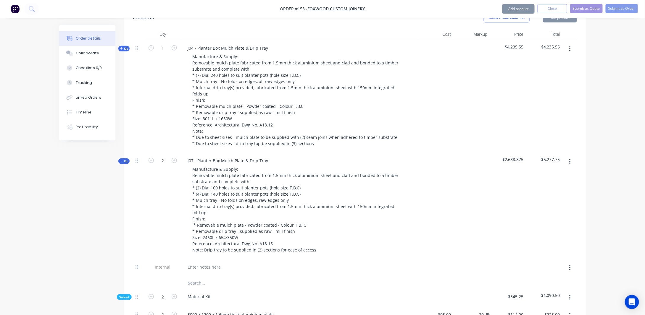
scroll to position [214, 0]
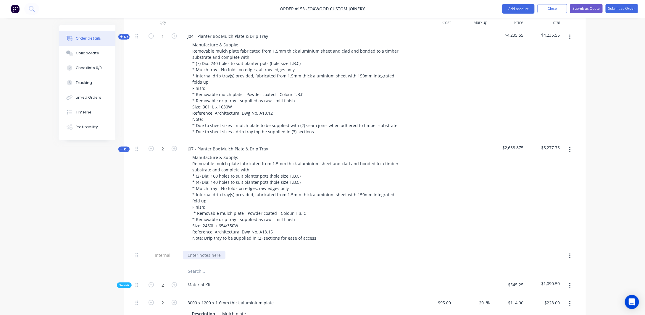
click at [195, 251] on div at bounding box center [204, 255] width 43 height 9
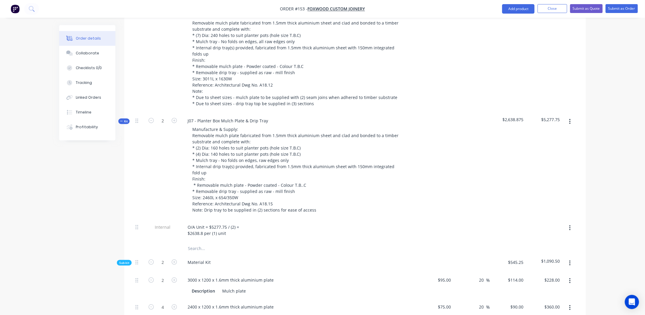
scroll to position [273, 0]
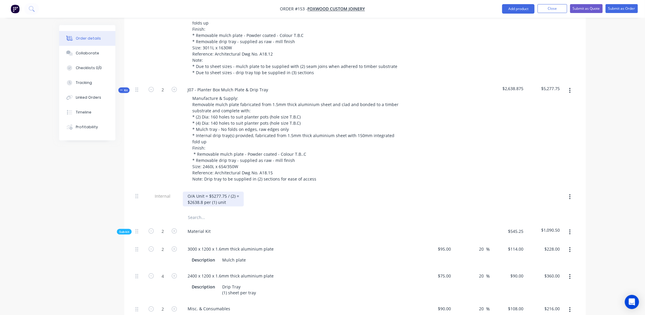
click at [239, 192] on div "O/A Unit = $5277.75 / (2) = $2638.8 per (1) unit" at bounding box center [213, 199] width 61 height 15
click at [186, 197] on div "O/A Unit = $5277.75 / (2) $2638.8 per (1) unit" at bounding box center [211, 199] width 57 height 15
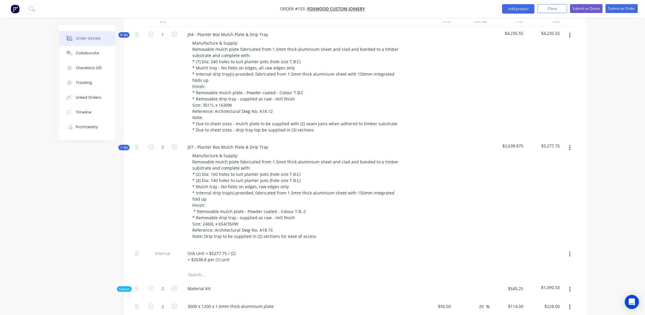
scroll to position [184, 0]
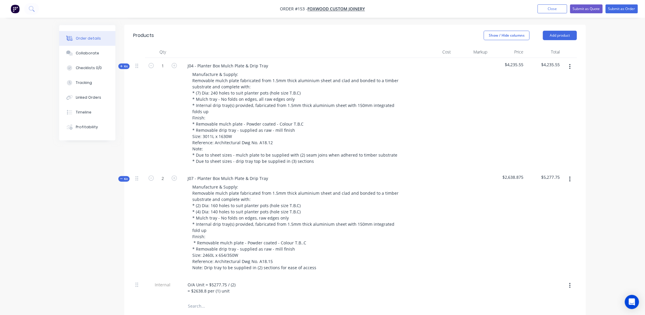
click at [125, 177] on span "Kit" at bounding box center [124, 179] width 8 height 4
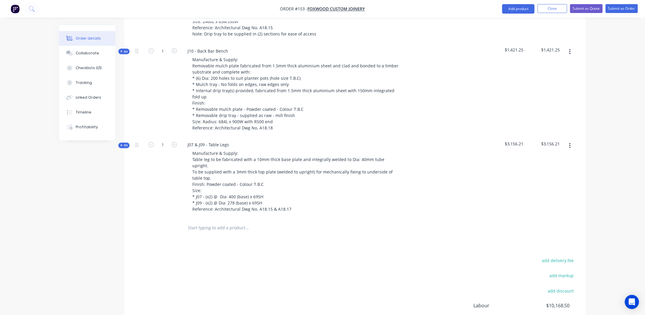
scroll to position [421, 0]
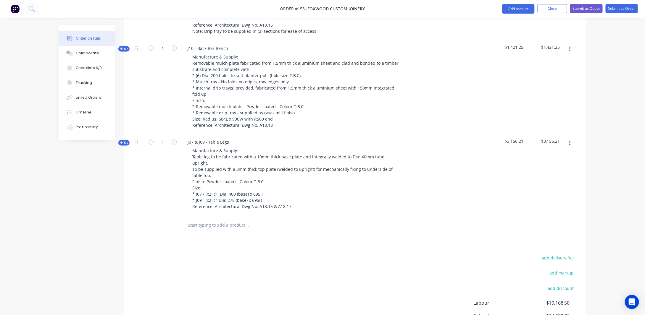
click at [126, 141] on span "Kit" at bounding box center [124, 143] width 8 height 4
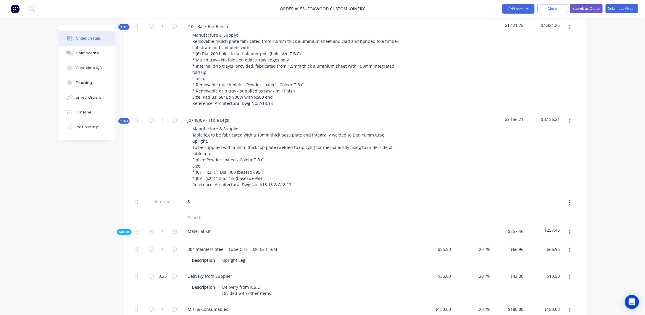
scroll to position [450, 0]
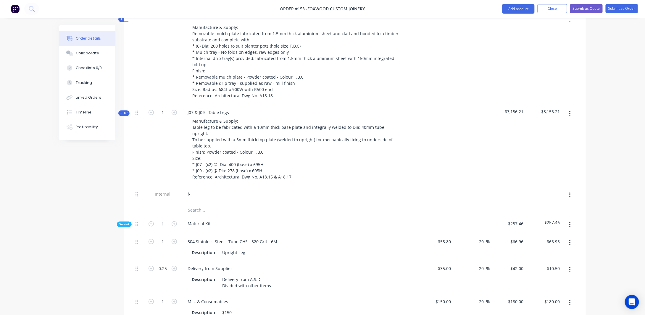
click at [198, 190] on div "$" at bounding box center [299, 194] width 232 height 9
click at [192, 190] on div "$" at bounding box center [189, 194] width 12 height 9
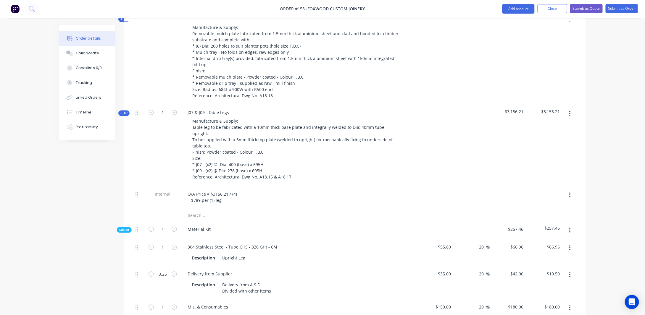
click at [75, 209] on div "Created by [PERSON_NAME] Created [DATE] Required [DATE] Assigned to Add team me…" at bounding box center [322, 211] width 526 height 1272
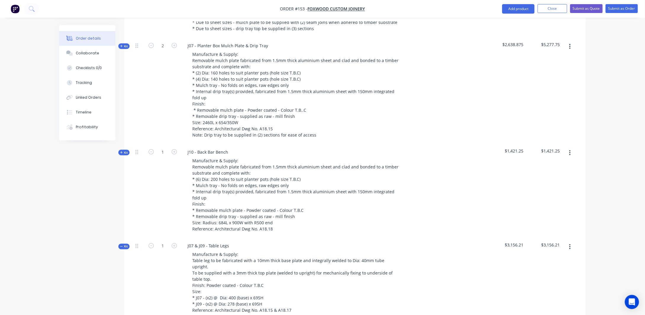
scroll to position [332, 0]
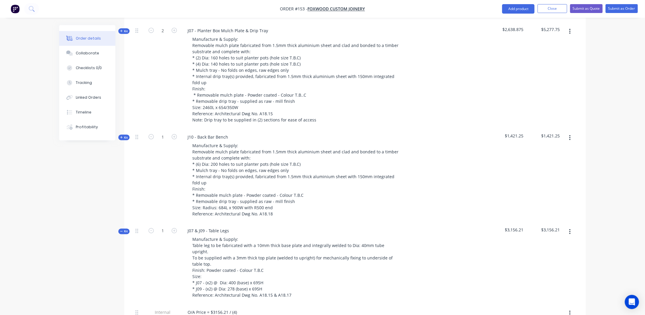
click at [125, 229] on span "Kit" at bounding box center [124, 231] width 8 height 4
click at [556, 8] on button "Close" at bounding box center [552, 8] width 30 height 9
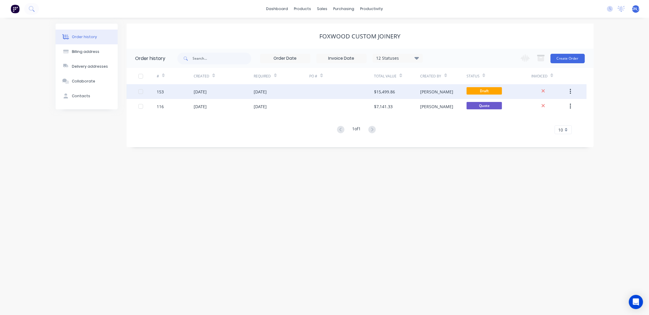
click at [282, 88] on div "[DATE]" at bounding box center [282, 91] width 56 height 15
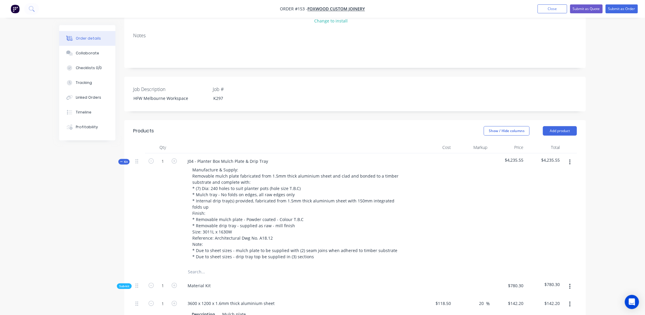
click at [128, 159] on button "Kit" at bounding box center [123, 162] width 11 height 6
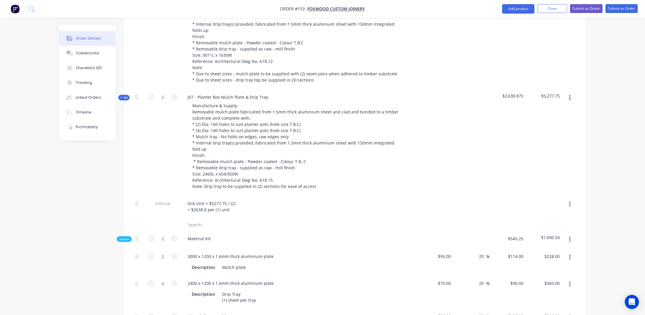
scroll to position [266, 0]
click at [126, 95] on span "Kit" at bounding box center [124, 97] width 8 height 4
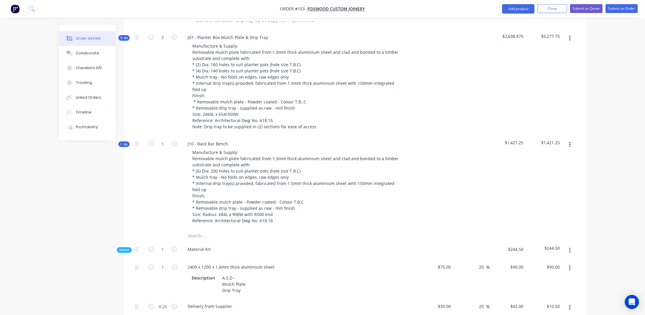
click at [124, 142] on span "Kit" at bounding box center [124, 144] width 8 height 4
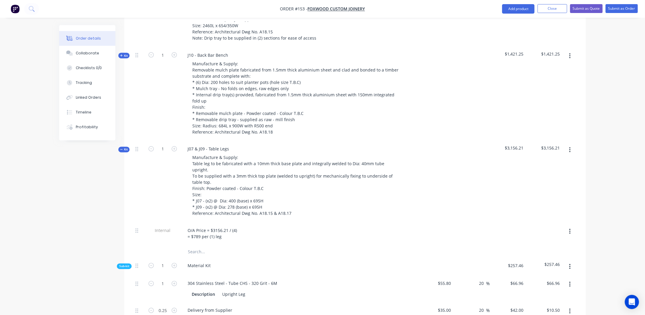
click at [124, 148] on span "Kit" at bounding box center [124, 150] width 8 height 4
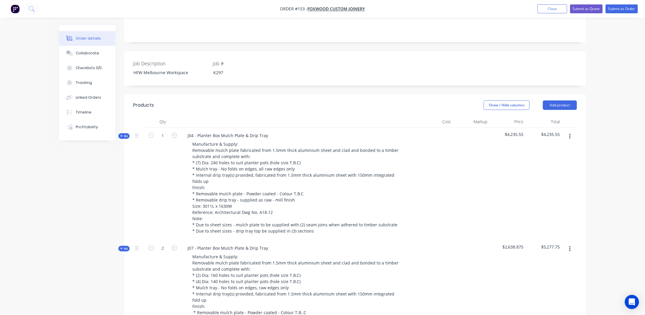
scroll to position [89, 0]
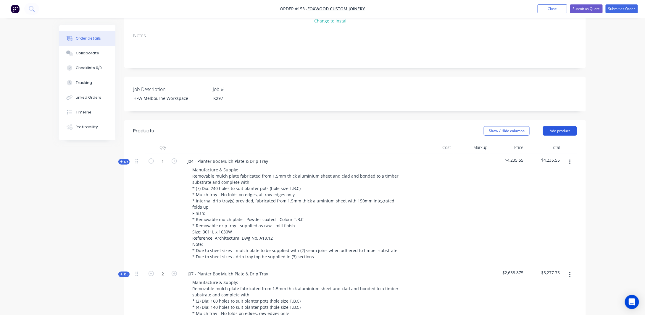
click at [556, 127] on button "Add product" at bounding box center [560, 130] width 34 height 9
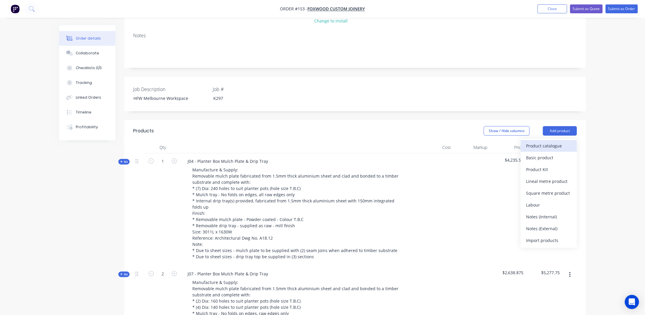
click at [543, 142] on div "Product catalogue" at bounding box center [549, 146] width 46 height 9
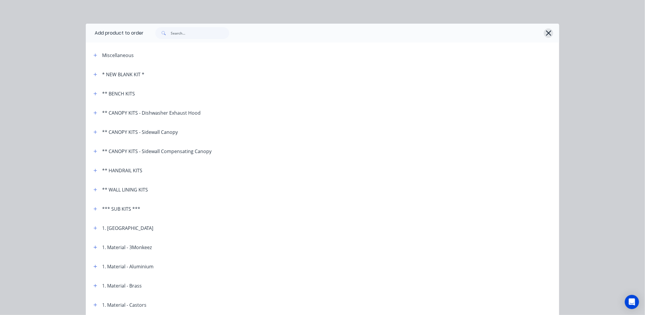
click at [548, 33] on icon "button" at bounding box center [548, 33] width 6 height 8
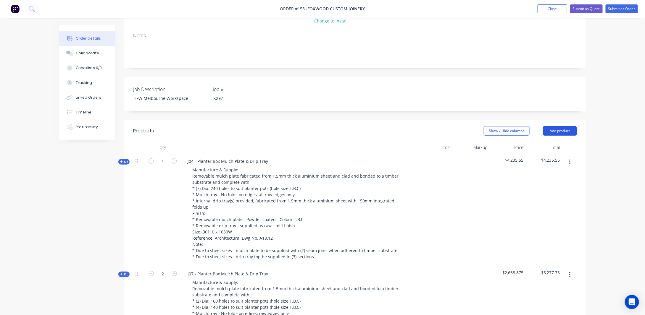
click at [554, 127] on button "Add product" at bounding box center [560, 130] width 34 height 9
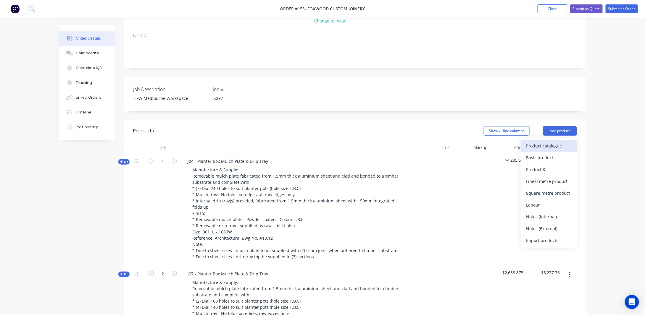
click at [548, 142] on div "Product catalogue" at bounding box center [549, 146] width 46 height 9
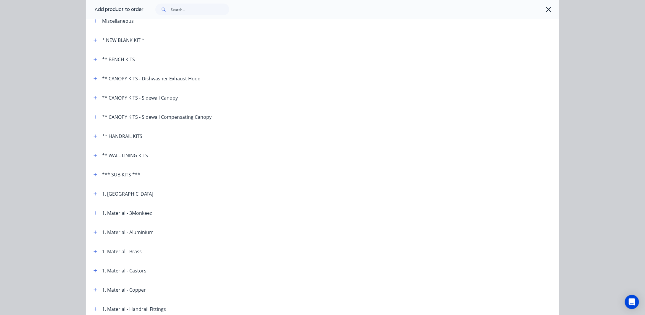
scroll to position [59, 0]
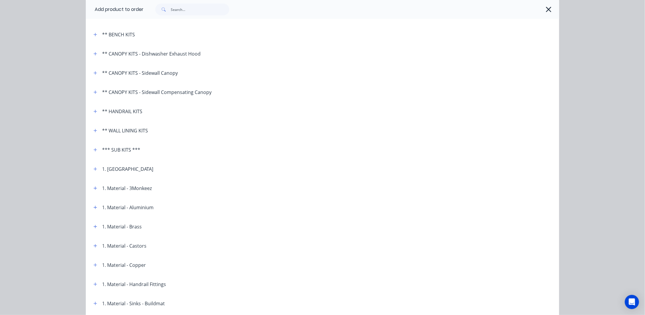
click at [541, 12] on div at bounding box center [348, 10] width 410 height 12
click at [545, 11] on icon "button" at bounding box center [548, 9] width 6 height 8
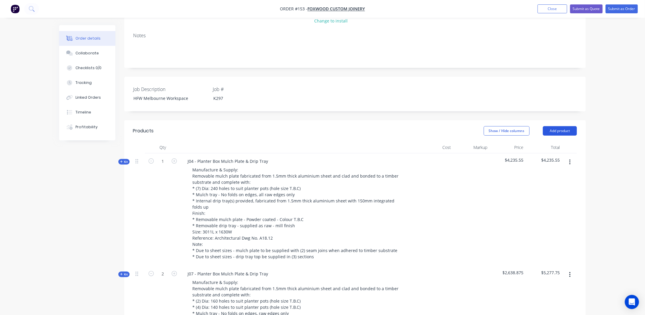
click at [558, 126] on button "Add product" at bounding box center [560, 130] width 34 height 9
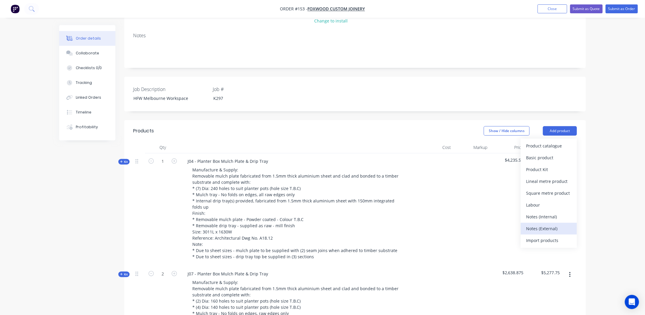
click at [540, 225] on div "Notes (External)" at bounding box center [549, 228] width 46 height 9
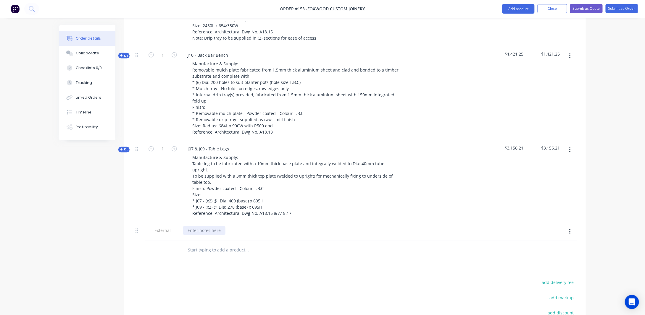
scroll to position [473, 0]
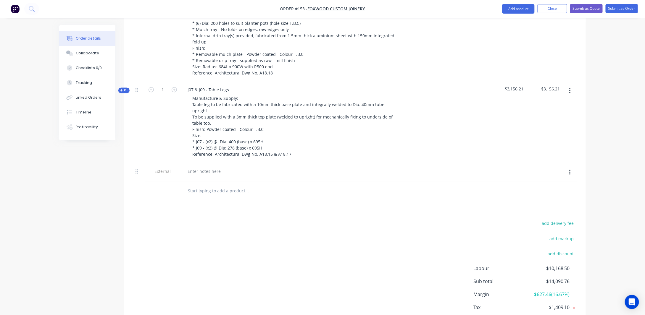
click at [199, 166] on div at bounding box center [298, 173] width 237 height 18
click at [203, 167] on div at bounding box center [204, 171] width 43 height 9
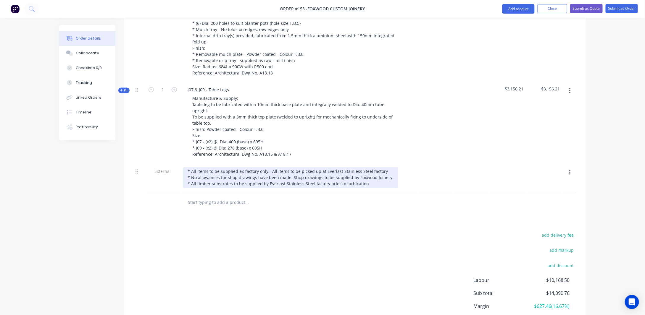
click at [198, 173] on div "* All items to be supplied ex-factory only - All items to be picked up at Everl…" at bounding box center [290, 177] width 215 height 21
click at [371, 170] on div "* All items to be supplied ex-factory only - All items to be picked up at Everl…" at bounding box center [290, 177] width 215 height 21
click at [378, 172] on div "* All items to be supplied ex-factory only - All items to be picked up at Everl…" at bounding box center [290, 177] width 215 height 21
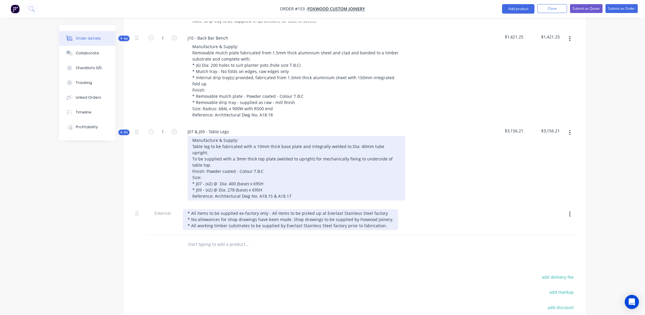
scroll to position [444, 0]
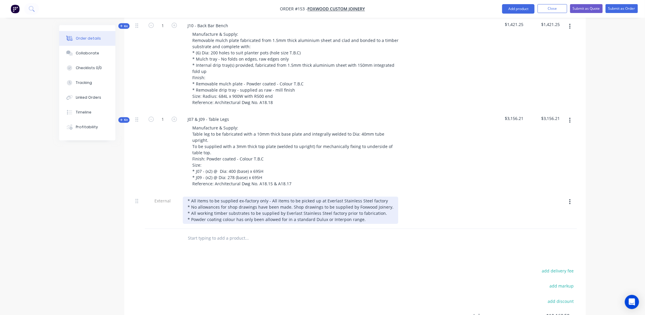
click at [365, 208] on div "* All items to be supplied ex-factory only - All items to be picked up at Everl…" at bounding box center [290, 210] width 215 height 27
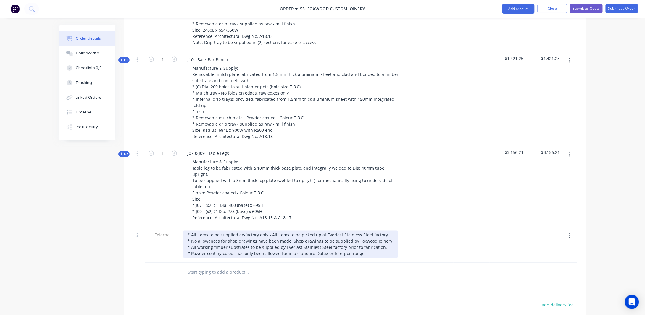
scroll to position [384, 0]
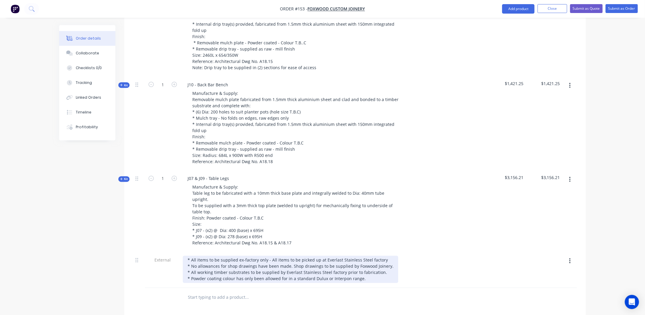
click at [233, 266] on div "* All items to be supplied ex-factory only - All items to be picked up at Everl…" at bounding box center [290, 269] width 215 height 27
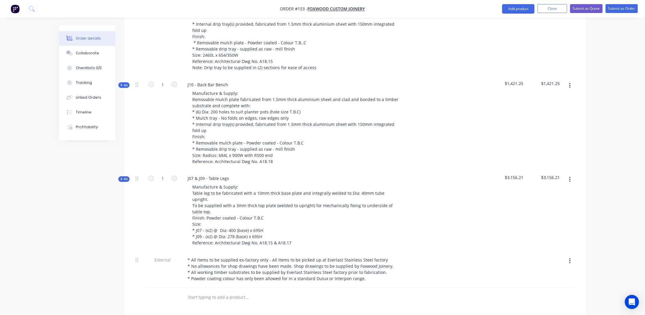
click at [591, 242] on div "Order details Collaborate Checklists 0/0 Tracking Linked Orders Timeline Profit…" at bounding box center [322, 50] width 538 height 818
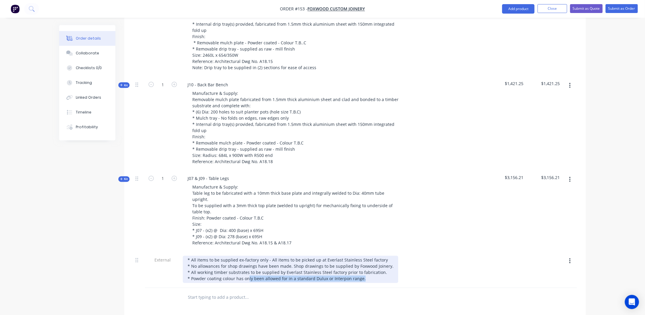
drag, startPoint x: 247, startPoint y: 268, endPoint x: 491, endPoint y: 263, distance: 244.9
click at [385, 269] on div "* All items to be supplied ex-factory only - All items to be picked up at Everl…" at bounding box center [290, 269] width 215 height 27
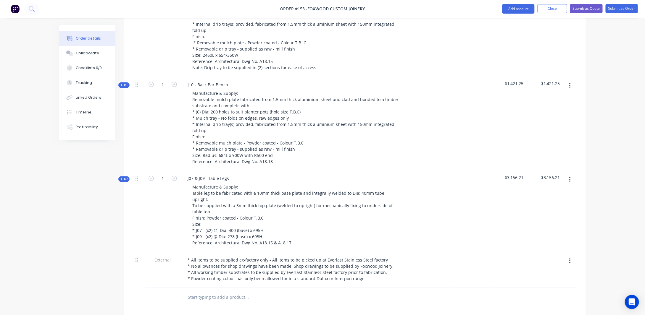
click at [618, 237] on div "Order details Collaborate Checklists 0/0 Tracking Linked Orders Timeline Profit…" at bounding box center [322, 37] width 645 height 843
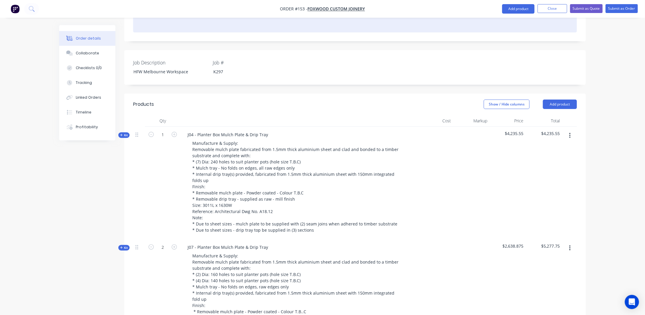
scroll to position [0, 0]
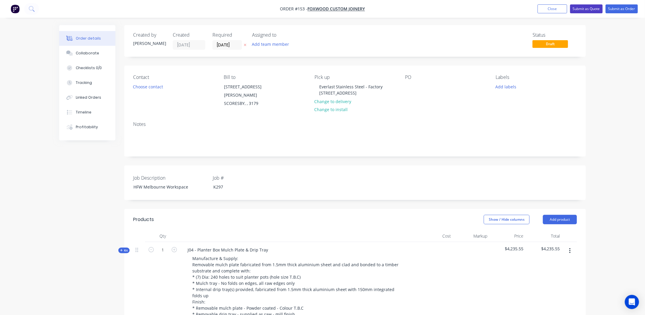
click at [581, 7] on button "Submit as Quote" at bounding box center [586, 8] width 33 height 9
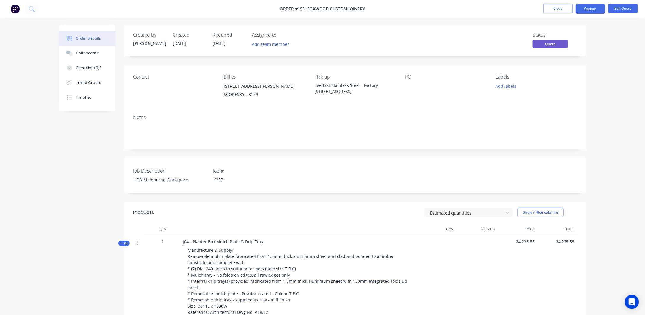
click at [127, 241] on button "Kit" at bounding box center [123, 244] width 11 height 6
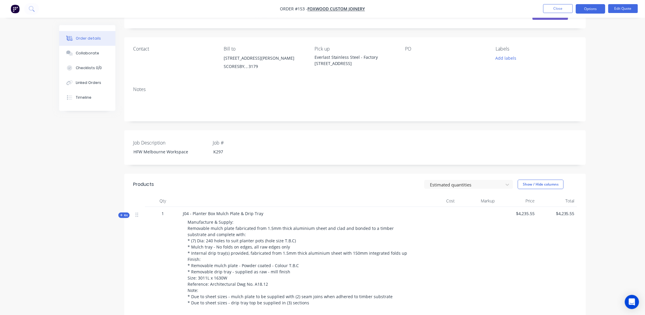
scroll to position [148, 0]
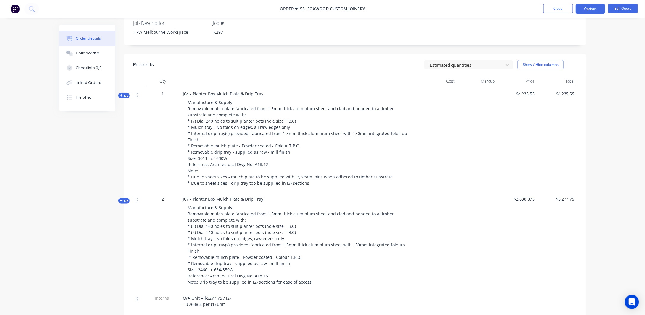
click at [123, 202] on span "Kit" at bounding box center [124, 201] width 8 height 4
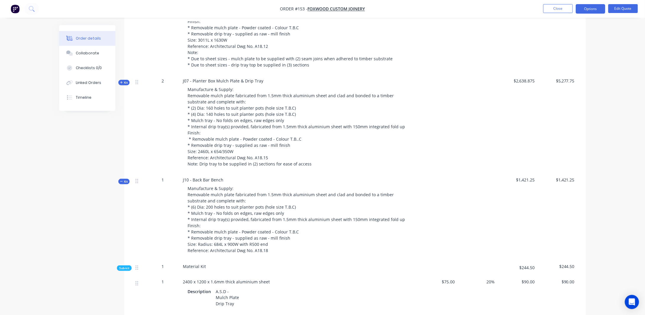
click at [126, 182] on span "Kit" at bounding box center [124, 181] width 8 height 4
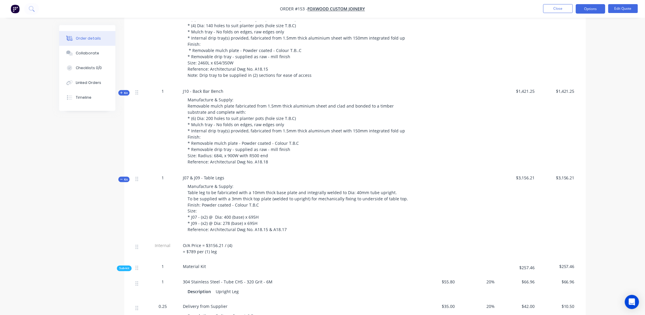
click at [123, 179] on span "Kit" at bounding box center [124, 179] width 8 height 4
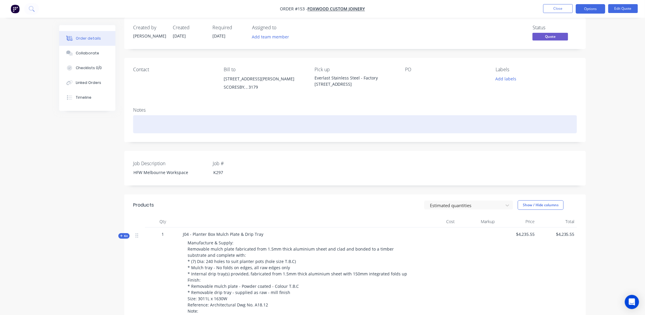
scroll to position [0, 0]
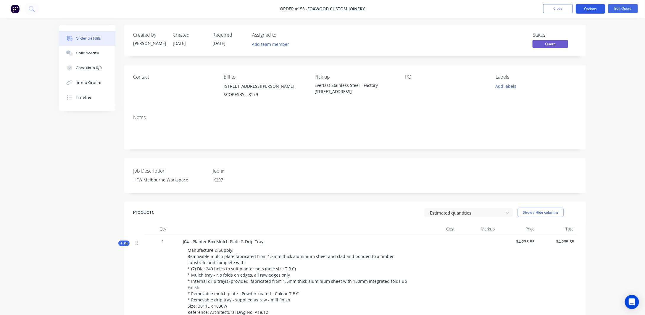
click at [595, 10] on button "Options" at bounding box center [590, 8] width 30 height 9
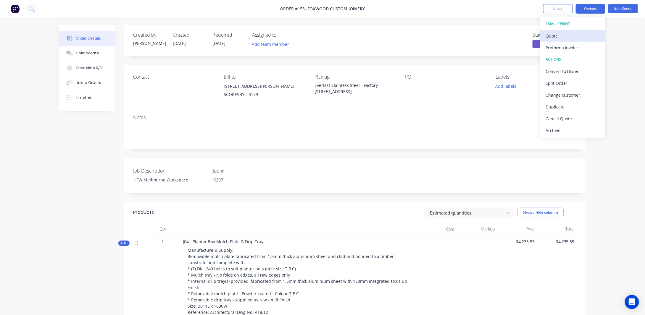
click at [559, 35] on div "Quote" at bounding box center [572, 36] width 54 height 9
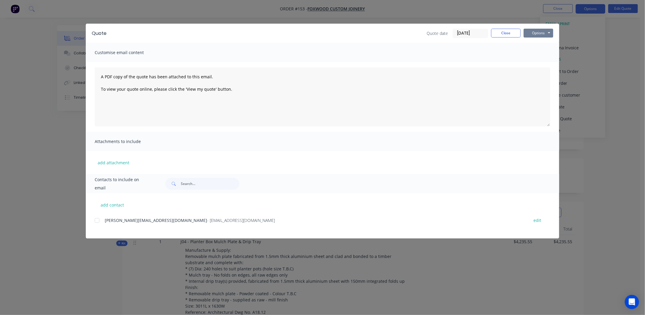
click at [544, 32] on button "Options" at bounding box center [538, 33] width 30 height 9
click at [536, 46] on button "Preview" at bounding box center [542, 44] width 38 height 10
click at [532, 33] on button "Options" at bounding box center [538, 33] width 30 height 9
click at [512, 32] on button "Close" at bounding box center [506, 33] width 30 height 9
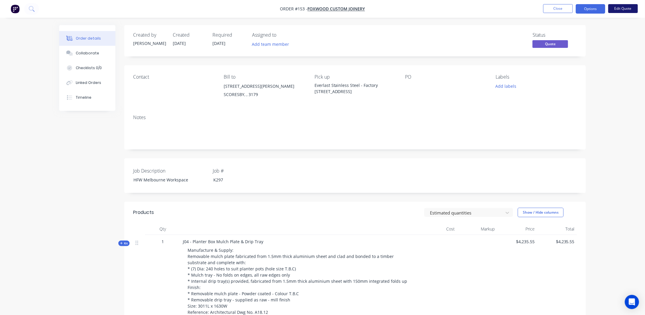
click at [627, 7] on button "Edit Quote" at bounding box center [623, 8] width 30 height 9
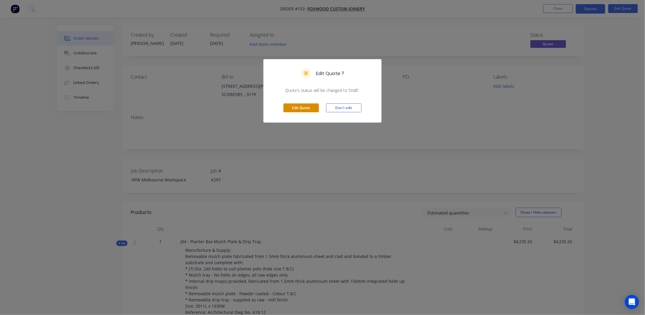
click at [309, 104] on button "Edit Quote" at bounding box center [300, 107] width 35 height 9
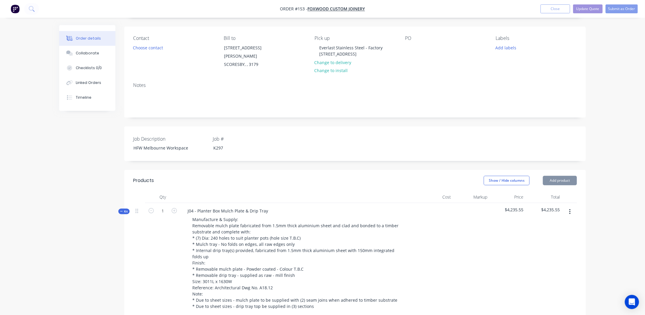
scroll to position [59, 0]
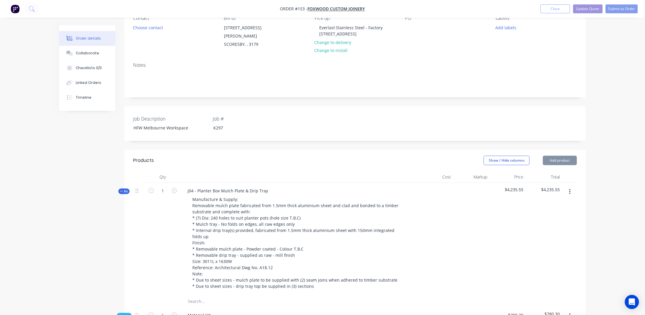
click at [122, 189] on button "Kit" at bounding box center [123, 192] width 11 height 6
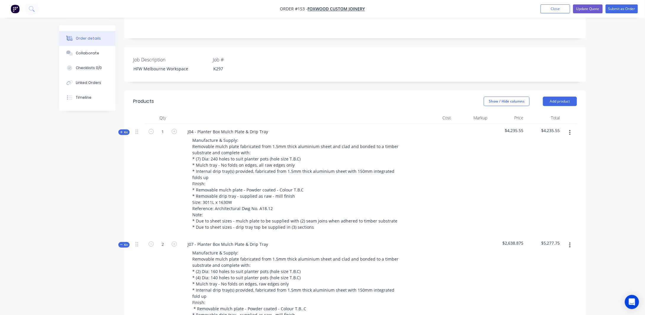
click at [124, 243] on span "Kit" at bounding box center [124, 245] width 8 height 4
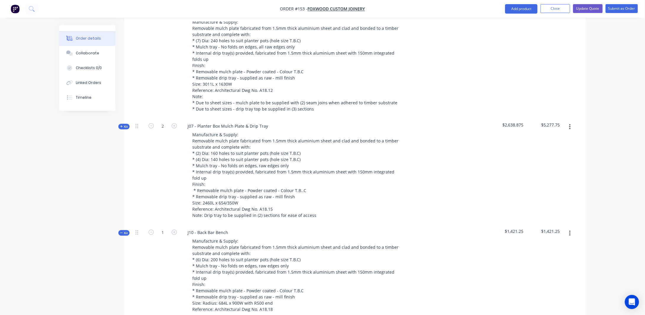
click at [123, 231] on span "Kit" at bounding box center [124, 233] width 8 height 4
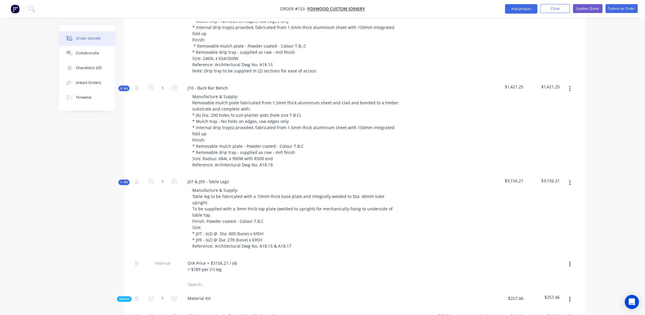
scroll to position [384, 0]
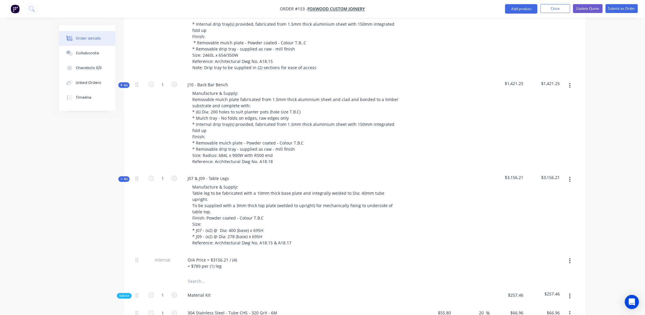
click at [125, 177] on span "Kit" at bounding box center [124, 179] width 8 height 4
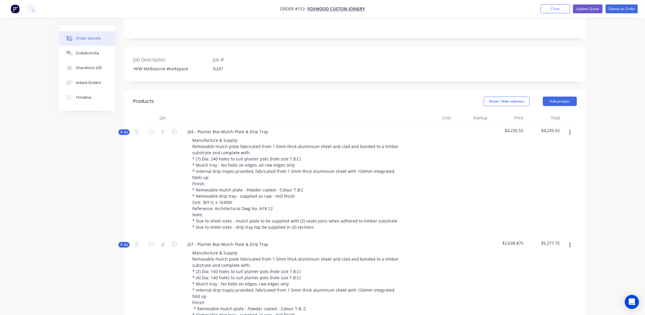
scroll to position [89, 0]
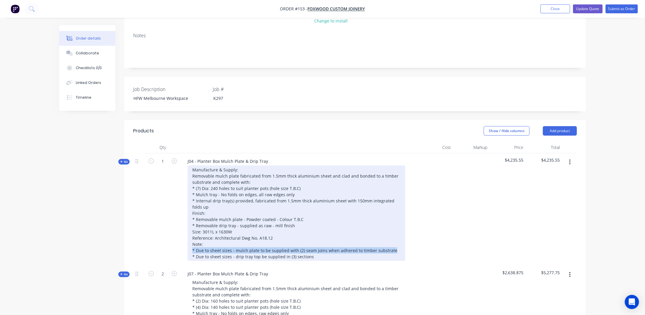
drag, startPoint x: 193, startPoint y: 245, endPoint x: 399, endPoint y: 247, distance: 206.7
click at [399, 247] on div "Manufacture & Supply: Removable mulch plate fabricated from 1.5mm thick alumini…" at bounding box center [296, 214] width 218 height 96
drag, startPoint x: 323, startPoint y: 255, endPoint x: 320, endPoint y: 255, distance: 3.3
click at [323, 255] on div "Manufacture & Supply: Removable mulch plate fabricated from 1.5mm thick alumini…" at bounding box center [296, 214] width 218 height 96
drag, startPoint x: 315, startPoint y: 252, endPoint x: 177, endPoint y: 257, distance: 137.9
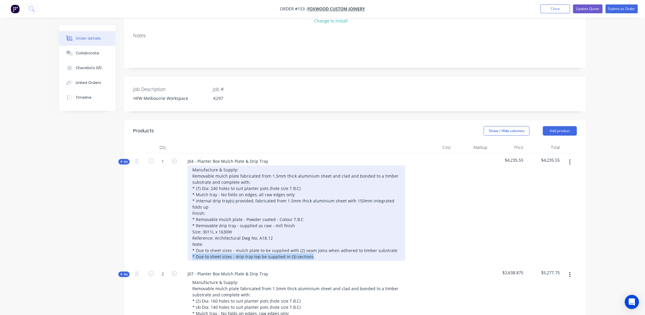
click at [177, 257] on div "Kit 1 J04 - Planter Box Mulch Plate & Drip Tray Manufacture & Supply: Removable…" at bounding box center [355, 209] width 444 height 113
click at [235, 253] on div "Manufacture & Supply: Removable mulch plate fabricated from 1.5mm thick alumini…" at bounding box center [296, 214] width 218 height 96
click at [273, 251] on div "Manufacture & Supply: Removable mulch plate fabricated from 1.5mm thick alumini…" at bounding box center [296, 214] width 218 height 96
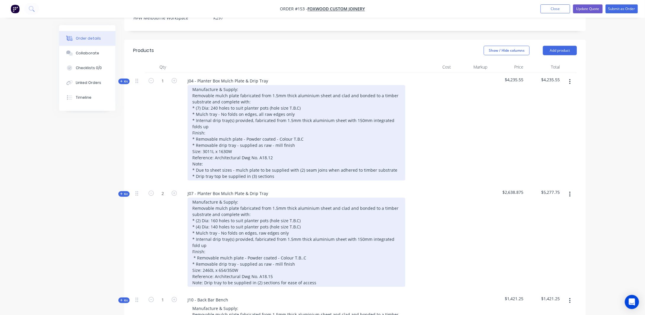
scroll to position [177, 0]
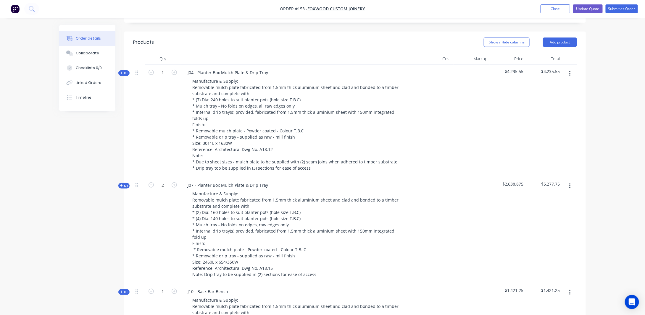
drag, startPoint x: 464, startPoint y: 218, endPoint x: 447, endPoint y: 208, distance: 19.3
click at [463, 218] on div at bounding box center [471, 230] width 36 height 106
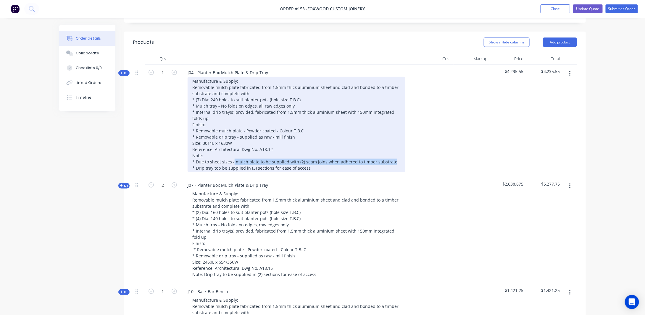
drag, startPoint x: 234, startPoint y: 156, endPoint x: 392, endPoint y: 156, distance: 158.5
click at [392, 156] on div "Manufacture & Supply: Removable mulch plate fabricated from 1.5mm thick alumini…" at bounding box center [296, 125] width 218 height 96
click at [391, 158] on div "Manufacture & Supply: Removable mulch plate fabricated from 1.5mm thick alumini…" at bounding box center [296, 125] width 218 height 96
click at [392, 156] on div "Manufacture & Supply: Removable mulch plate fabricated from 1.5mm thick alumini…" at bounding box center [296, 125] width 218 height 96
drag, startPoint x: 296, startPoint y: 157, endPoint x: 389, endPoint y: 158, distance: 93.7
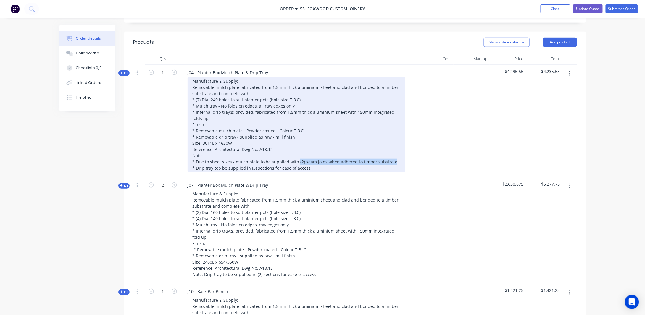
click at [389, 158] on div "Manufacture & Supply: Removable mulch plate fabricated from 1.5mm thick alumini…" at bounding box center [296, 125] width 218 height 96
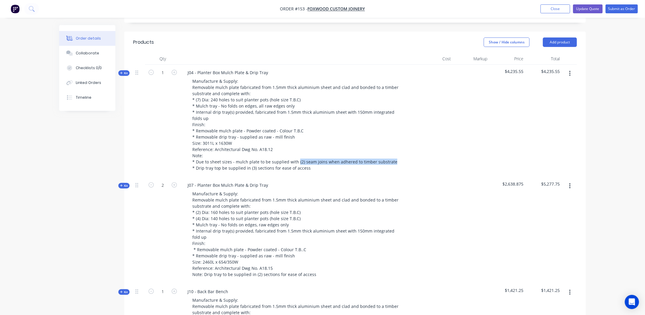
click at [88, 153] on div "Created by [PERSON_NAME] Created [DATE] Required [DATE] Assigned to Add team me…" at bounding box center [322, 257] width 526 height 819
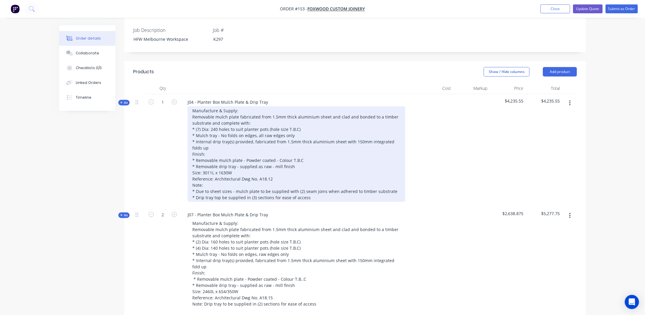
click at [391, 188] on div "Manufacture & Supply: Removable mulch plate fabricated from 1.5mm thick alumini…" at bounding box center [296, 154] width 218 height 96
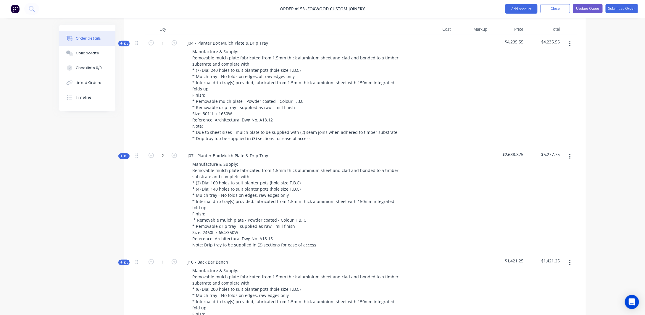
click at [61, 164] on div "Created by [PERSON_NAME] Created [DATE] Required [DATE] Assigned to Add team me…" at bounding box center [322, 227] width 526 height 819
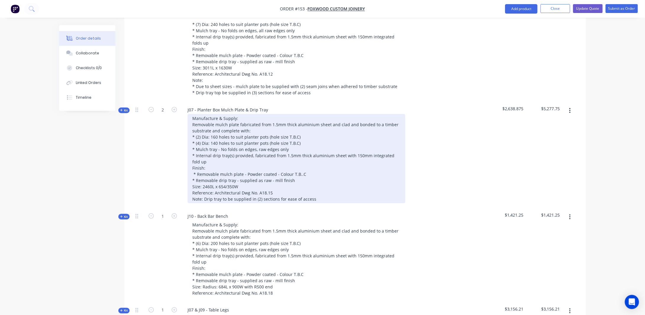
scroll to position [266, 0]
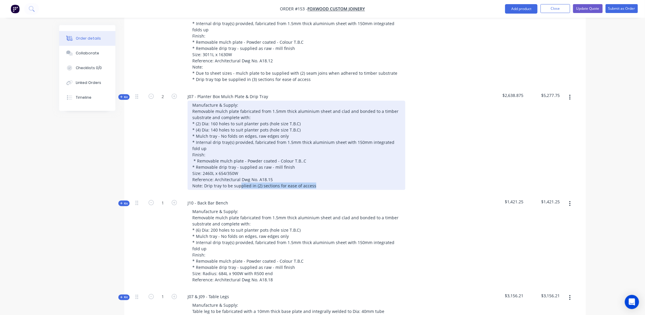
drag, startPoint x: 239, startPoint y: 181, endPoint x: 327, endPoint y: 177, distance: 88.2
click at [332, 178] on div "Manufacture & Supply: Removable mulch plate fabricated from 1.5mm thick alumini…" at bounding box center [296, 145] width 218 height 89
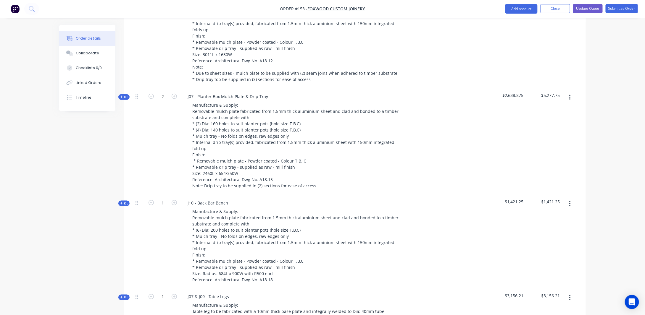
click at [46, 158] on div "Order details Collaborate Checklists 0/0 Linked Orders Timeline Order details C…" at bounding box center [322, 156] width 645 height 844
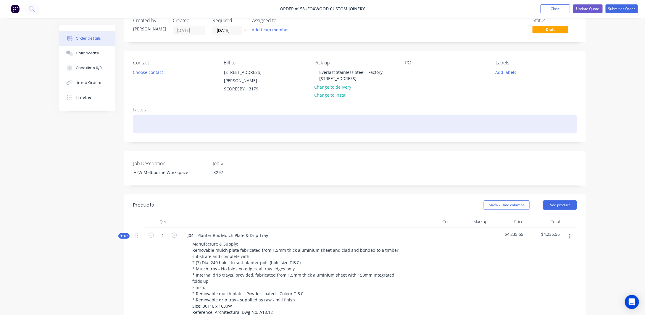
scroll to position [0, 0]
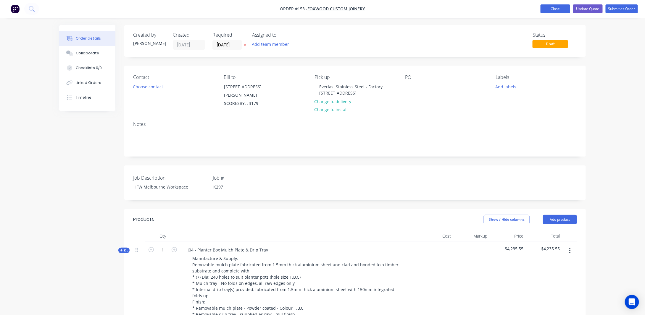
click at [550, 9] on button "Close" at bounding box center [555, 8] width 30 height 9
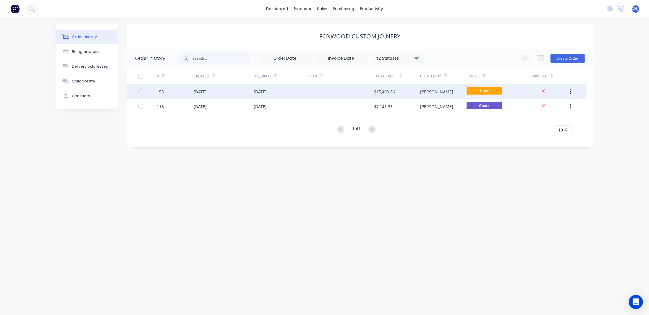
click at [410, 94] on div "$15,499.86" at bounding box center [397, 91] width 46 height 15
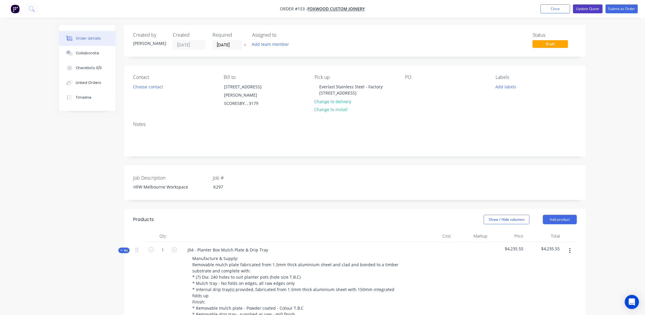
click at [592, 10] on button "Update Quote" at bounding box center [588, 8] width 30 height 9
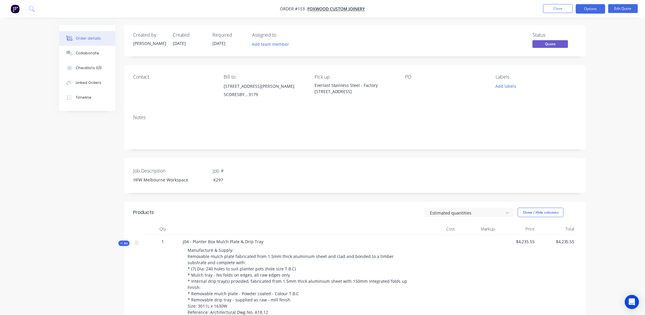
click at [124, 244] on span "Kit" at bounding box center [124, 243] width 8 height 4
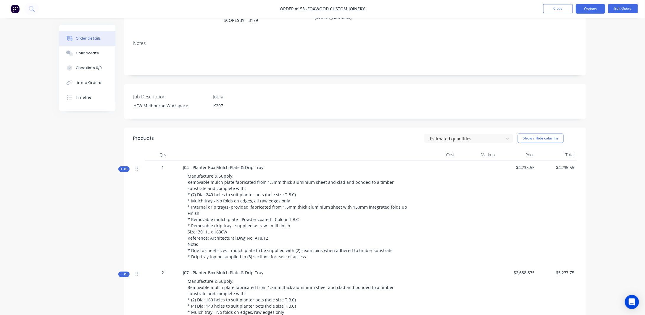
scroll to position [177, 0]
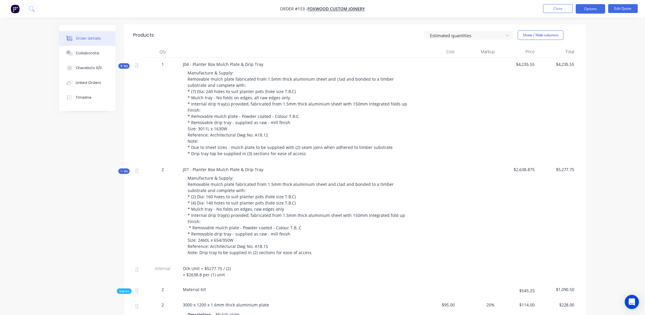
click at [127, 169] on button "Kit" at bounding box center [123, 172] width 11 height 6
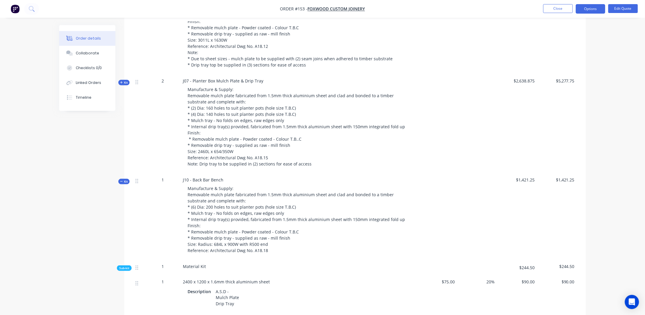
click at [124, 180] on span "Kit" at bounding box center [124, 181] width 8 height 4
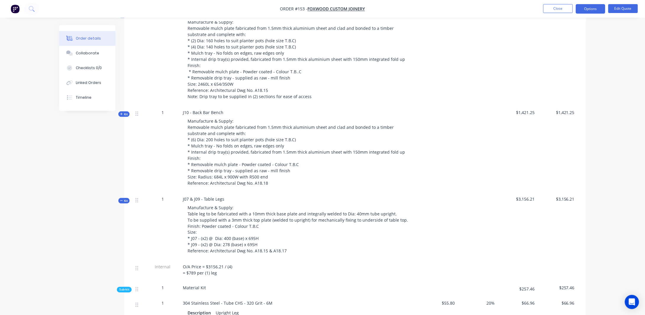
scroll to position [414, 0]
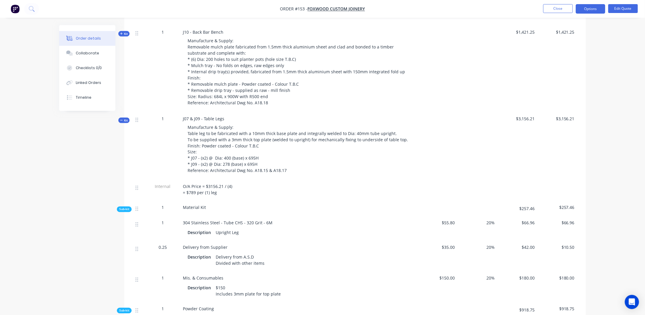
click at [125, 119] on span "Kit" at bounding box center [124, 120] width 8 height 4
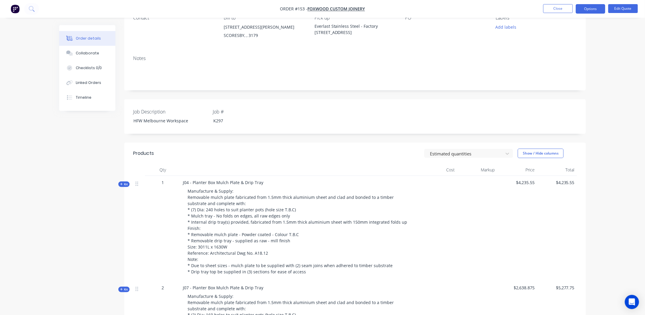
scroll to position [0, 0]
